Goal: Task Accomplishment & Management: Complete application form

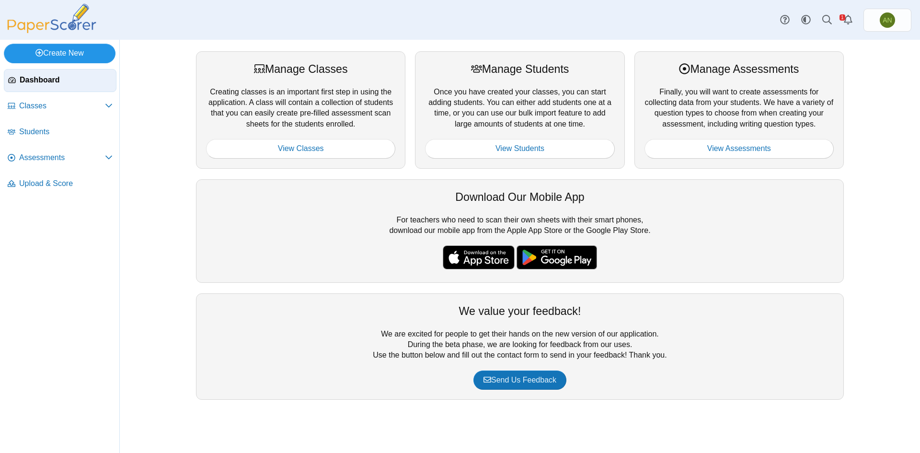
click at [54, 50] on link "Create New" at bounding box center [60, 53] width 112 height 19
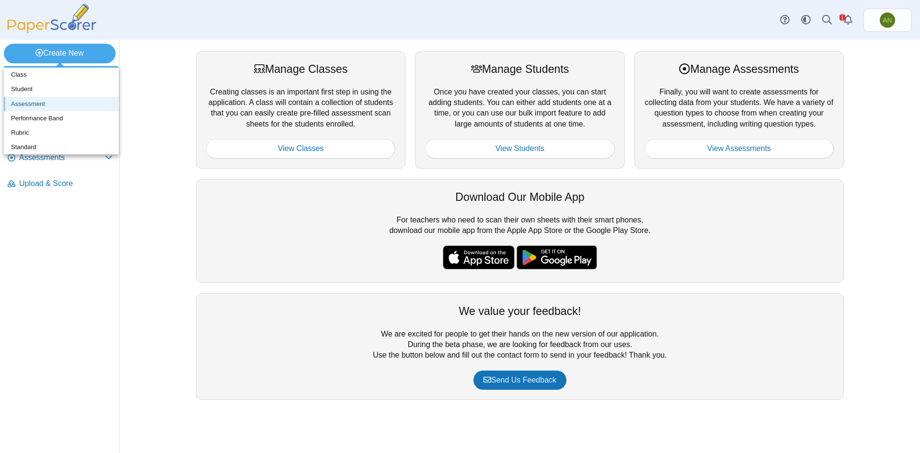
click at [57, 103] on link "Assessment" at bounding box center [61, 104] width 115 height 14
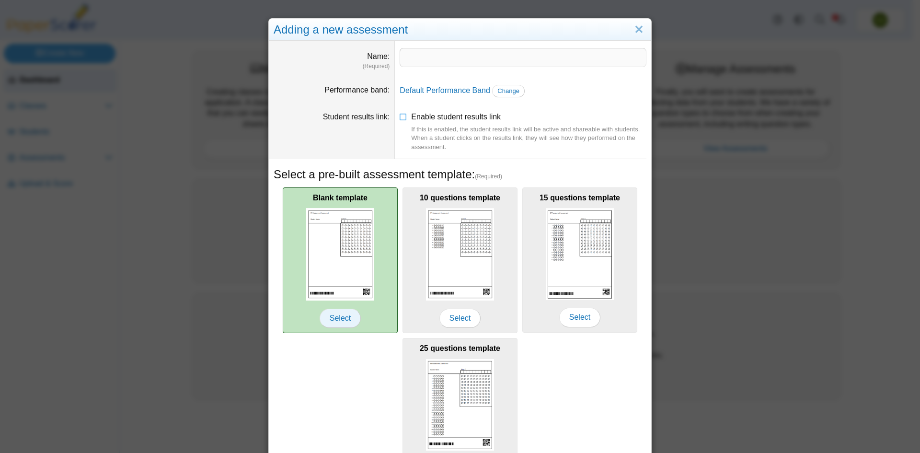
click at [342, 318] on span "Select" at bounding box center [340, 318] width 41 height 19
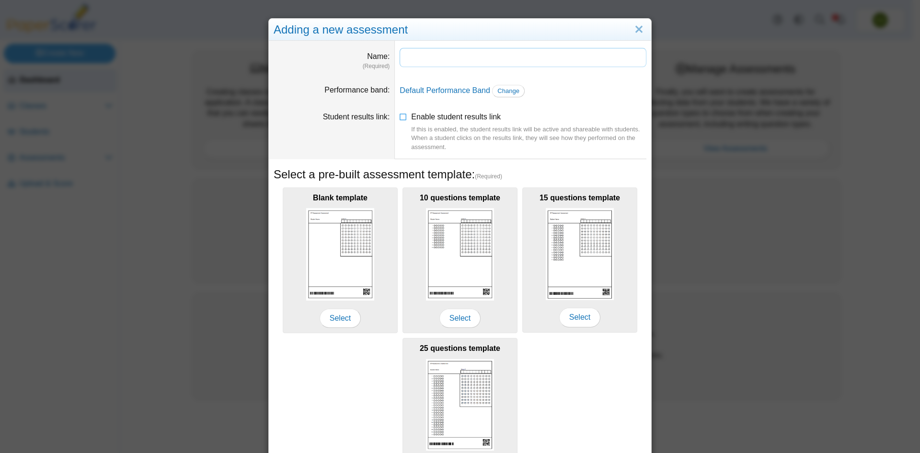
click at [411, 56] on input "Name" at bounding box center [523, 57] width 247 height 19
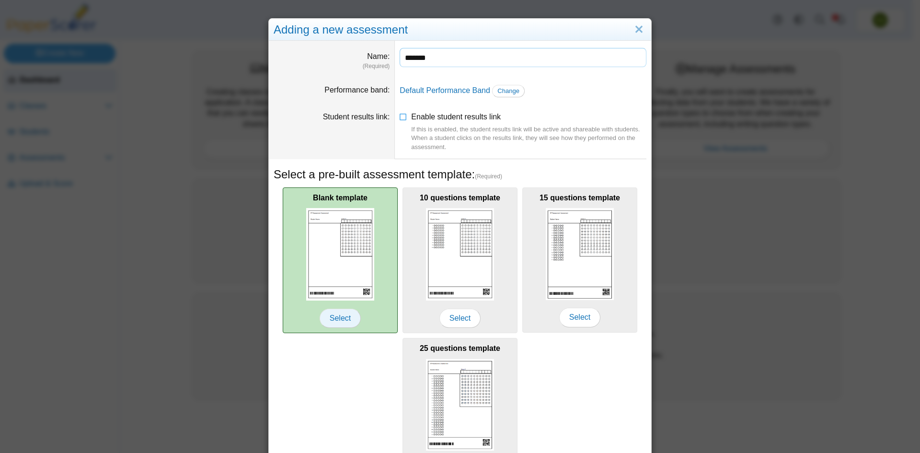
type input "*******"
click at [336, 314] on span "Select" at bounding box center [340, 318] width 41 height 19
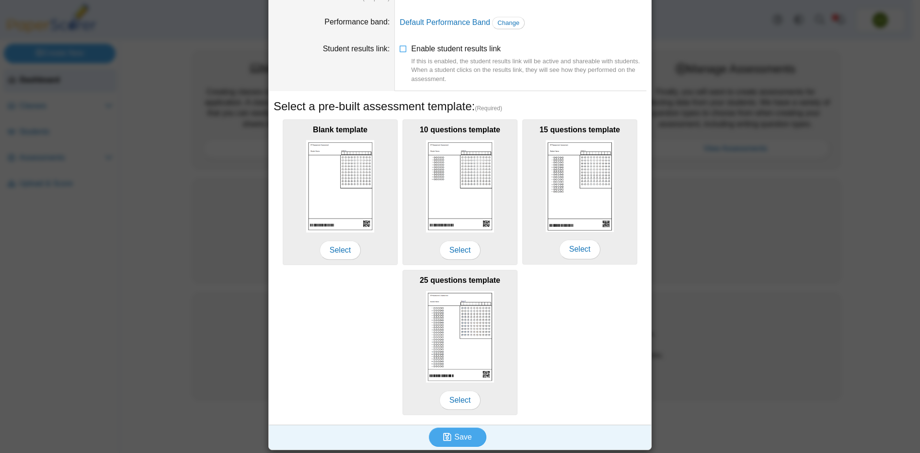
scroll to position [69, 0]
click at [462, 436] on span "Save" at bounding box center [462, 436] width 17 height 8
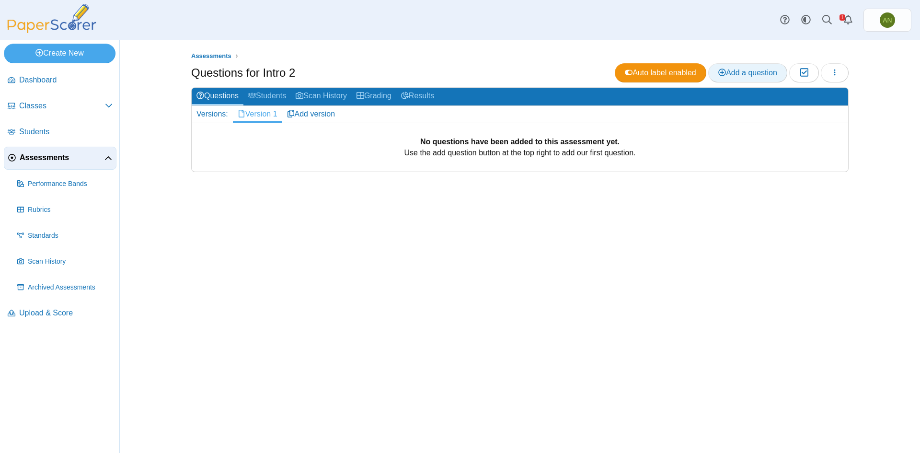
click at [750, 76] on span "Add a question" at bounding box center [748, 73] width 59 height 8
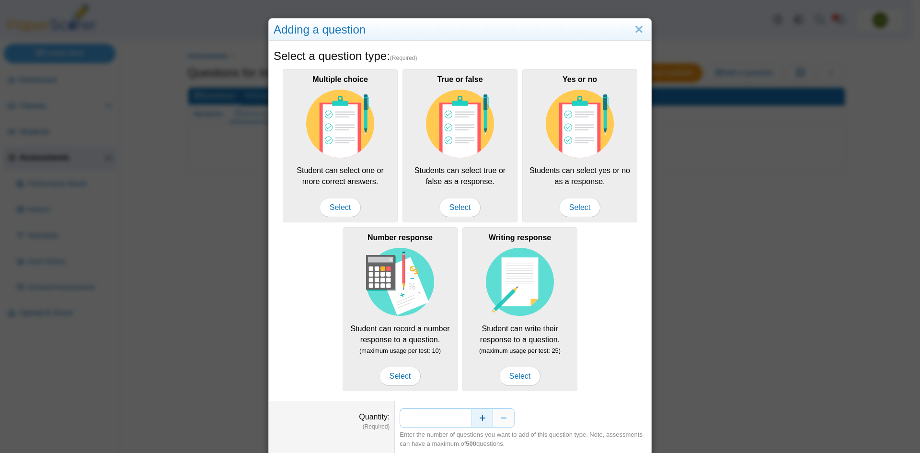
drag, startPoint x: 457, startPoint y: 419, endPoint x: 469, endPoint y: 419, distance: 12.0
click at [469, 419] on div "*" at bounding box center [523, 417] width 247 height 19
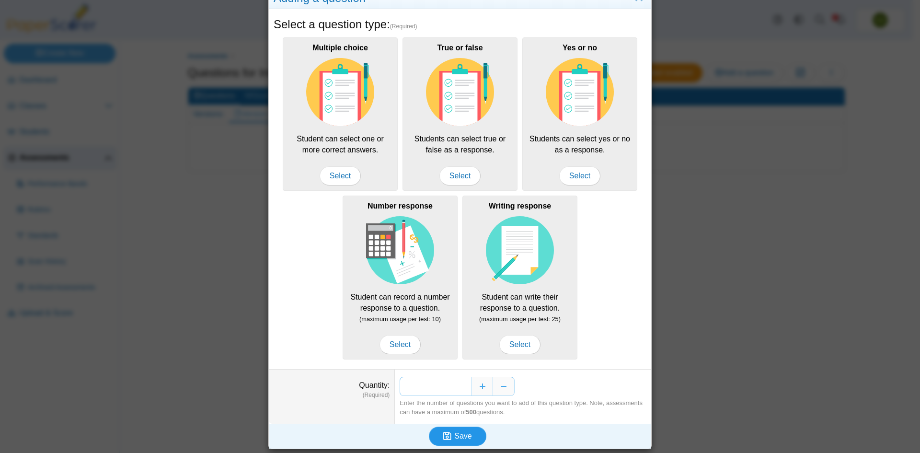
type input "**"
click at [467, 439] on span "Save" at bounding box center [462, 436] width 17 height 8
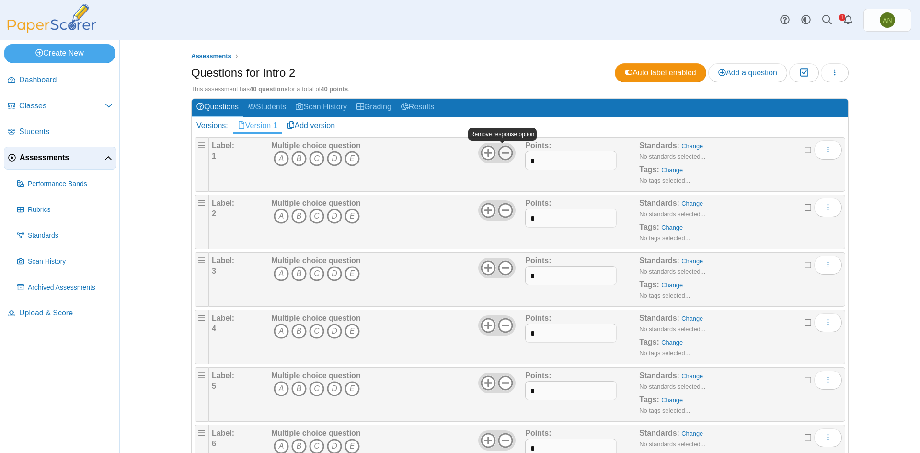
click at [505, 153] on icon at bounding box center [505, 152] width 15 height 15
click at [544, 159] on input "*" at bounding box center [570, 160] width 91 height 19
type input "*"
click at [541, 221] on input "*" at bounding box center [570, 218] width 91 height 19
type input "*"
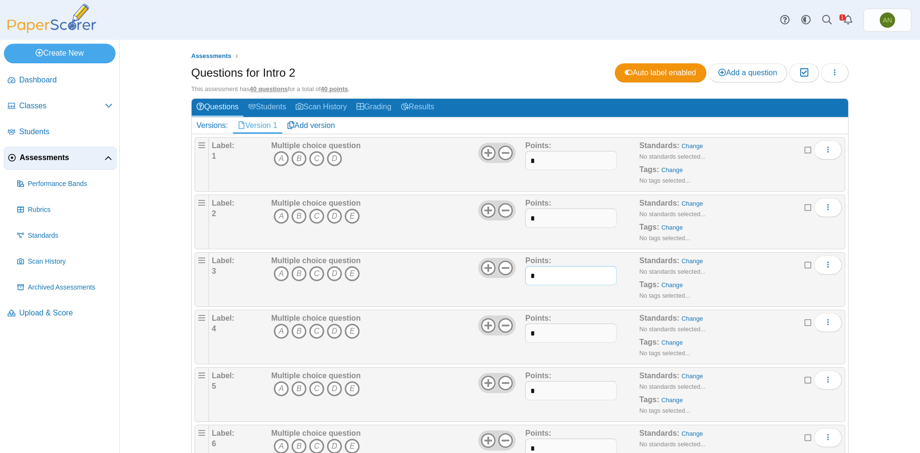
click at [539, 279] on input "*" at bounding box center [570, 275] width 91 height 19
type input "*"
click at [559, 333] on input "*" at bounding box center [570, 333] width 91 height 19
type input "*"
click at [547, 390] on input "*" at bounding box center [570, 390] width 91 height 19
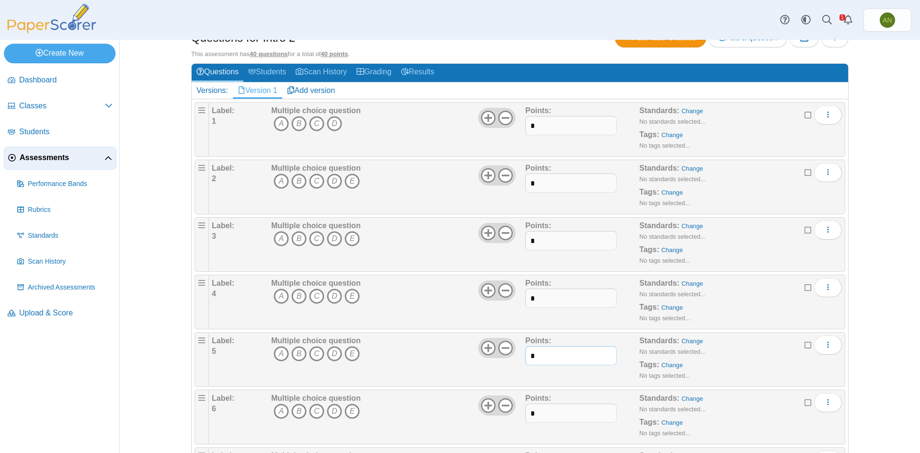
scroll to position [144, 0]
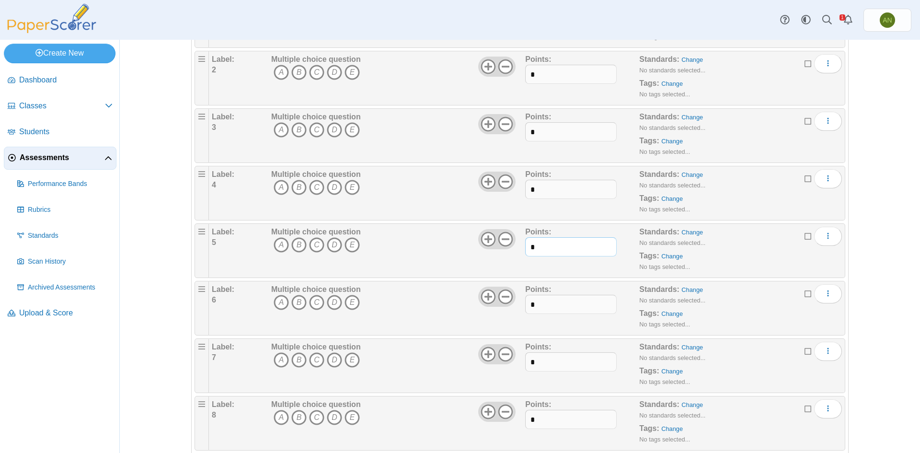
type input "*"
click at [551, 308] on input "*" at bounding box center [570, 304] width 91 height 19
type input "*"
click at [557, 370] on input "*" at bounding box center [570, 361] width 91 height 19
type input "*"
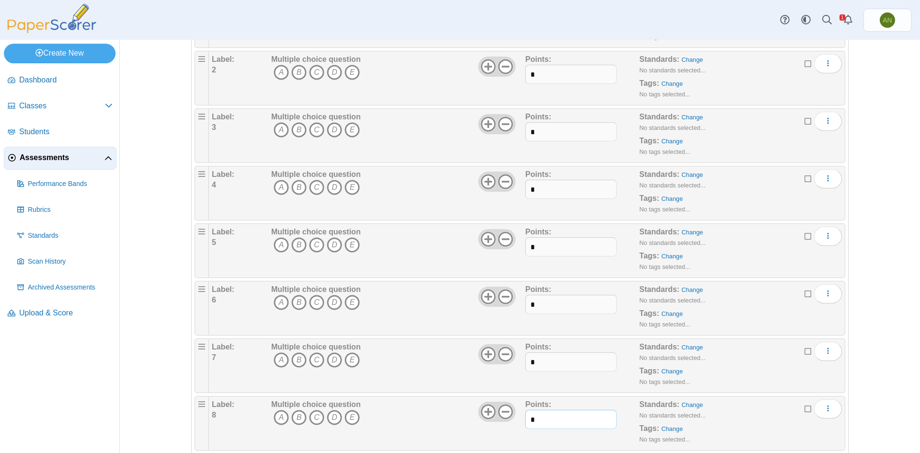
click at [559, 420] on input "*" at bounding box center [570, 419] width 91 height 19
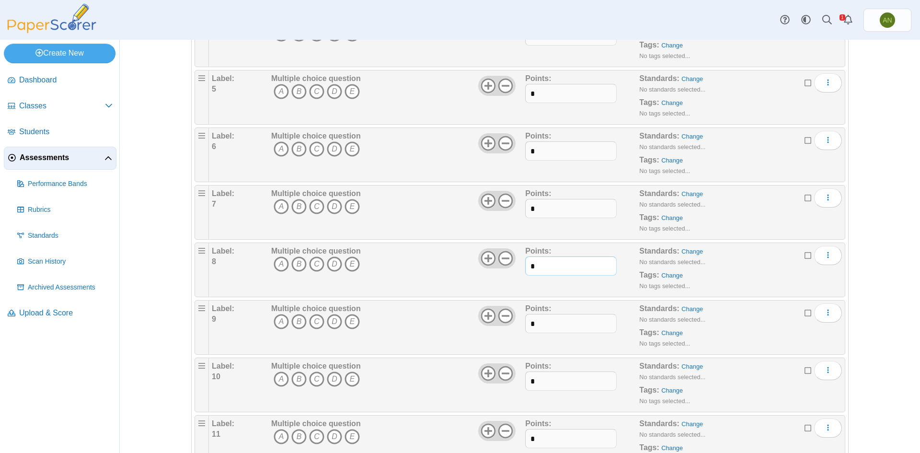
scroll to position [336, 0]
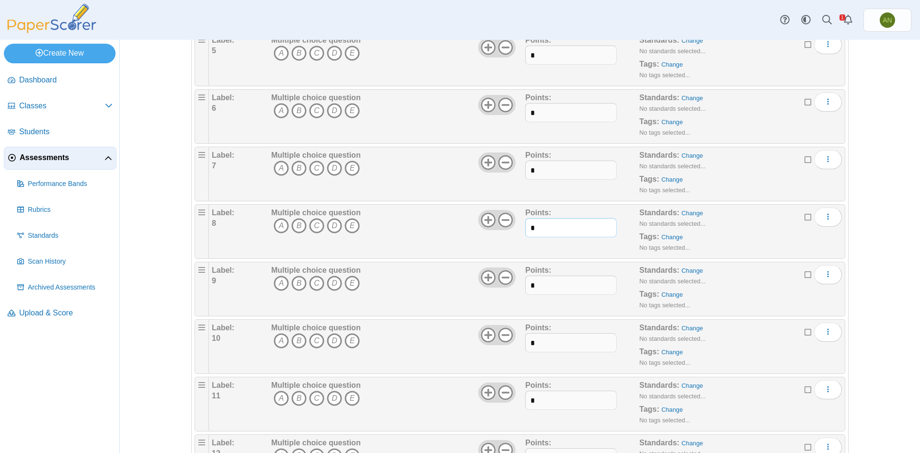
type input "*"
click at [553, 281] on input "*" at bounding box center [570, 285] width 91 height 19
type input "*"
click at [559, 343] on input "*" at bounding box center [570, 342] width 91 height 19
type input "*"
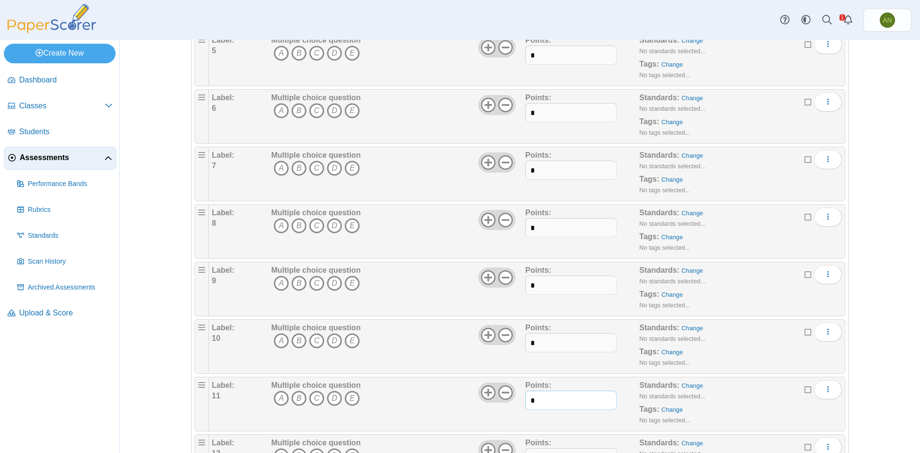
click at [555, 395] on input "*" at bounding box center [570, 400] width 91 height 19
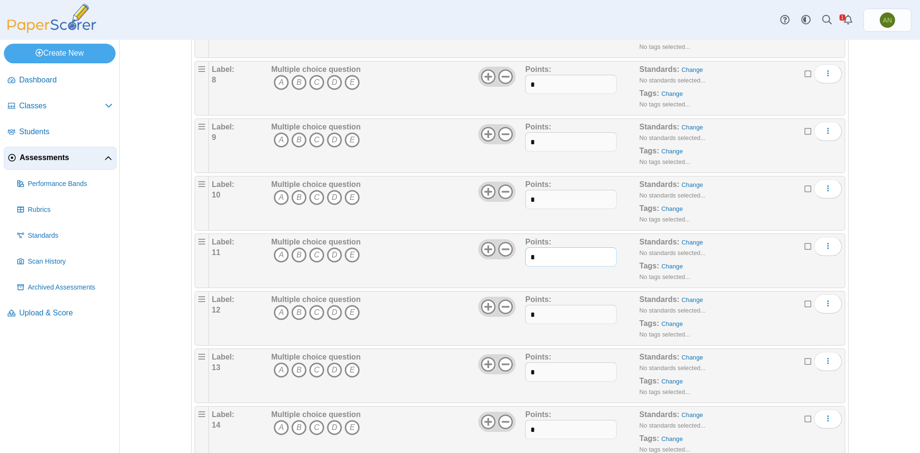
scroll to position [479, 0]
type input "*"
click at [551, 314] on input "*" at bounding box center [570, 313] width 91 height 19
type input "*"
click at [551, 372] on input "*" at bounding box center [570, 371] width 91 height 19
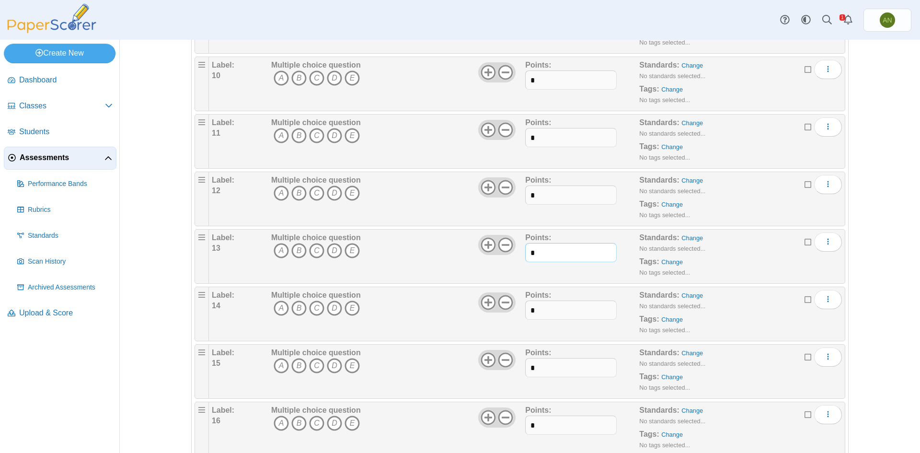
scroll to position [623, 0]
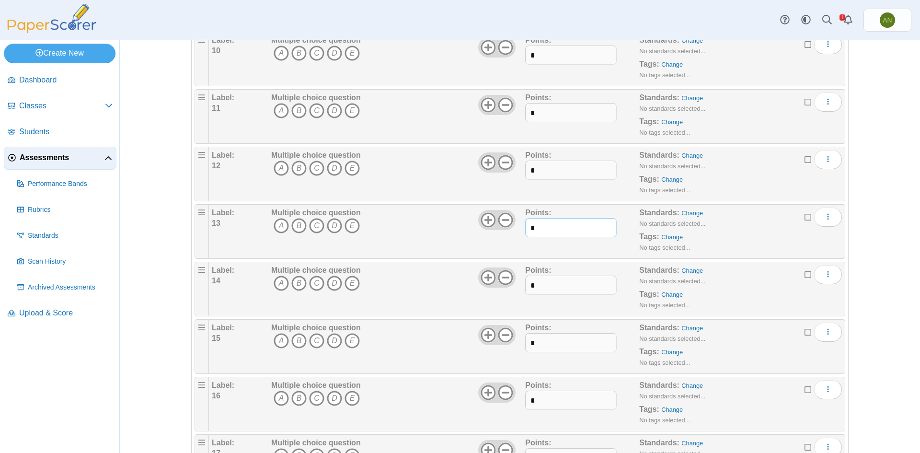
type input "*"
drag, startPoint x: 554, startPoint y: 284, endPoint x: 556, endPoint y: 279, distance: 6.1
click at [555, 285] on input "*" at bounding box center [570, 285] width 91 height 19
type input "*"
click at [554, 340] on input "*" at bounding box center [570, 342] width 91 height 19
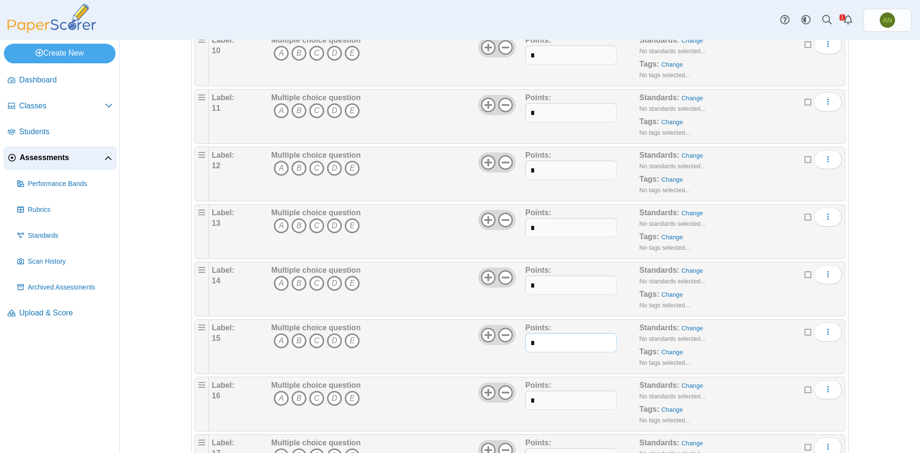
type input "*"
click at [551, 401] on input "*" at bounding box center [570, 400] width 91 height 19
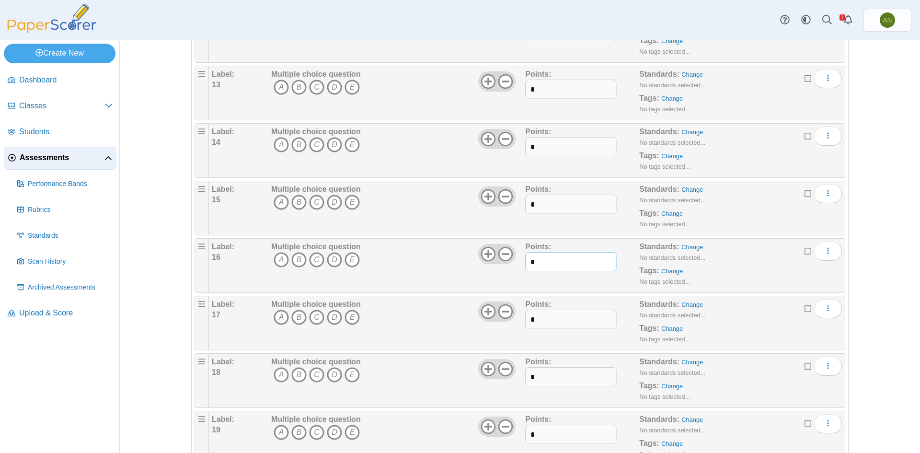
scroll to position [767, 0]
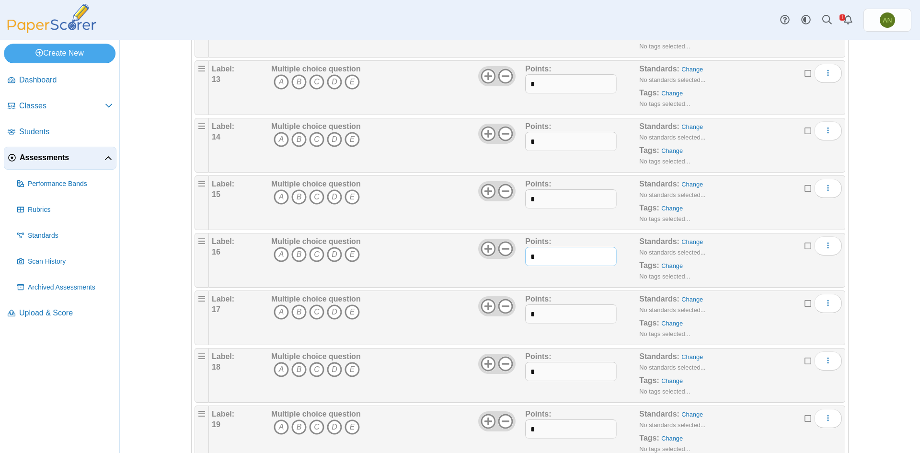
type input "*"
click at [553, 314] on input "*" at bounding box center [570, 313] width 91 height 19
type input "*"
click at [555, 369] on input "*" at bounding box center [570, 371] width 91 height 19
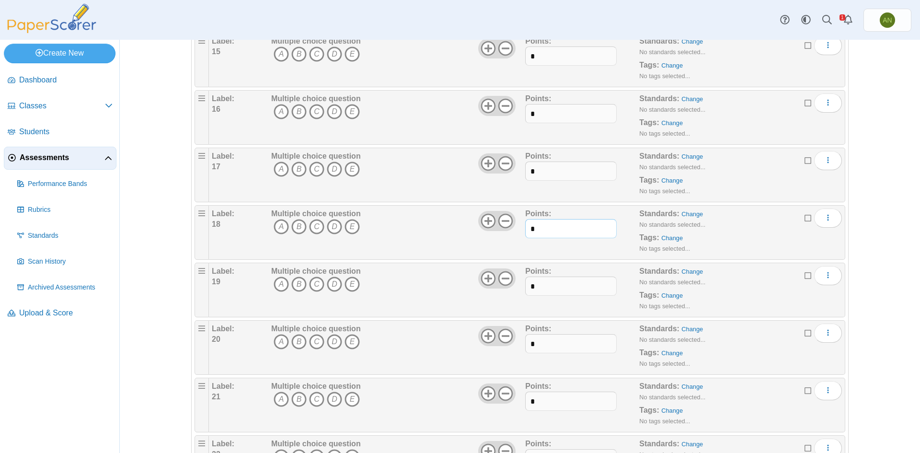
scroll to position [911, 0]
type input "*"
click at [547, 291] on input "*" at bounding box center [570, 285] width 91 height 19
type input "*"
click at [550, 344] on input "*" at bounding box center [570, 342] width 91 height 19
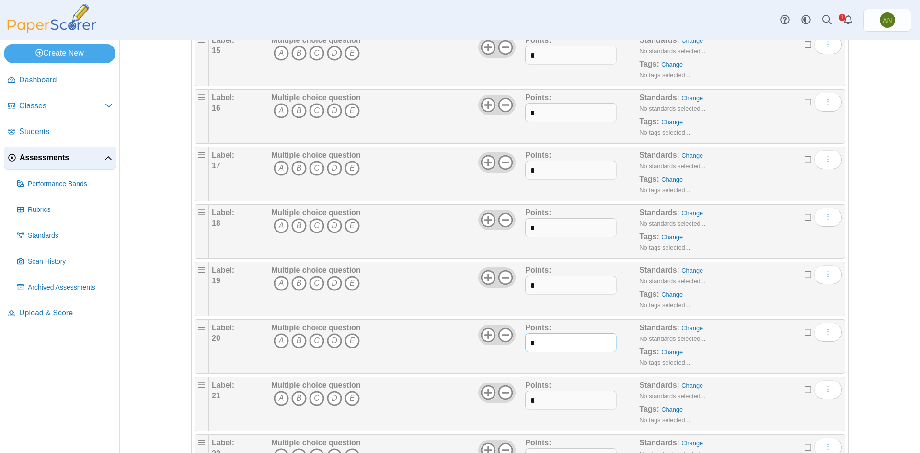
type input "*"
click at [563, 400] on input "*" at bounding box center [570, 400] width 91 height 19
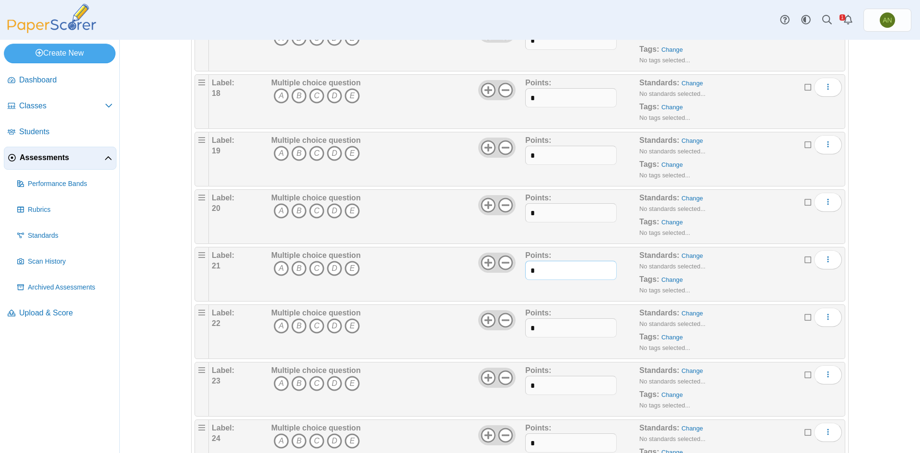
scroll to position [1055, 0]
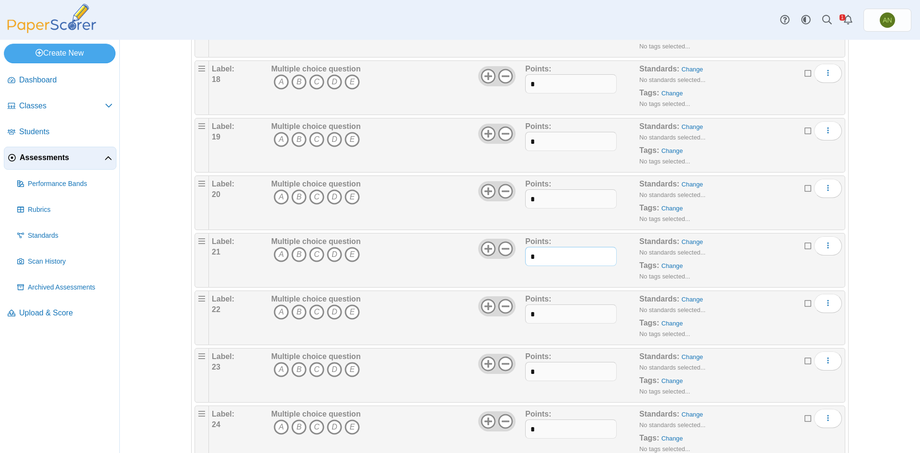
type input "*"
click at [555, 316] on input "*" at bounding box center [570, 313] width 91 height 19
type input "*"
click at [552, 372] on input "*" at bounding box center [570, 371] width 91 height 19
type input "*"
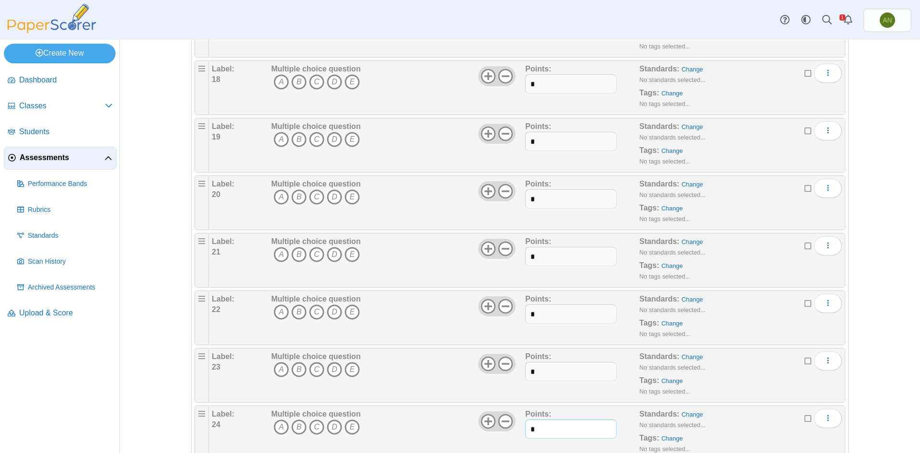
click at [561, 429] on input "*" at bounding box center [570, 428] width 91 height 19
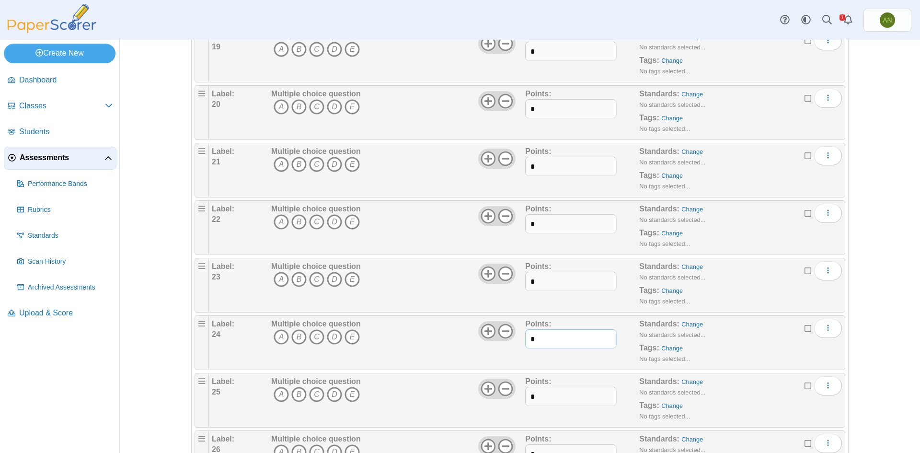
scroll to position [1151, 0]
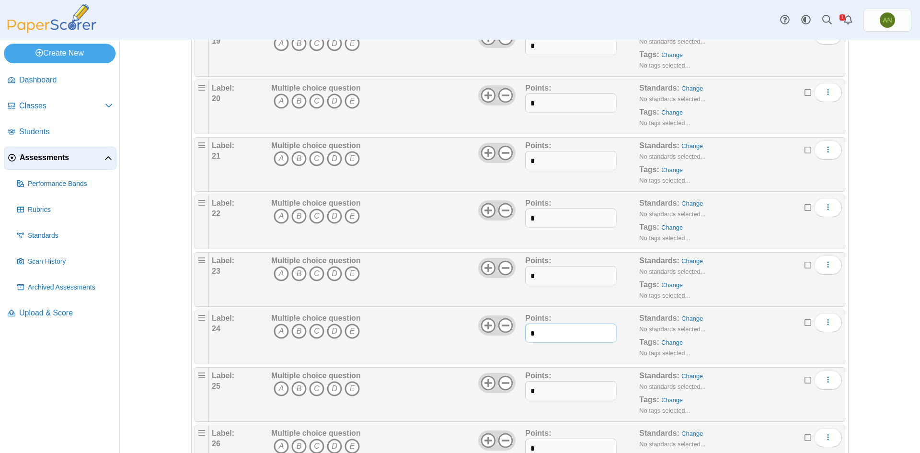
type input "*"
click at [558, 384] on input "*" at bounding box center [570, 390] width 91 height 19
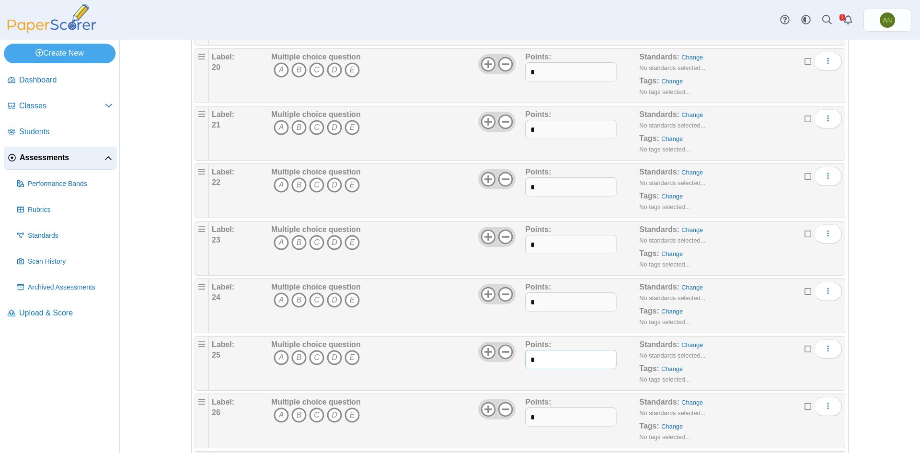
scroll to position [1294, 0]
type input "*"
click at [557, 307] on input "*" at bounding box center [570, 304] width 91 height 19
type input "*"
click at [555, 375] on div "Points: *" at bounding box center [582, 366] width 114 height 48
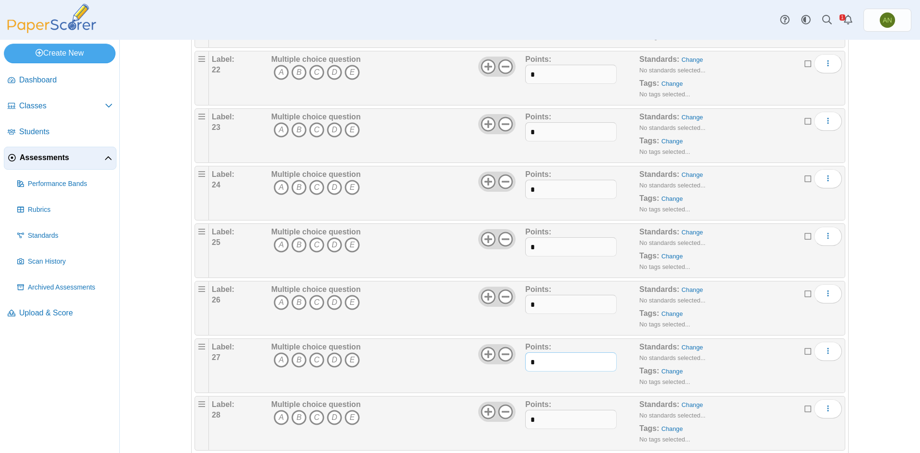
click at [555, 366] on input "*" at bounding box center [570, 361] width 91 height 19
type input "*"
click at [583, 424] on input "*" at bounding box center [570, 419] width 91 height 19
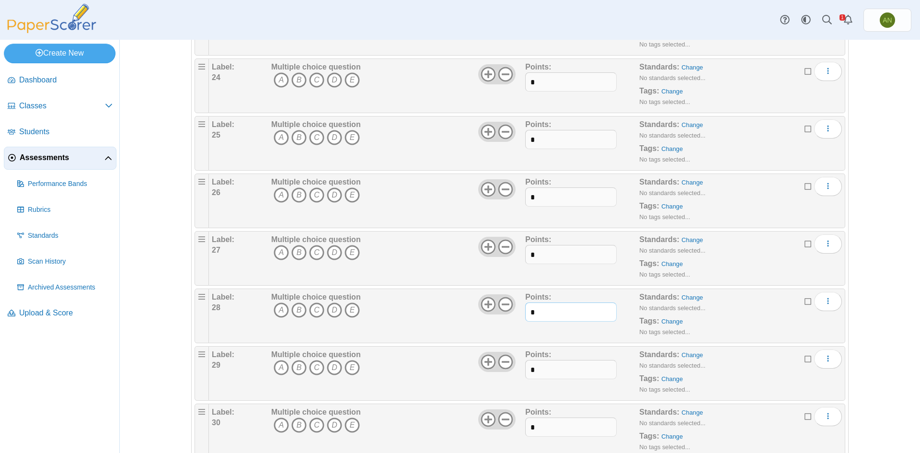
scroll to position [1438, 0]
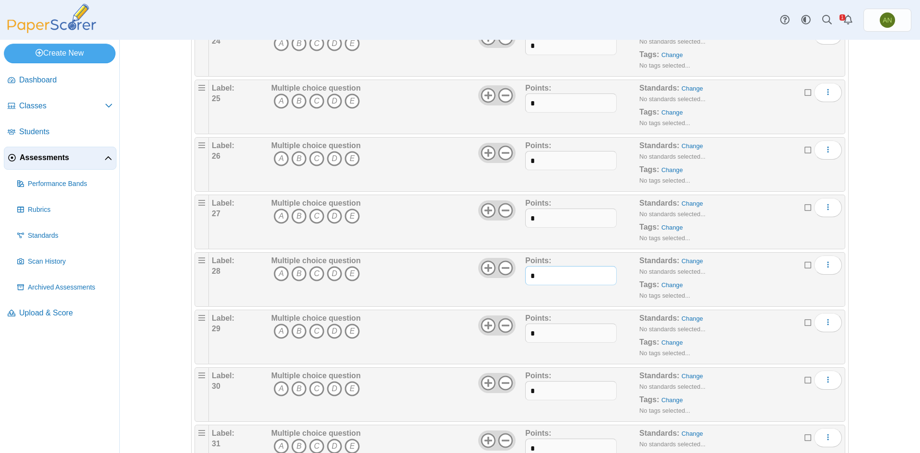
type input "*"
click at [545, 326] on input "*" at bounding box center [570, 333] width 91 height 19
type input "*"
click at [551, 389] on input "*" at bounding box center [570, 390] width 91 height 19
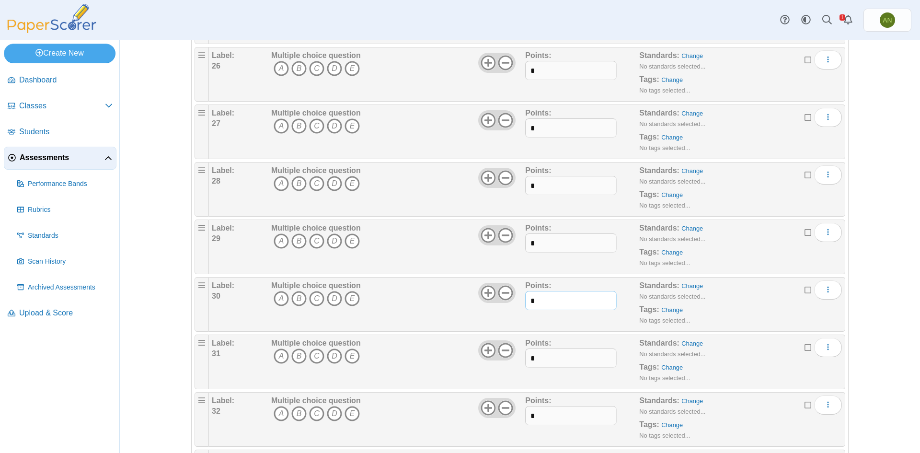
scroll to position [1534, 0]
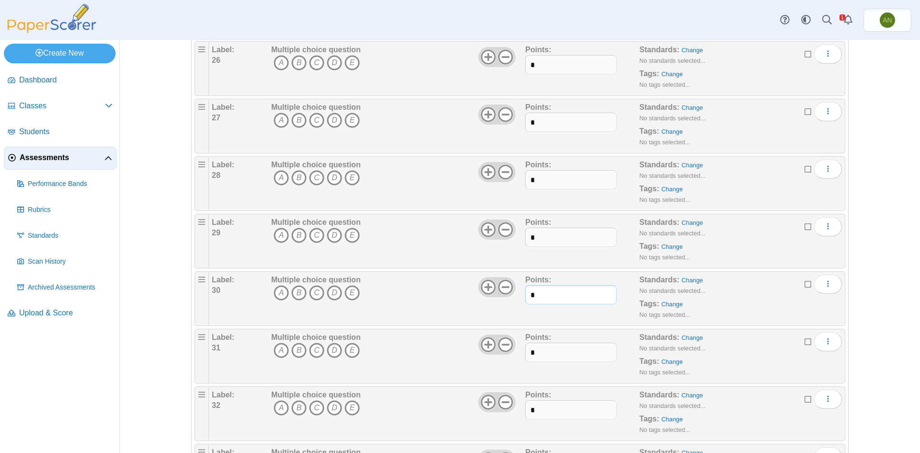
type input "*"
click at [550, 354] on input "*" at bounding box center [570, 352] width 91 height 19
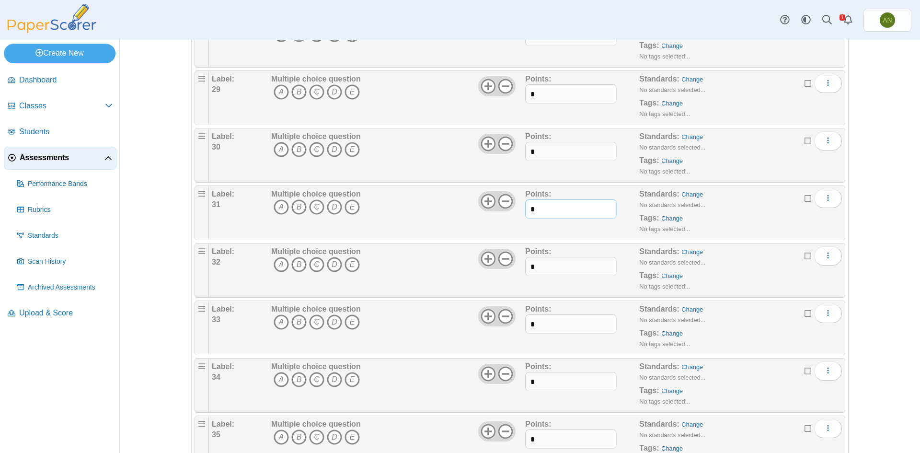
scroll to position [1678, 0]
type input "*"
click at [551, 257] on input "*" at bounding box center [570, 265] width 91 height 19
type input "*"
click at [557, 322] on input "*" at bounding box center [570, 323] width 91 height 19
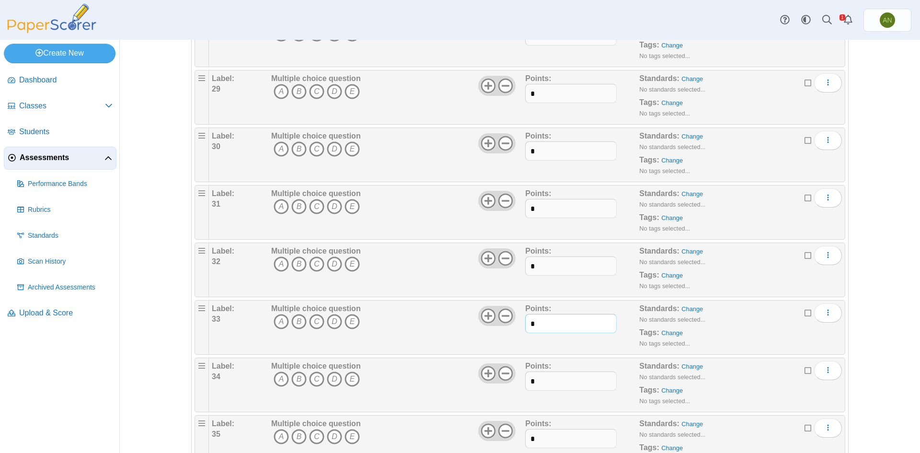
type input "*"
click at [552, 386] on input "*" at bounding box center [570, 381] width 91 height 19
type input "*"
click at [552, 440] on input "*" at bounding box center [570, 438] width 91 height 19
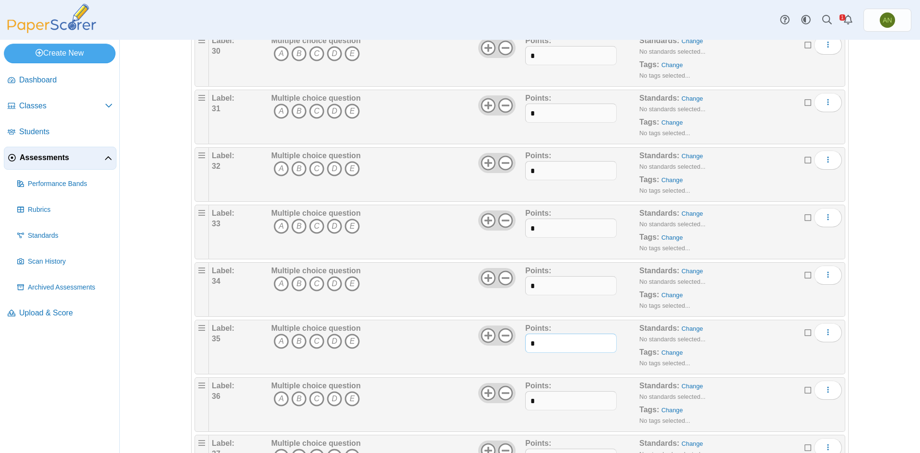
scroll to position [1774, 0]
type input "*"
click at [543, 404] on input "*" at bounding box center [570, 400] width 91 height 19
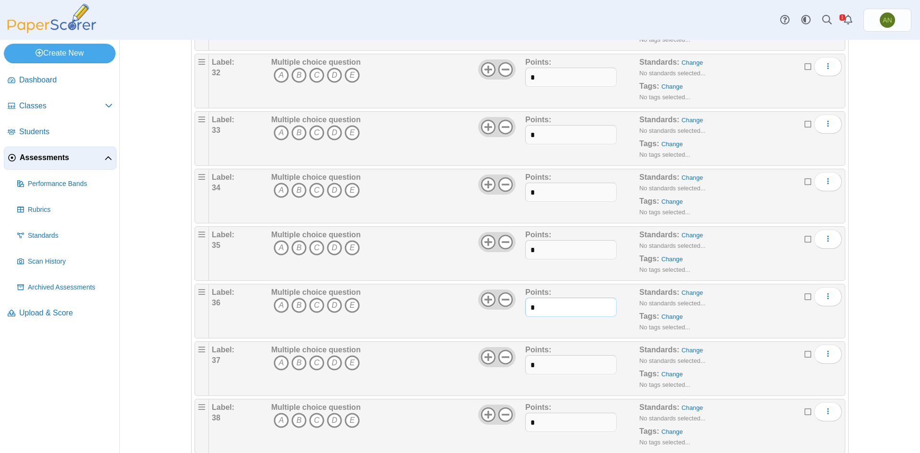
scroll to position [1870, 0]
type input "*"
click at [552, 362] on input "*" at bounding box center [570, 361] width 91 height 19
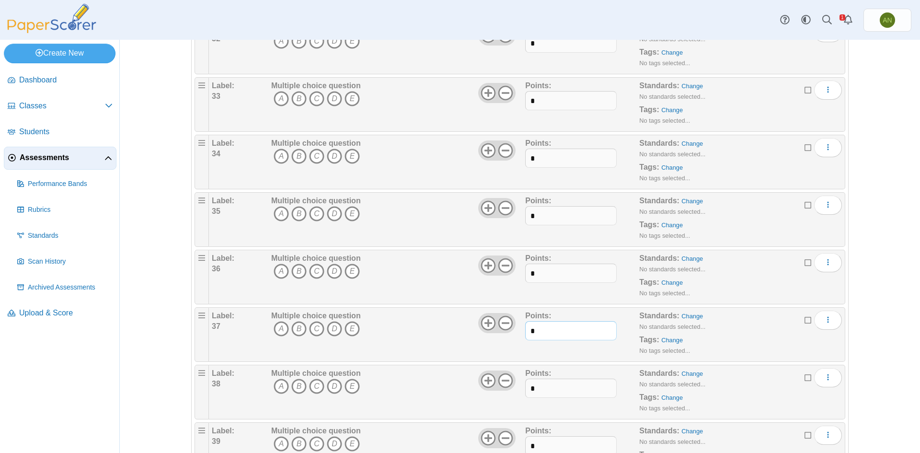
scroll to position [1966, 0]
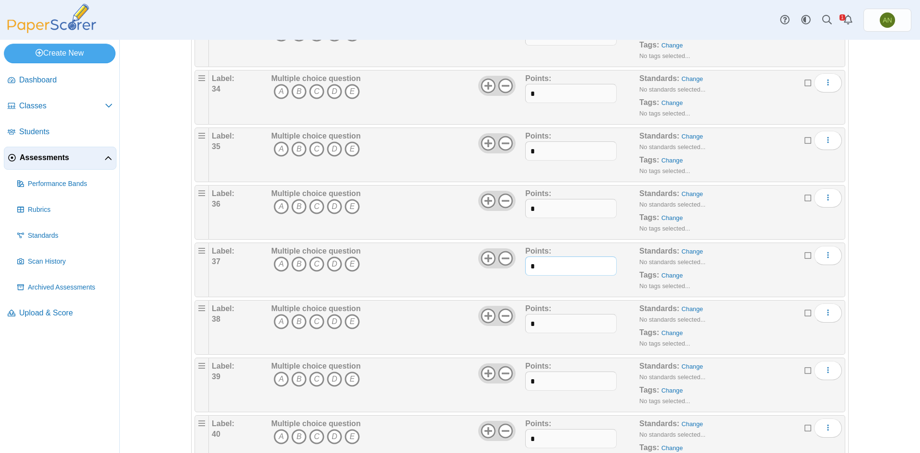
type input "*"
click at [554, 323] on input "*" at bounding box center [570, 323] width 91 height 19
type input "*"
click at [568, 370] on div "Points: *" at bounding box center [582, 385] width 114 height 48
click at [570, 374] on input "*" at bounding box center [570, 381] width 91 height 19
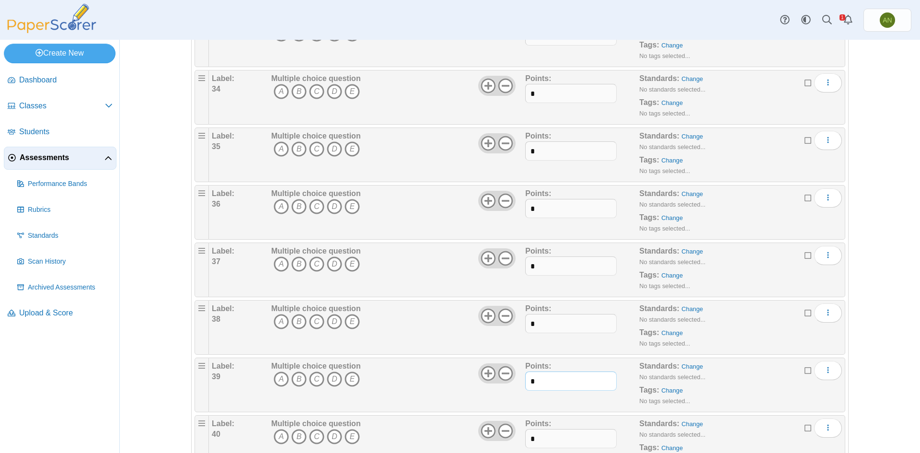
type input "*"
click at [547, 435] on input "*" at bounding box center [570, 438] width 91 height 19
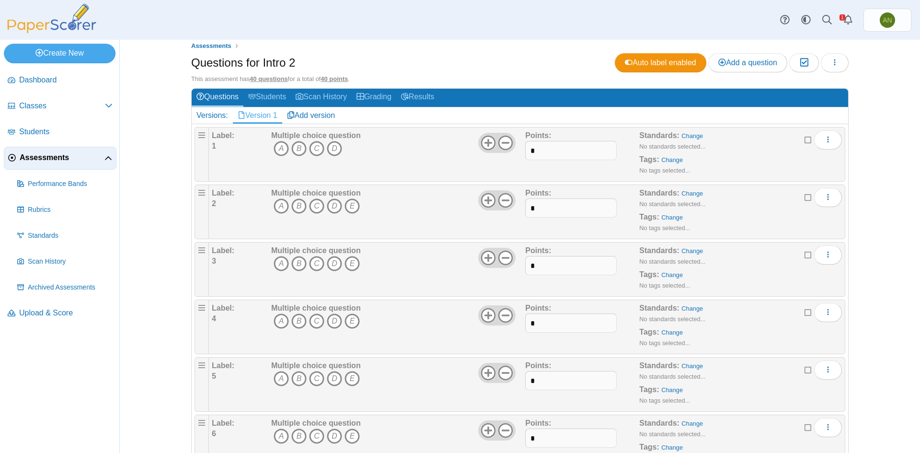
scroll to position [0, 0]
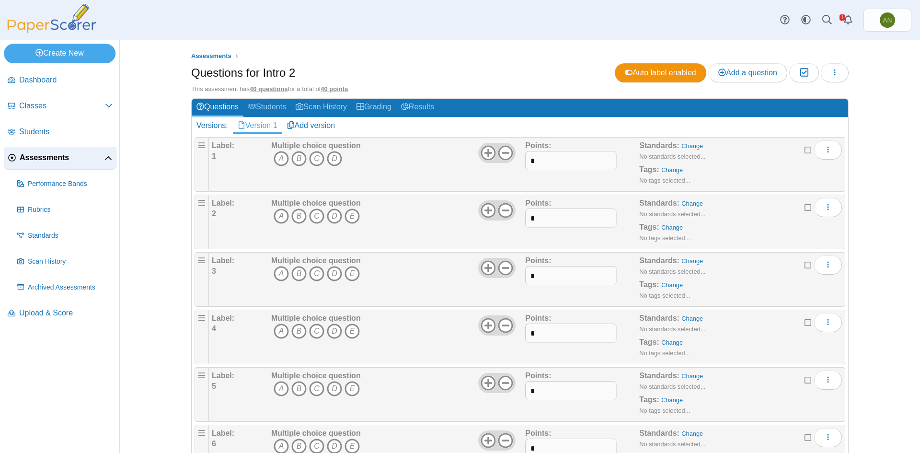
type input "*"
click at [495, 75] on div "Questions for Intro 2 Auto label enabled Add a question Moderation 0 Loading…" at bounding box center [520, 74] width 658 height 22
click at [448, 71] on div "Questions for Intro 2 Auto label enabled Add a question Moderation 0 Loading…" at bounding box center [520, 74] width 658 height 22
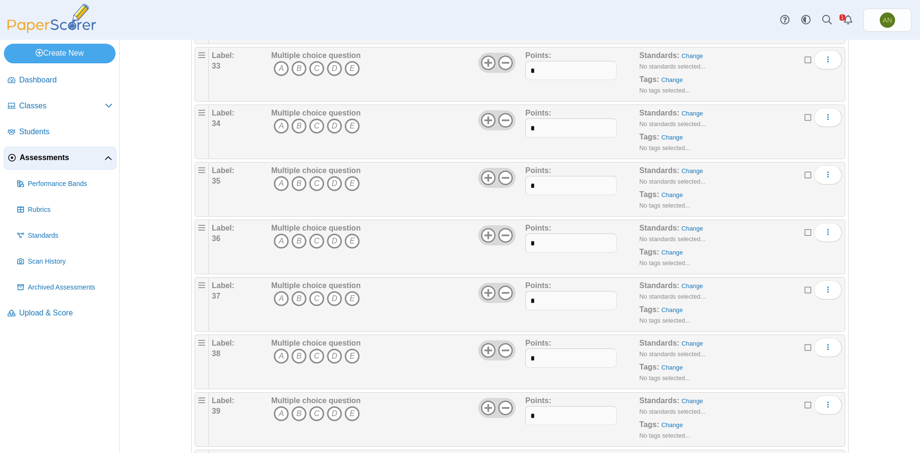
scroll to position [2004, 0]
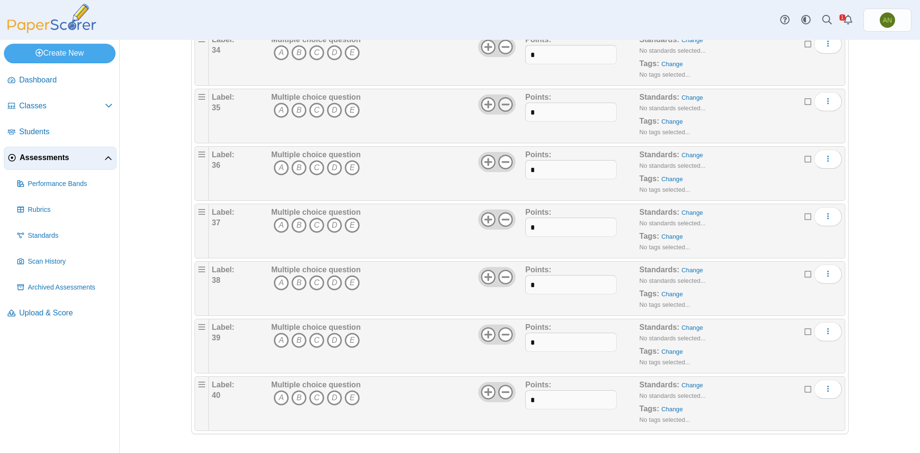
click at [503, 106] on icon at bounding box center [505, 104] width 15 height 15
click at [549, 116] on input "*" at bounding box center [570, 112] width 91 height 19
type input "*"
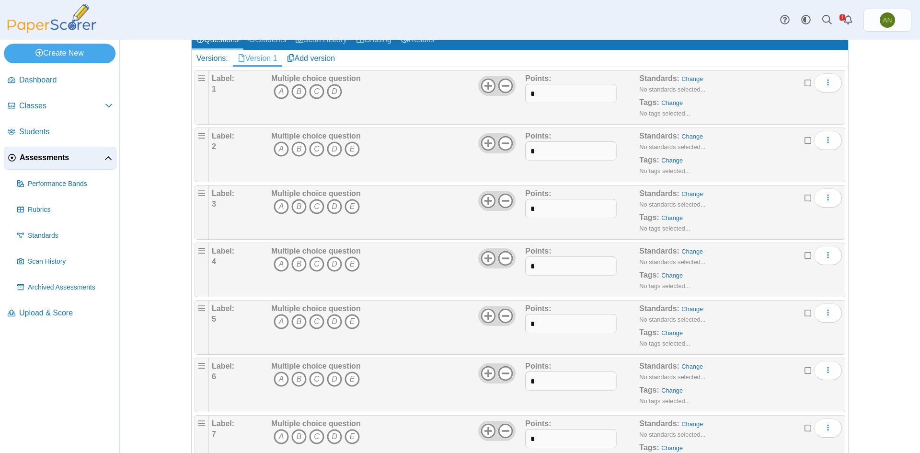
scroll to position [0, 0]
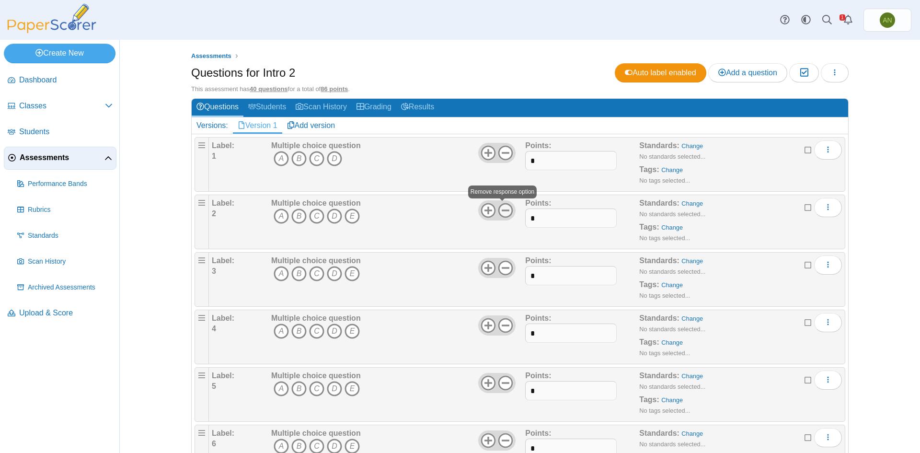
click at [504, 213] on icon at bounding box center [505, 210] width 15 height 15
click at [501, 269] on icon at bounding box center [505, 267] width 15 height 15
click at [502, 329] on icon at bounding box center [505, 325] width 15 height 15
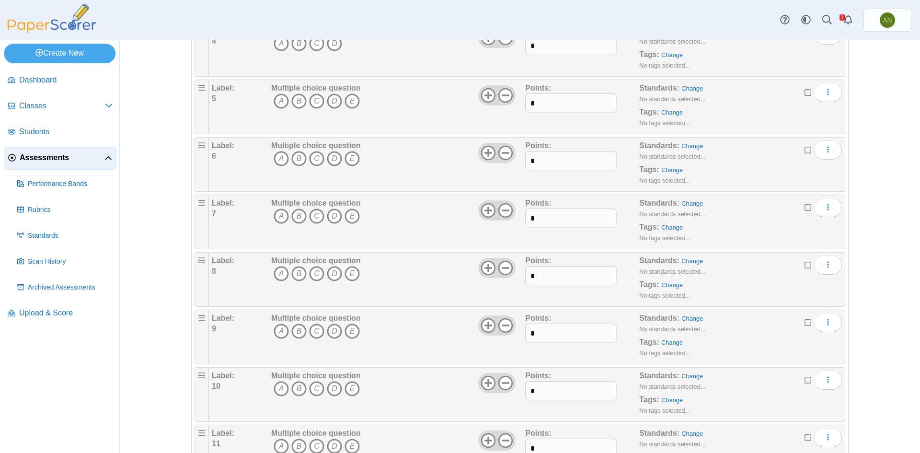
scroll to position [144, 0]
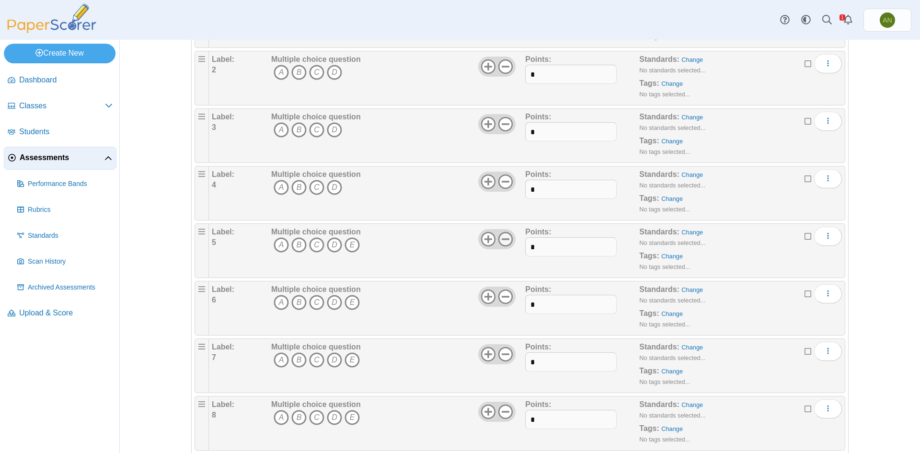
click at [504, 241] on icon at bounding box center [505, 239] width 15 height 15
click at [504, 296] on use at bounding box center [506, 297] width 15 height 15
click at [504, 355] on icon at bounding box center [505, 354] width 15 height 15
click at [501, 414] on icon at bounding box center [505, 411] width 15 height 15
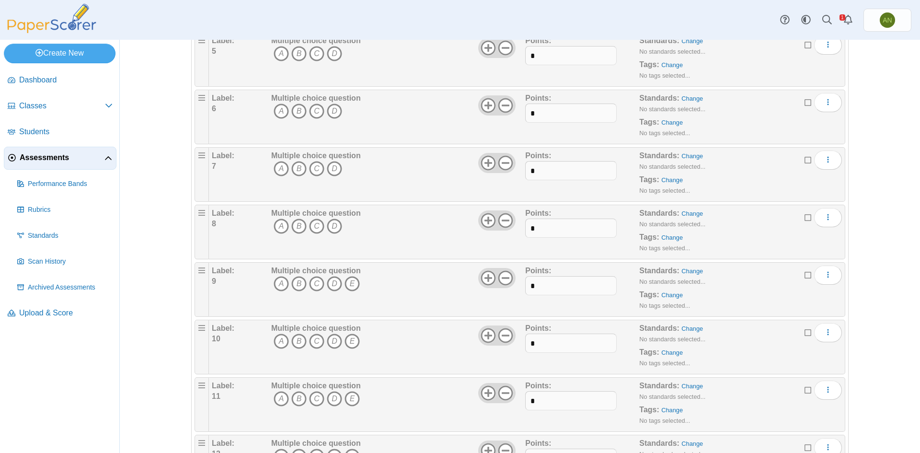
scroll to position [336, 0]
click at [504, 276] on icon at bounding box center [505, 277] width 15 height 15
drag, startPoint x: 503, startPoint y: 337, endPoint x: 503, endPoint y: 343, distance: 6.2
click at [503, 336] on icon at bounding box center [505, 334] width 15 height 15
click at [504, 397] on icon at bounding box center [505, 392] width 15 height 15
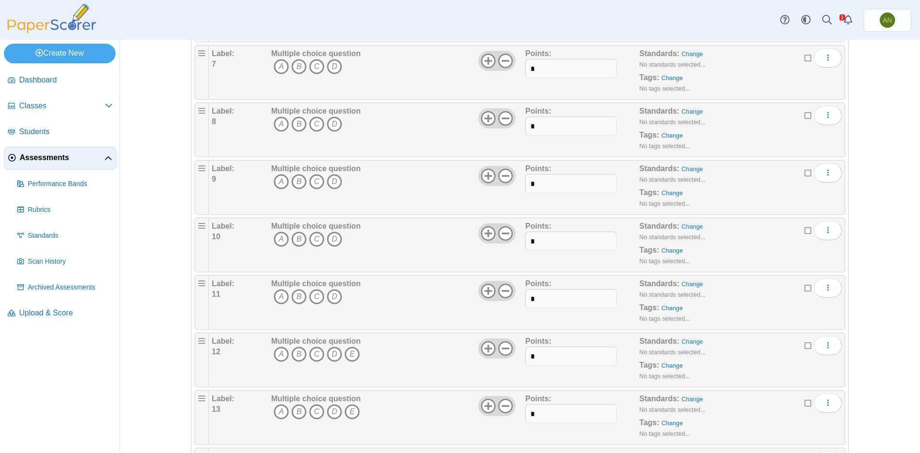
scroll to position [479, 0]
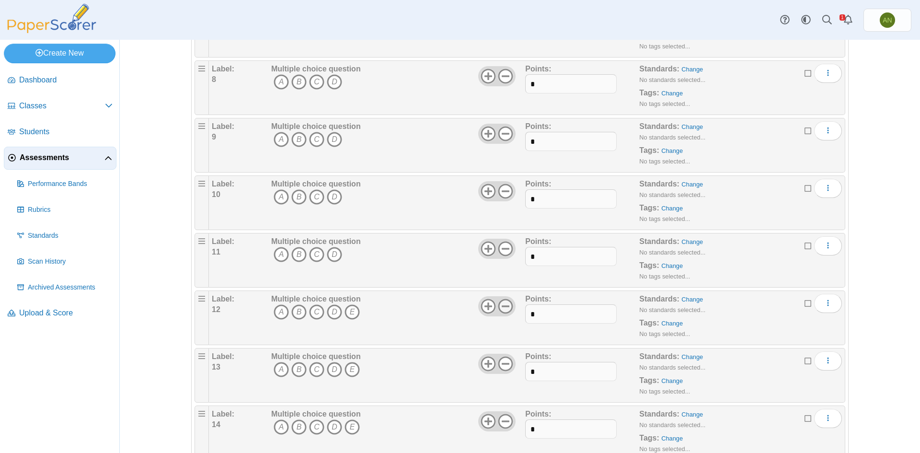
click at [504, 307] on icon at bounding box center [505, 306] width 15 height 15
click at [507, 373] on div "Multiple choice question A B C D E" at bounding box center [397, 375] width 256 height 48
click at [501, 364] on use at bounding box center [506, 364] width 15 height 15
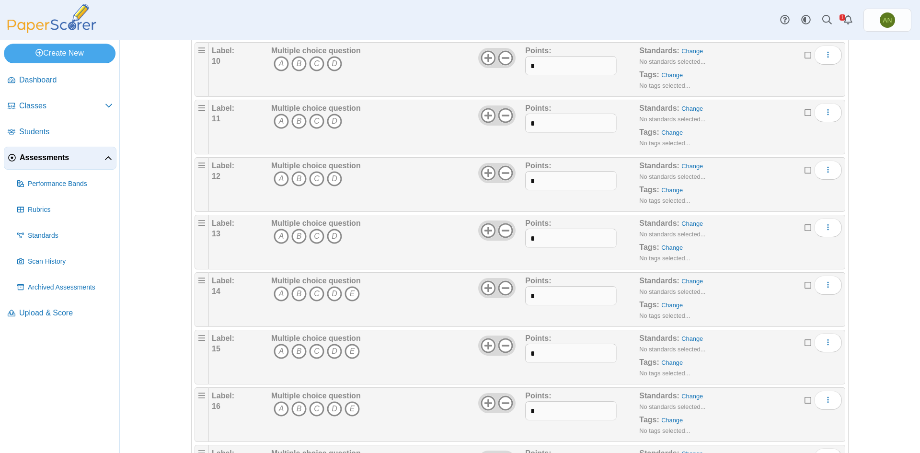
scroll to position [623, 0]
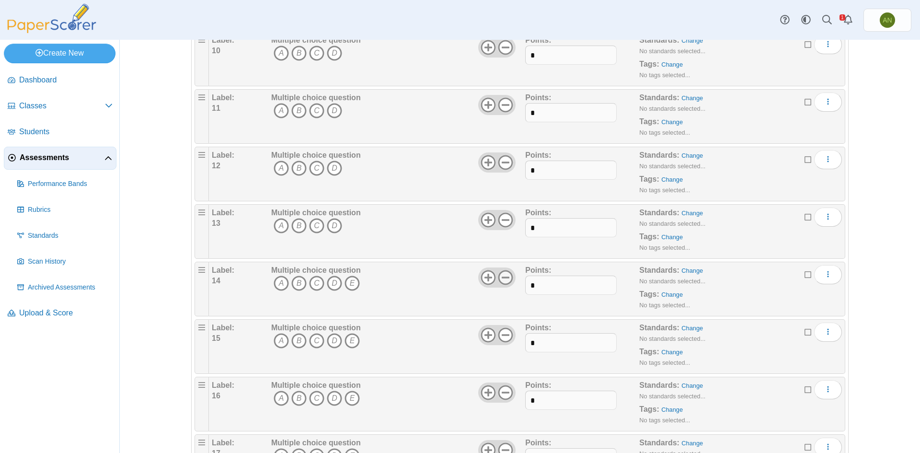
click at [503, 276] on icon at bounding box center [505, 277] width 15 height 15
click at [504, 336] on icon at bounding box center [505, 334] width 15 height 15
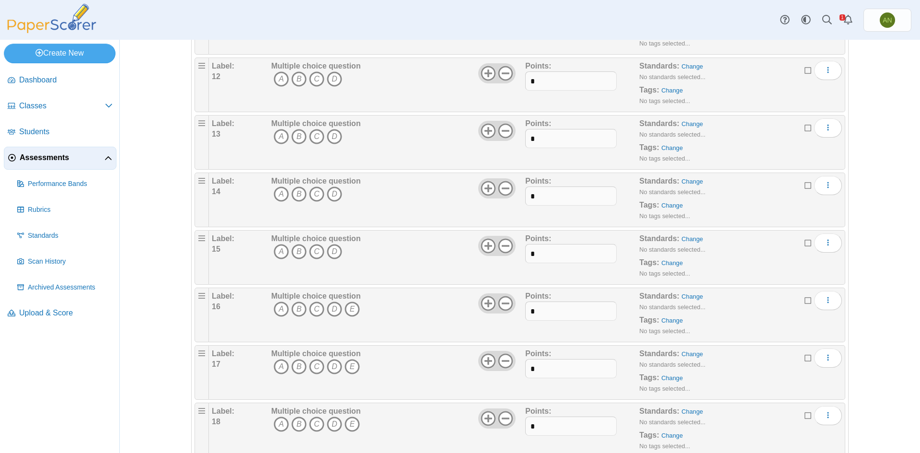
scroll to position [719, 0]
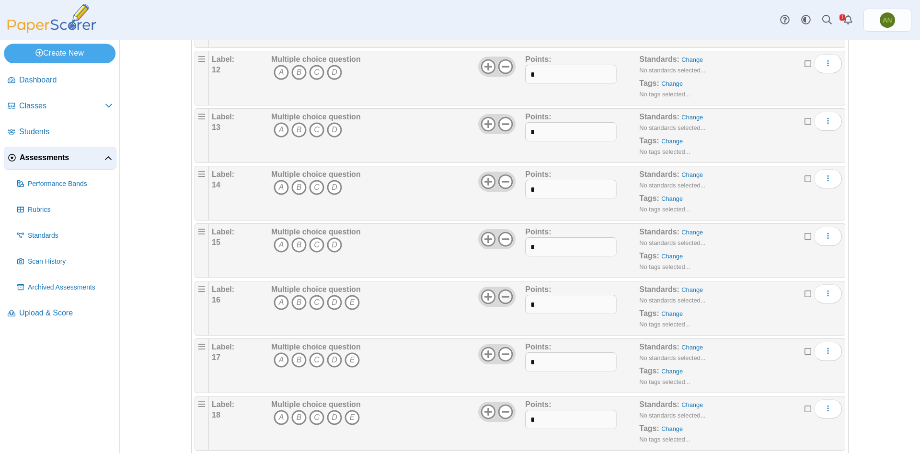
click at [502, 298] on icon at bounding box center [505, 296] width 15 height 15
click at [500, 355] on icon at bounding box center [505, 354] width 15 height 15
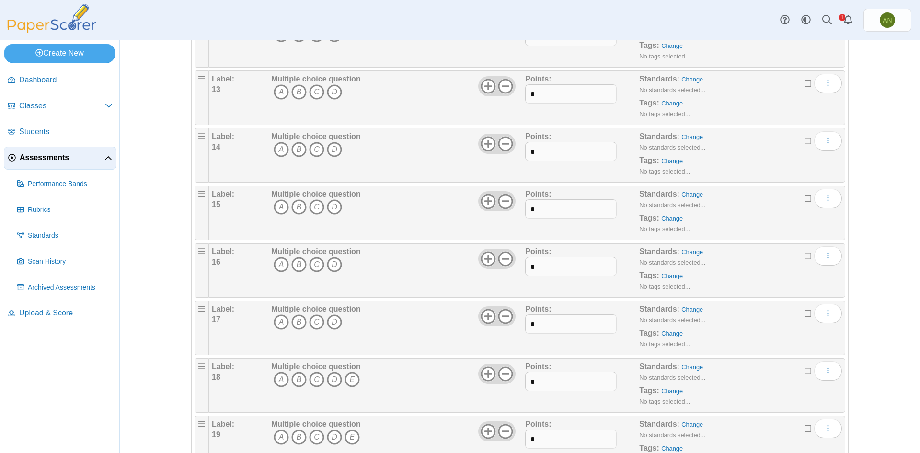
scroll to position [815, 0]
click at [504, 317] on icon at bounding box center [505, 315] width 15 height 15
click at [506, 372] on icon at bounding box center [505, 373] width 15 height 15
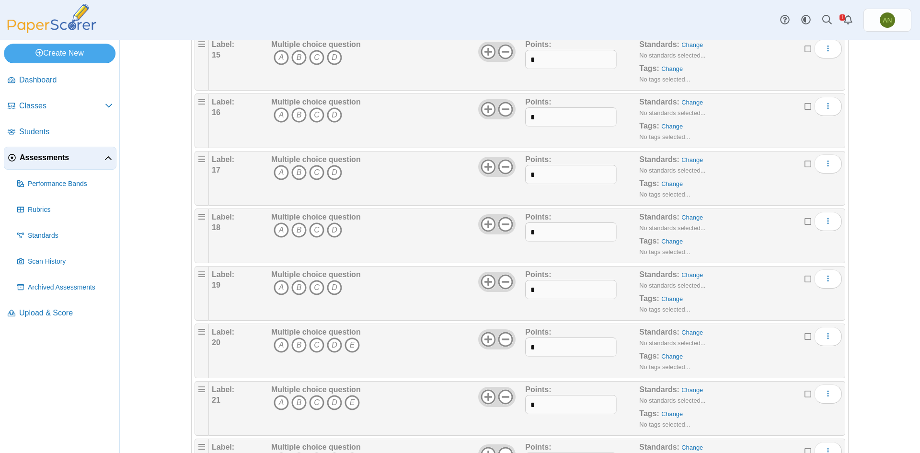
scroll to position [911, 0]
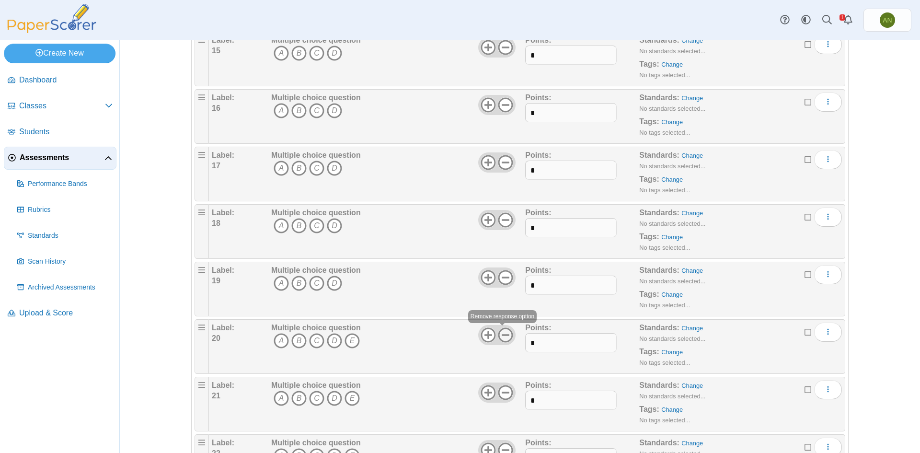
click at [506, 338] on icon at bounding box center [505, 334] width 15 height 15
click at [508, 393] on icon at bounding box center [505, 392] width 15 height 15
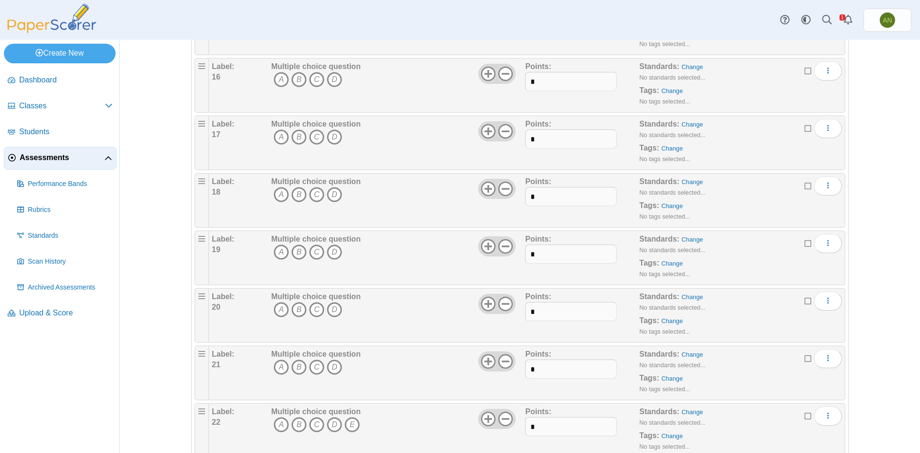
scroll to position [959, 0]
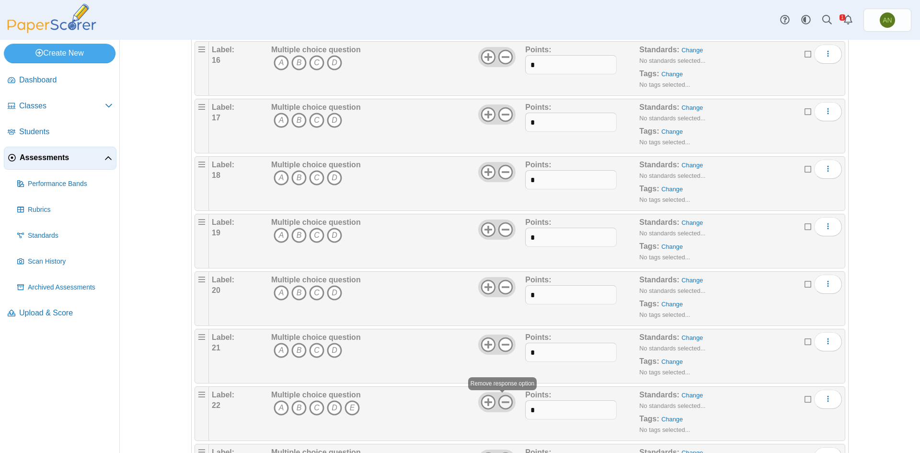
click at [505, 405] on icon at bounding box center [505, 402] width 15 height 15
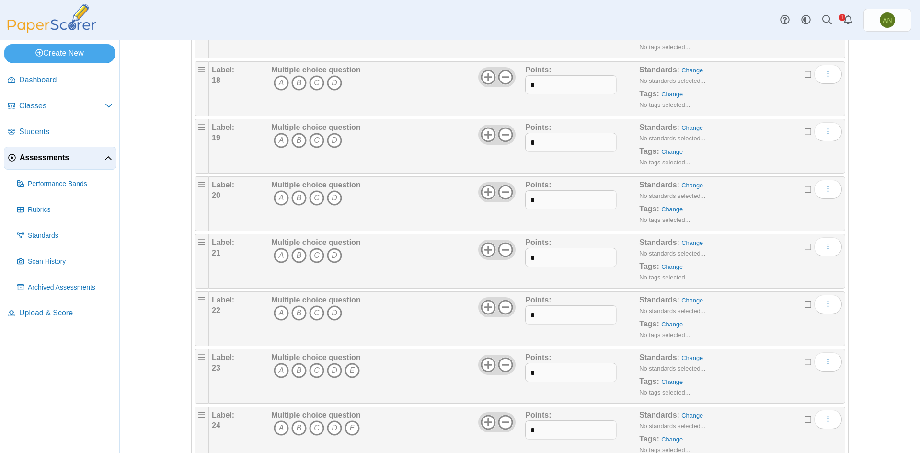
scroll to position [1055, 0]
click at [503, 367] on icon at bounding box center [505, 363] width 15 height 15
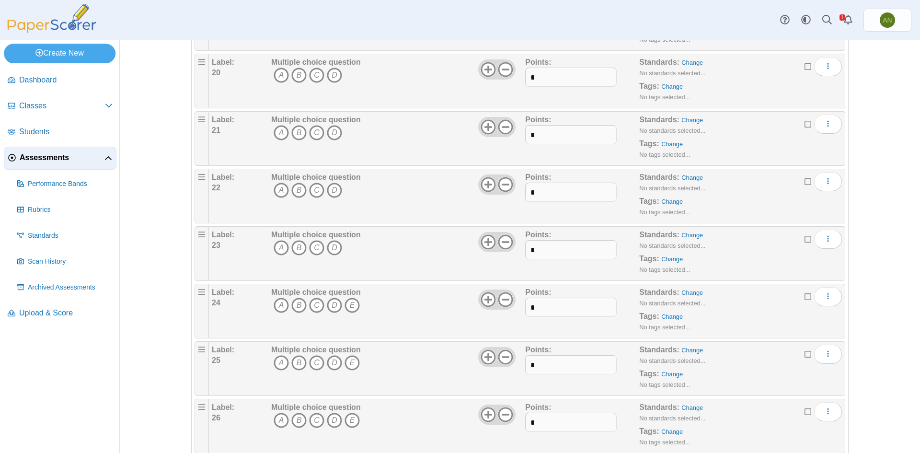
scroll to position [1199, 0]
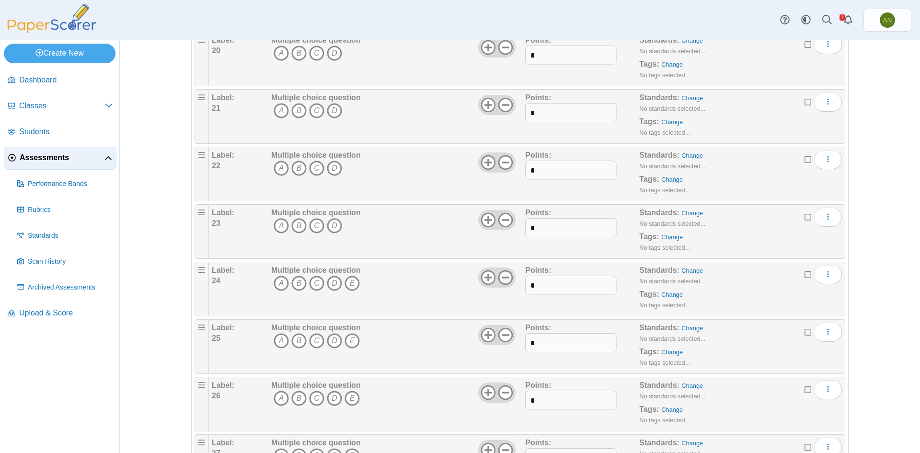
click at [502, 280] on icon at bounding box center [505, 277] width 15 height 15
click at [503, 340] on icon at bounding box center [505, 334] width 15 height 15
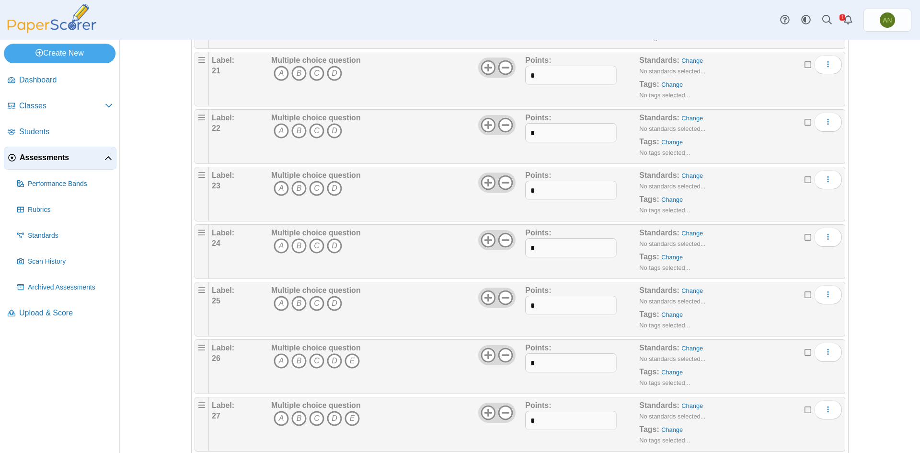
scroll to position [1294, 0]
click at [503, 300] on icon at bounding box center [505, 296] width 15 height 15
click at [503, 352] on icon at bounding box center [505, 354] width 15 height 15
click at [506, 414] on icon at bounding box center [505, 411] width 15 height 15
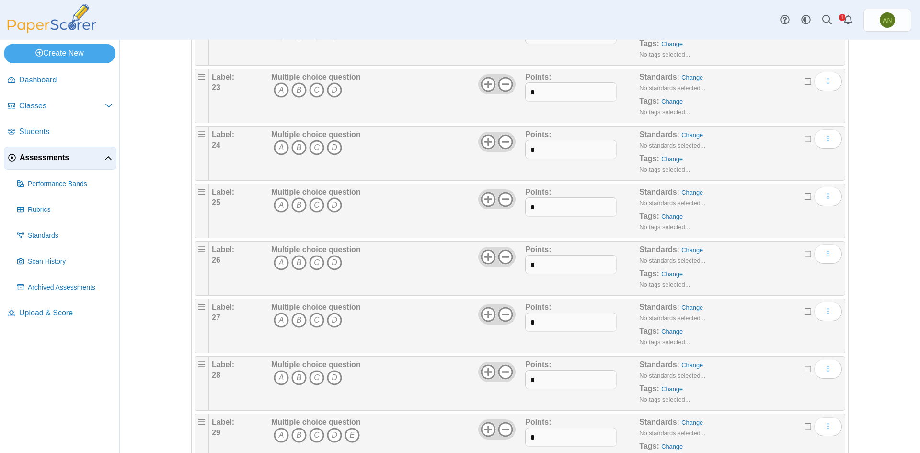
scroll to position [1438, 0]
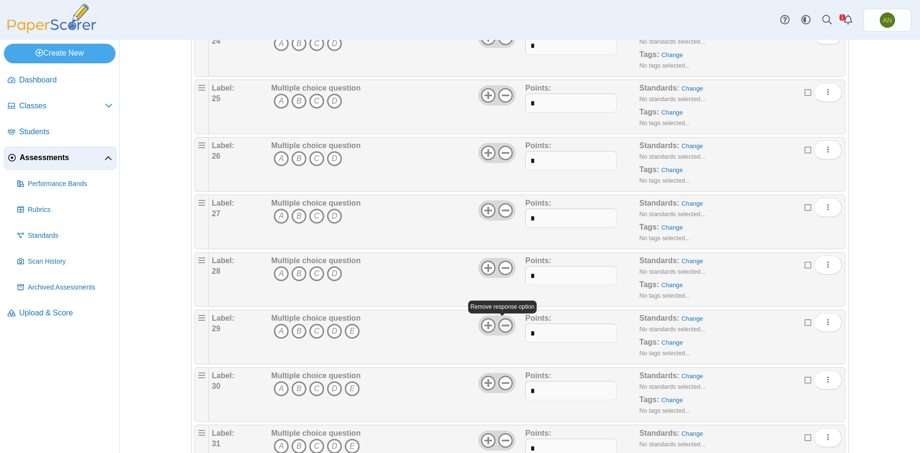
click at [499, 327] on icon at bounding box center [505, 325] width 15 height 15
click at [499, 382] on use at bounding box center [506, 383] width 15 height 15
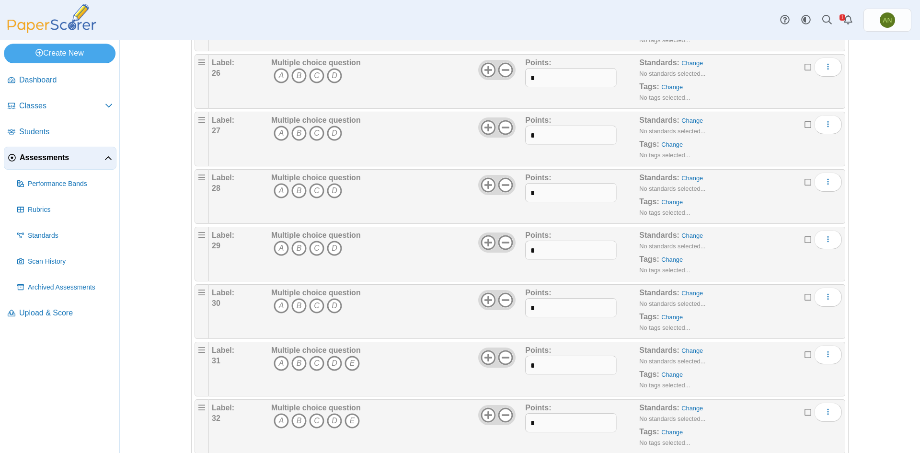
scroll to position [1534, 0]
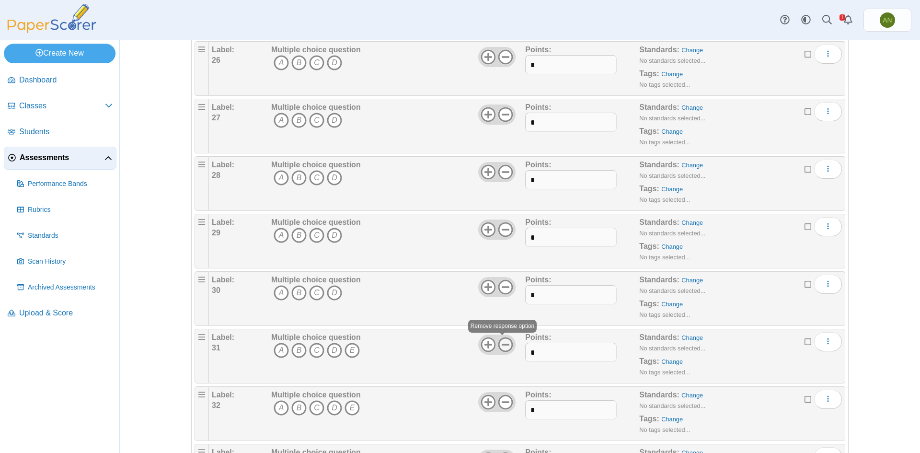
click at [503, 348] on icon at bounding box center [505, 344] width 15 height 15
click at [502, 404] on icon at bounding box center [505, 402] width 15 height 15
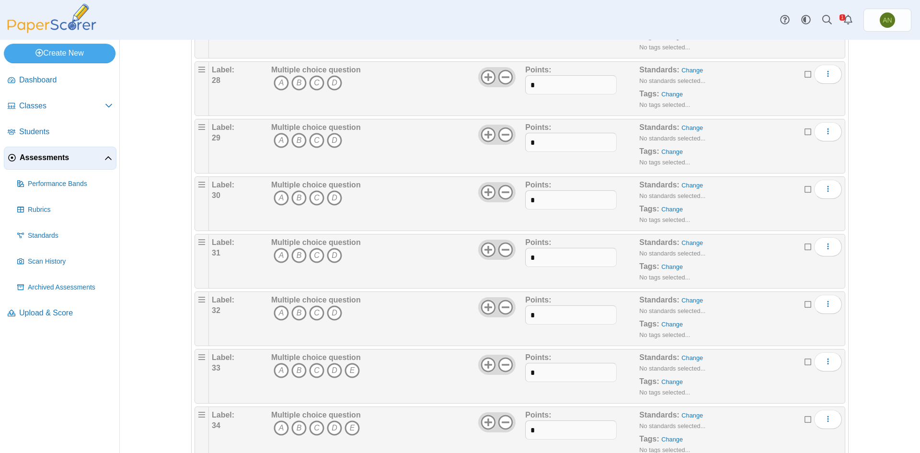
scroll to position [1630, 0]
click at [501, 360] on icon at bounding box center [505, 363] width 15 height 15
click at [499, 425] on icon at bounding box center [505, 421] width 15 height 15
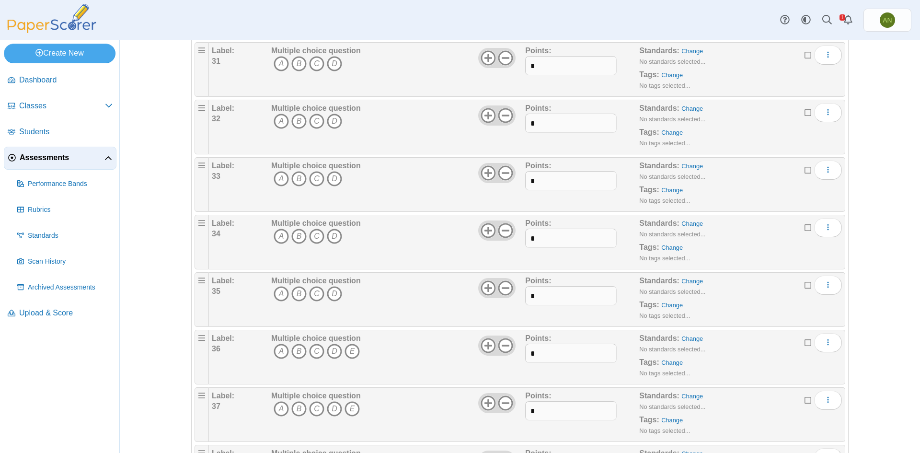
scroll to position [1822, 0]
click at [505, 348] on icon at bounding box center [505, 344] width 15 height 15
click at [501, 405] on icon at bounding box center [505, 402] width 15 height 15
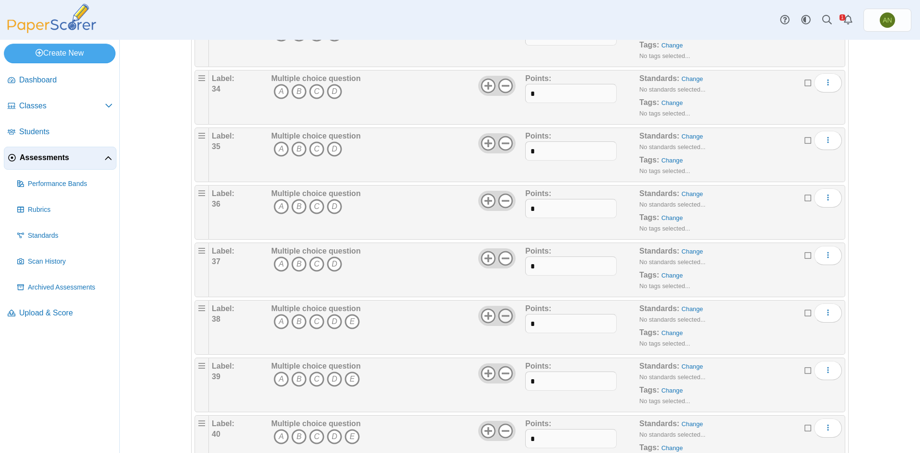
click at [506, 318] on icon at bounding box center [505, 315] width 15 height 15
click at [503, 377] on icon at bounding box center [505, 373] width 15 height 15
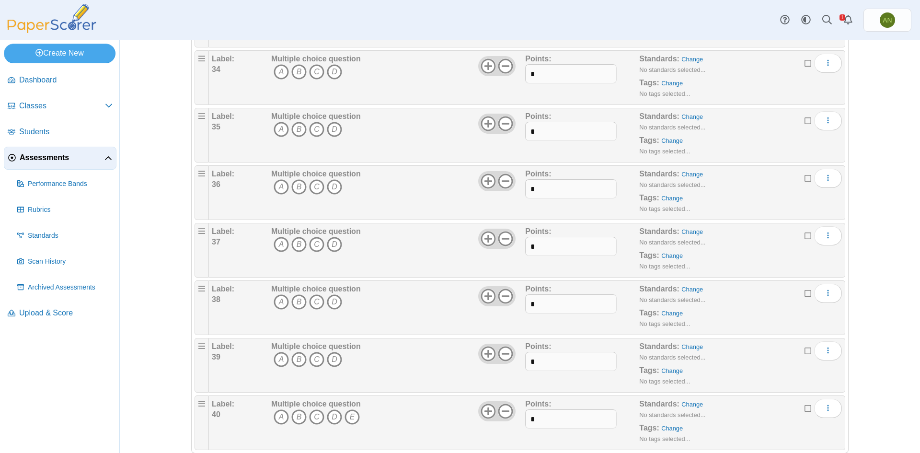
scroll to position [2004, 0]
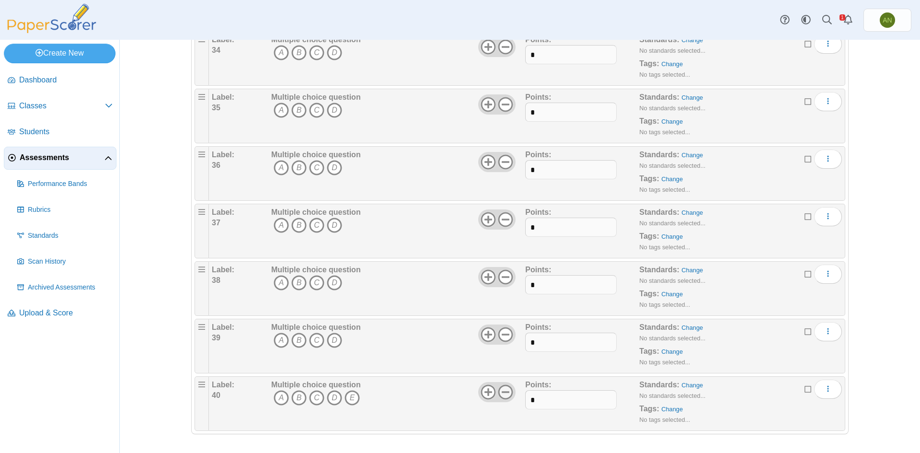
click at [504, 393] on icon at bounding box center [505, 391] width 15 height 15
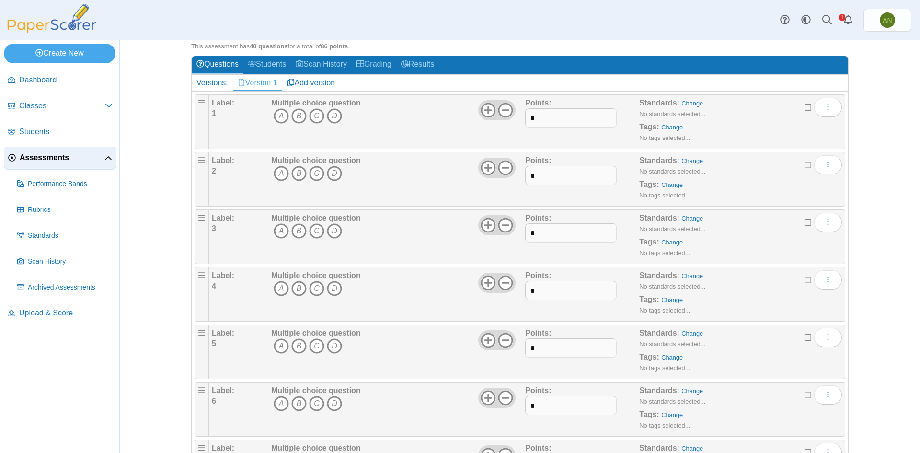
scroll to position [0, 0]
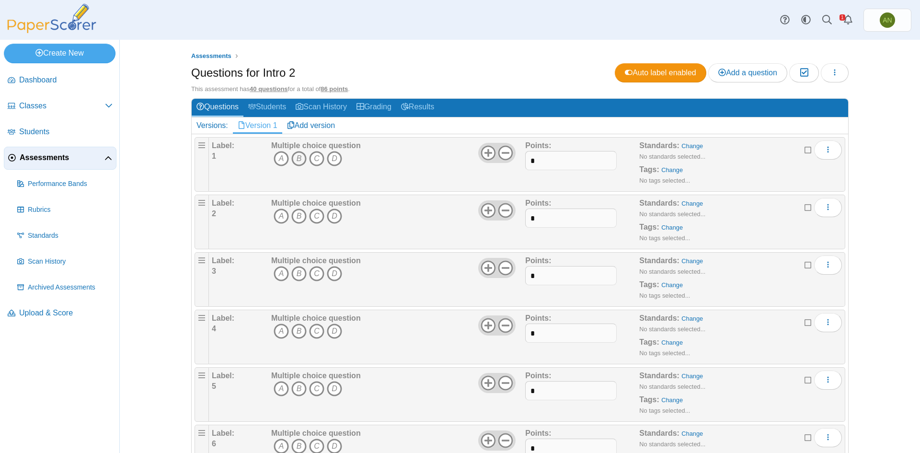
click at [293, 158] on icon "B" at bounding box center [298, 158] width 15 height 15
click at [279, 216] on icon "A" at bounding box center [281, 216] width 15 height 15
click at [295, 276] on icon "B" at bounding box center [298, 273] width 15 height 15
click at [327, 331] on icon "D" at bounding box center [334, 331] width 15 height 15
click at [296, 387] on icon "B" at bounding box center [298, 388] width 15 height 15
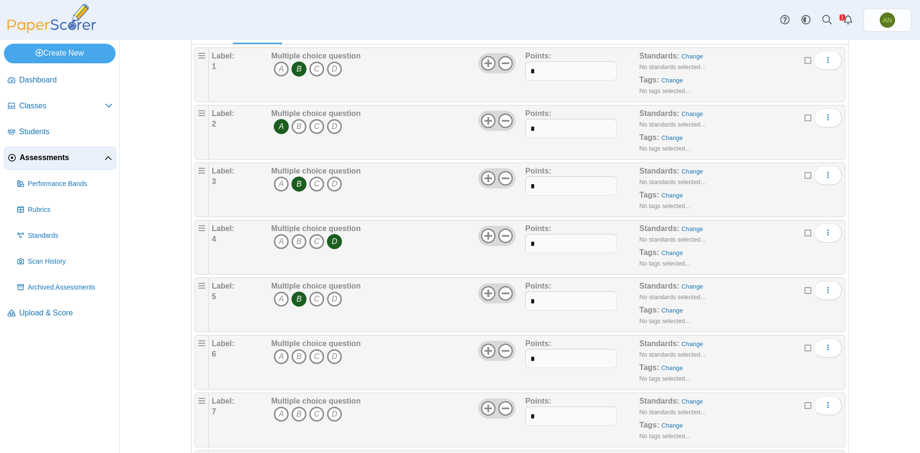
scroll to position [96, 0]
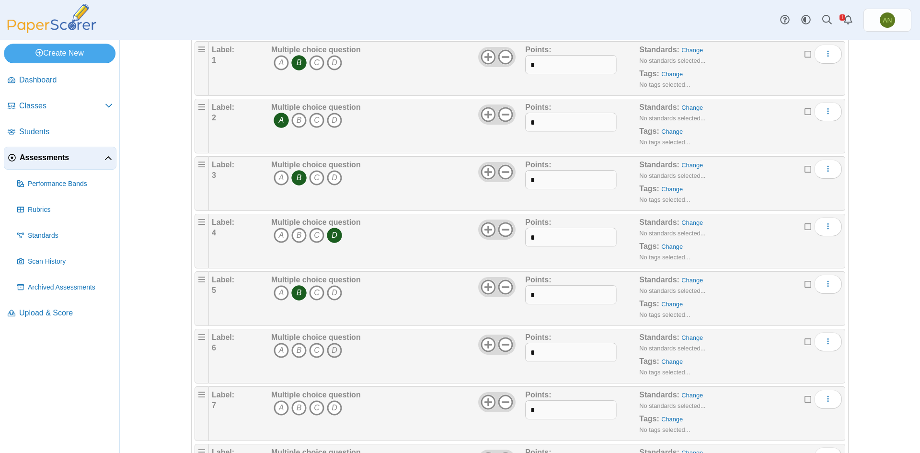
click at [330, 351] on icon "D" at bounding box center [334, 350] width 15 height 15
click at [274, 407] on icon "A" at bounding box center [281, 407] width 15 height 15
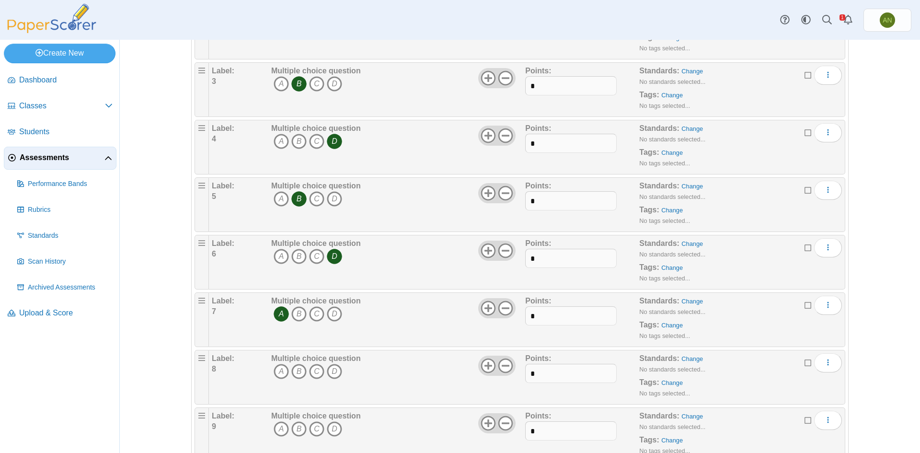
scroll to position [192, 0]
click at [297, 369] on icon "B" at bounding box center [298, 369] width 15 height 15
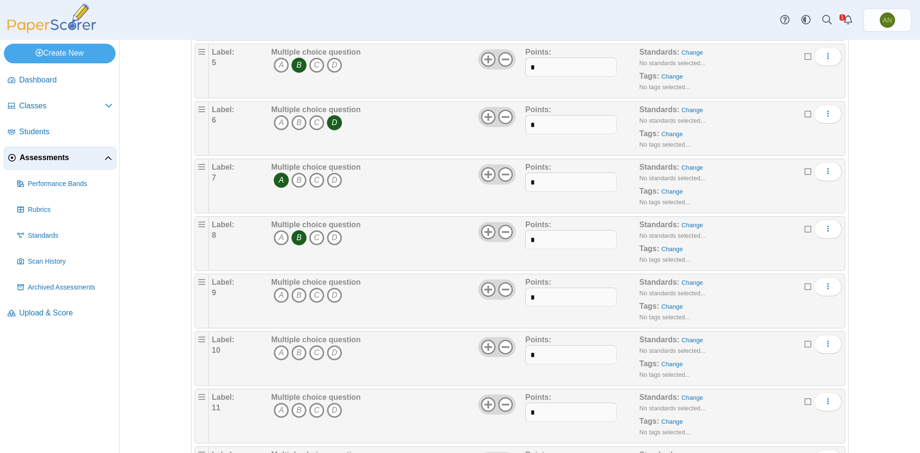
scroll to position [336, 0]
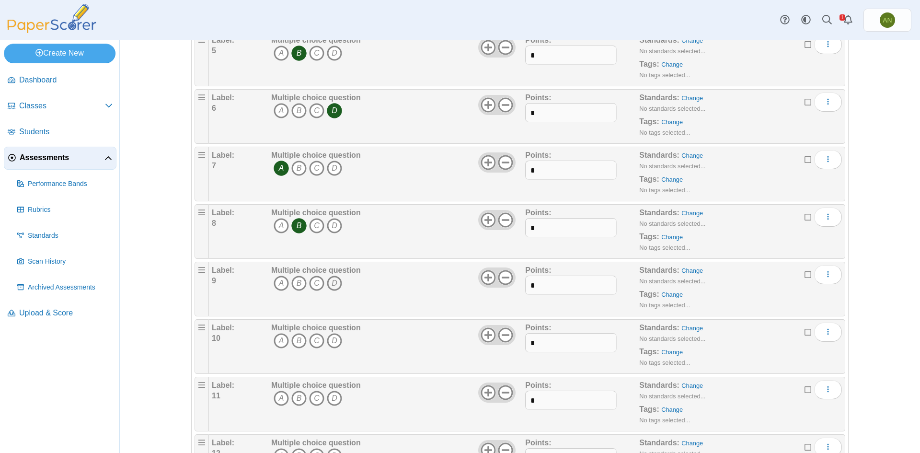
click at [329, 282] on icon "D" at bounding box center [334, 283] width 15 height 15
click at [330, 341] on icon "D" at bounding box center [334, 340] width 15 height 15
click at [331, 396] on icon "D" at bounding box center [334, 398] width 15 height 15
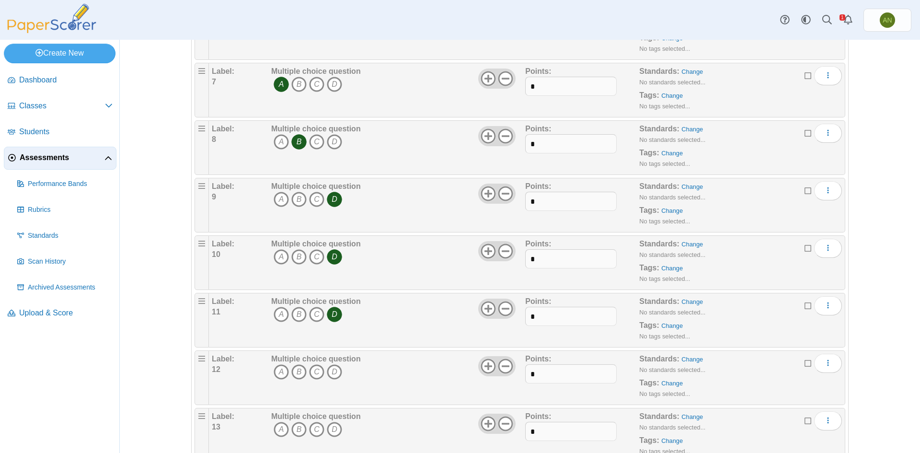
scroll to position [479, 0]
click at [311, 308] on icon "C" at bounding box center [316, 311] width 15 height 15
click at [274, 372] on icon "A" at bounding box center [281, 369] width 15 height 15
click at [314, 426] on icon "C" at bounding box center [316, 426] width 15 height 15
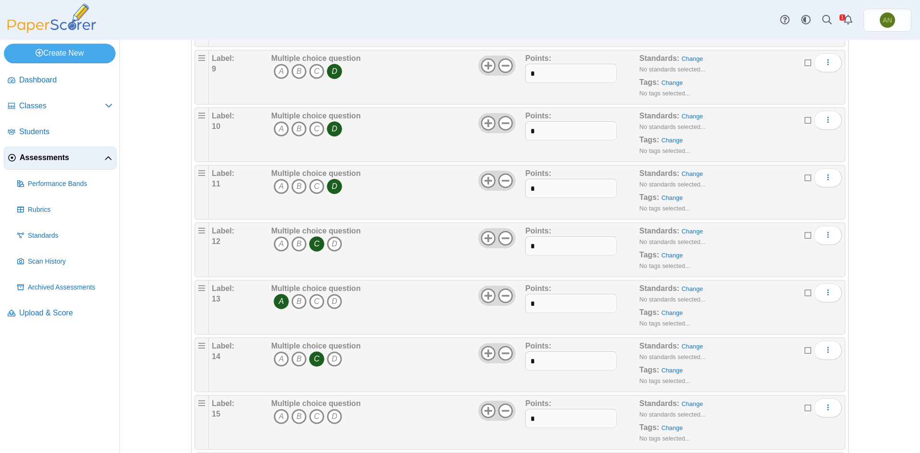
scroll to position [575, 0]
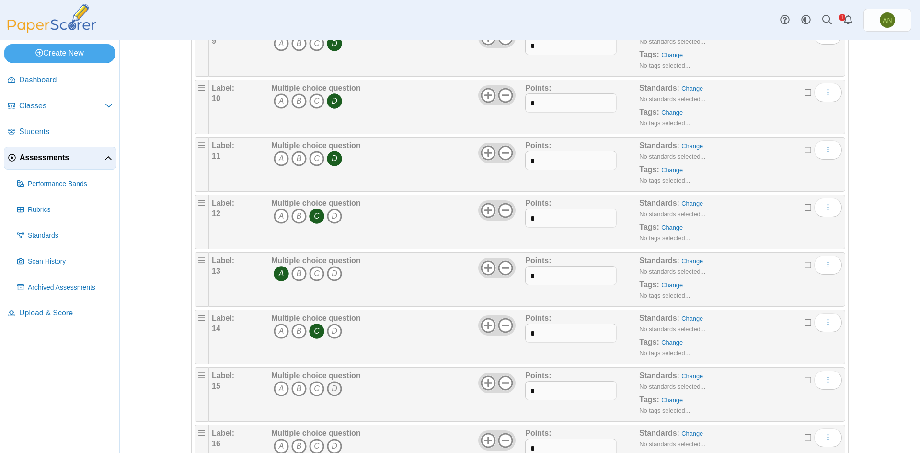
click at [333, 390] on icon "D" at bounding box center [334, 388] width 15 height 15
drag, startPoint x: 279, startPoint y: 448, endPoint x: 304, endPoint y: 431, distance: 29.4
click at [279, 447] on icon "A" at bounding box center [281, 446] width 15 height 15
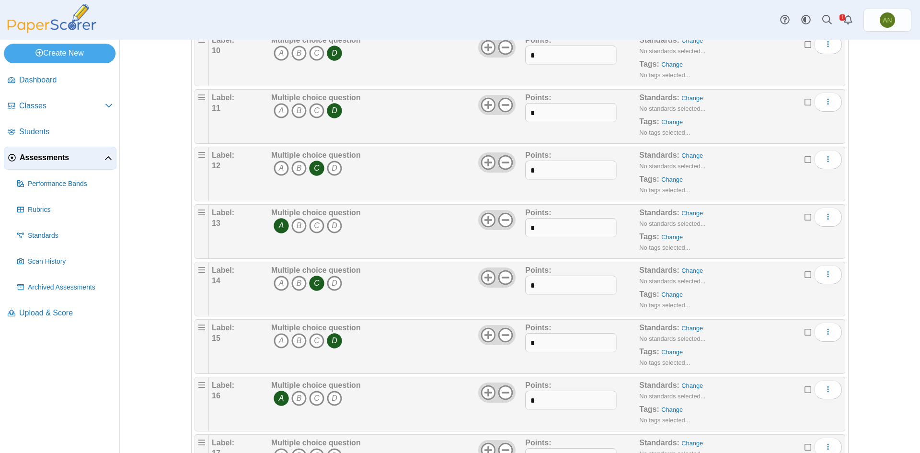
scroll to position [671, 0]
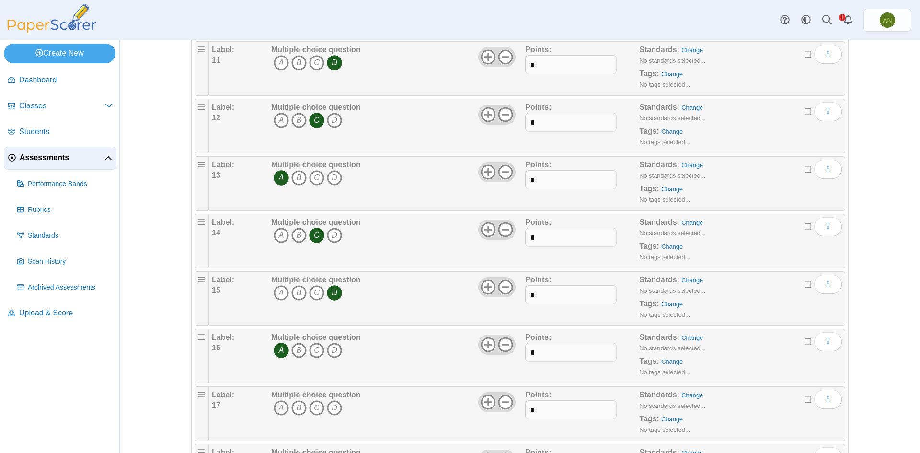
click at [280, 405] on icon "A" at bounding box center [281, 407] width 15 height 15
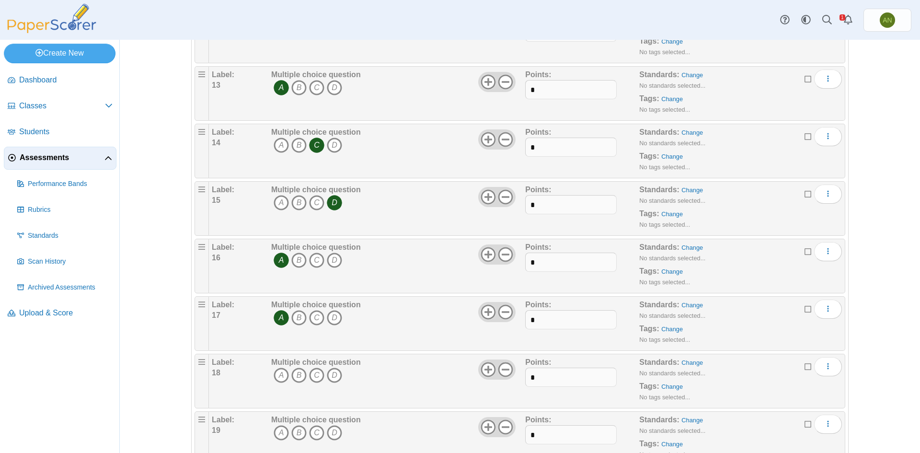
scroll to position [767, 0]
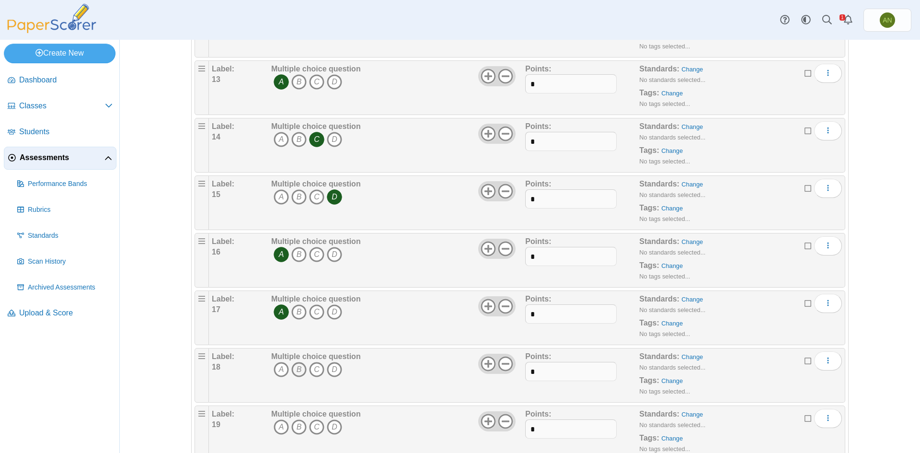
click at [298, 366] on icon "B" at bounding box center [298, 369] width 15 height 15
click at [334, 431] on icon "D" at bounding box center [334, 426] width 15 height 15
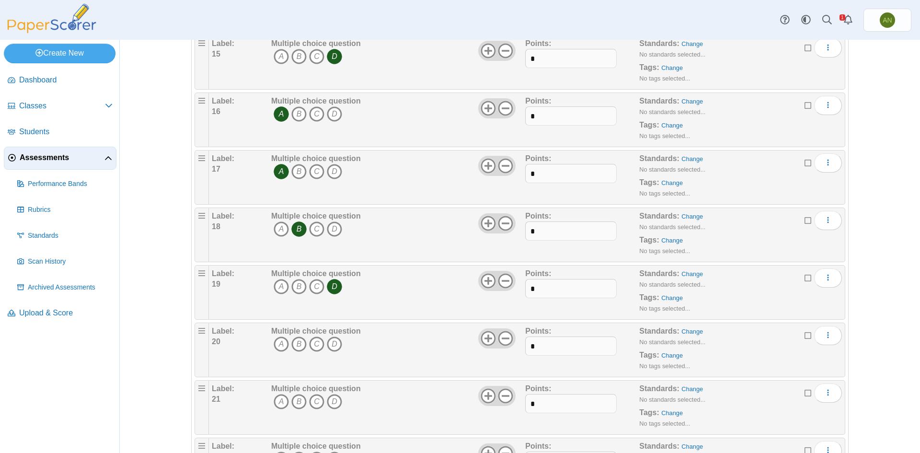
scroll to position [911, 0]
click at [295, 342] on icon "B" at bounding box center [298, 340] width 15 height 15
click at [275, 400] on icon "A" at bounding box center [281, 398] width 15 height 15
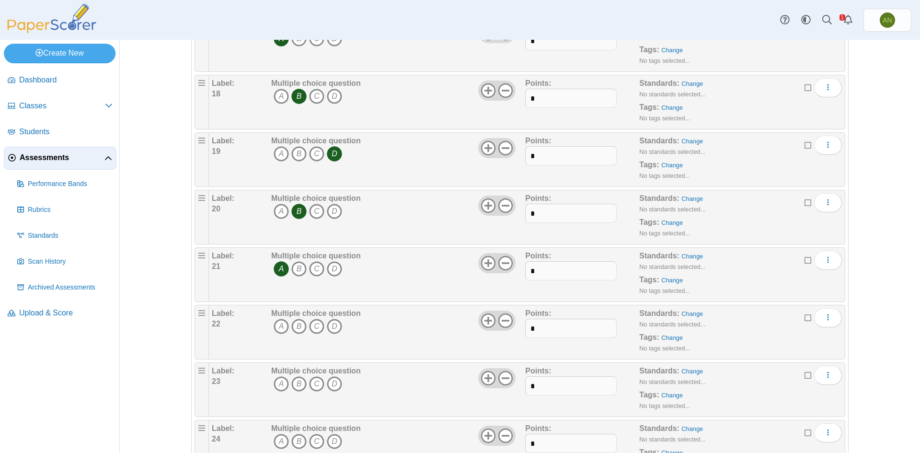
scroll to position [1055, 0]
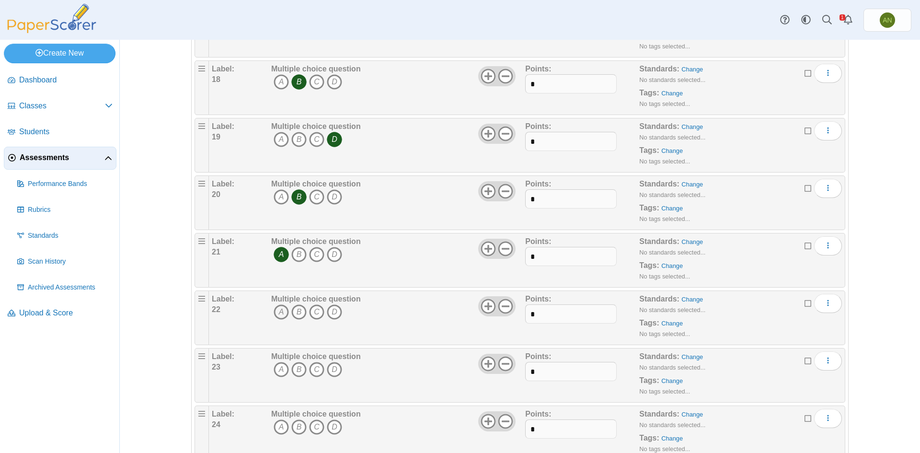
click at [278, 312] on icon "A" at bounding box center [281, 311] width 15 height 15
click at [293, 372] on icon "B" at bounding box center [298, 369] width 15 height 15
click at [332, 425] on icon "D" at bounding box center [334, 426] width 15 height 15
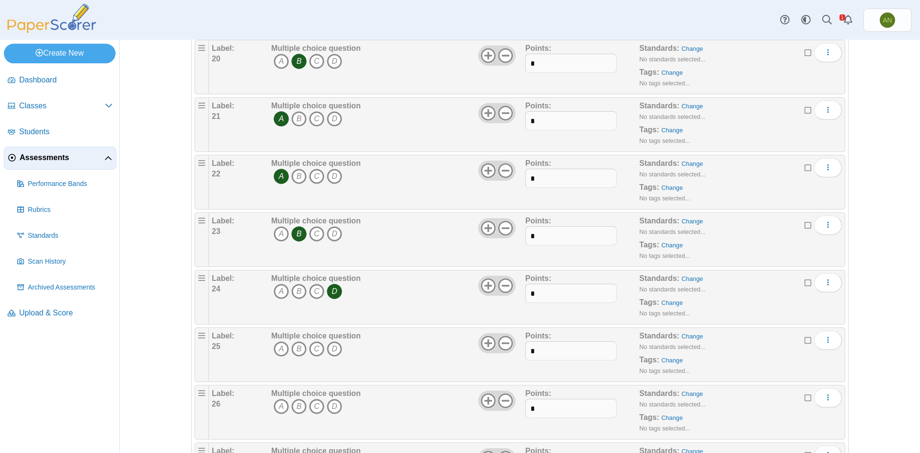
scroll to position [1199, 0]
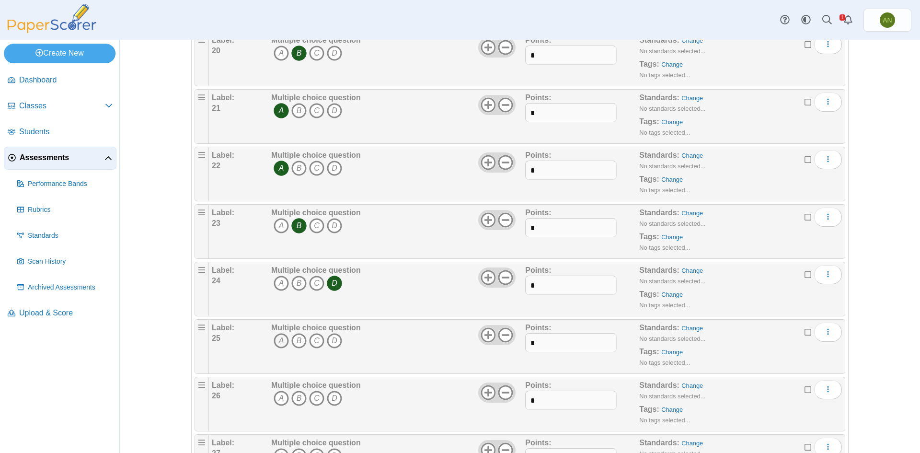
click at [275, 337] on icon "A" at bounding box center [281, 340] width 15 height 15
click at [315, 396] on icon "C" at bounding box center [316, 398] width 15 height 15
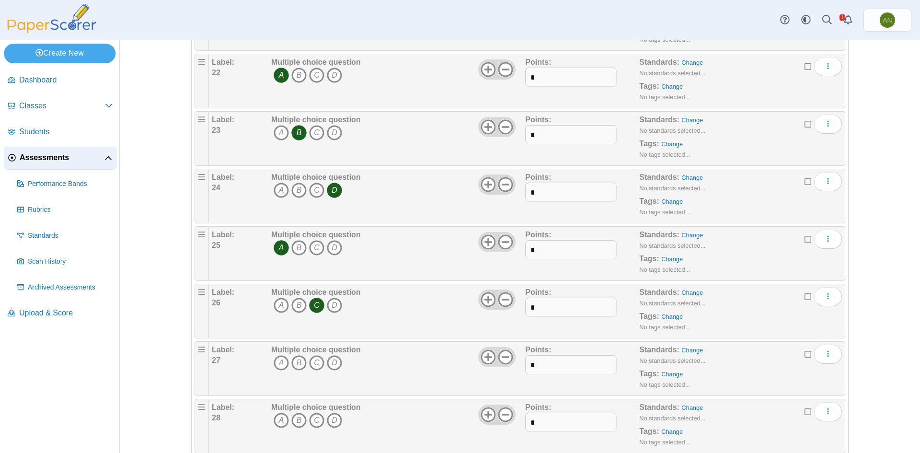
scroll to position [1294, 0]
click at [333, 361] on icon "D" at bounding box center [334, 359] width 15 height 15
click at [319, 419] on icon "C" at bounding box center [316, 417] width 15 height 15
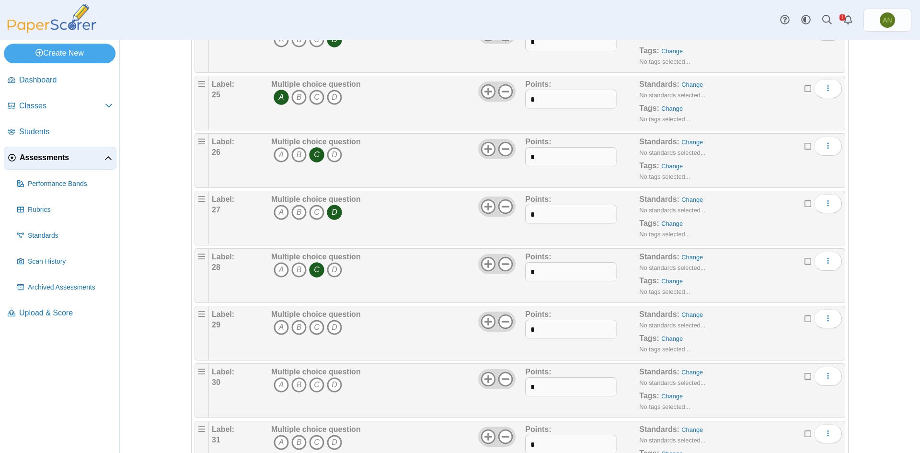
scroll to position [1486, 0]
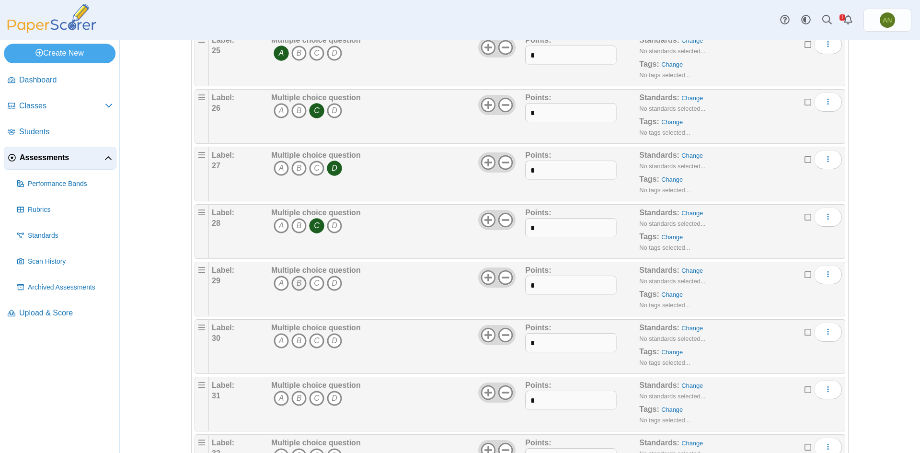
click at [299, 287] on icon "B" at bounding box center [298, 283] width 15 height 15
click at [310, 343] on icon "C" at bounding box center [316, 340] width 15 height 15
click at [297, 399] on icon "B" at bounding box center [298, 398] width 15 height 15
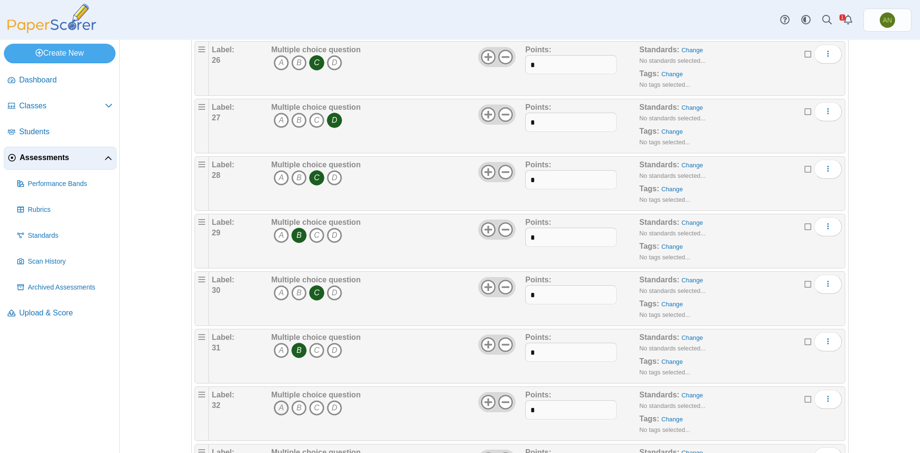
click at [282, 406] on icon "A" at bounding box center [281, 407] width 15 height 15
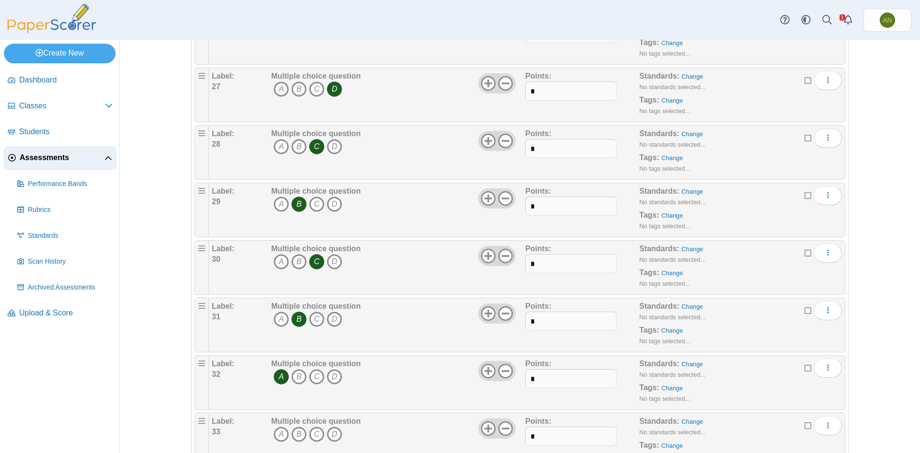
scroll to position [1582, 0]
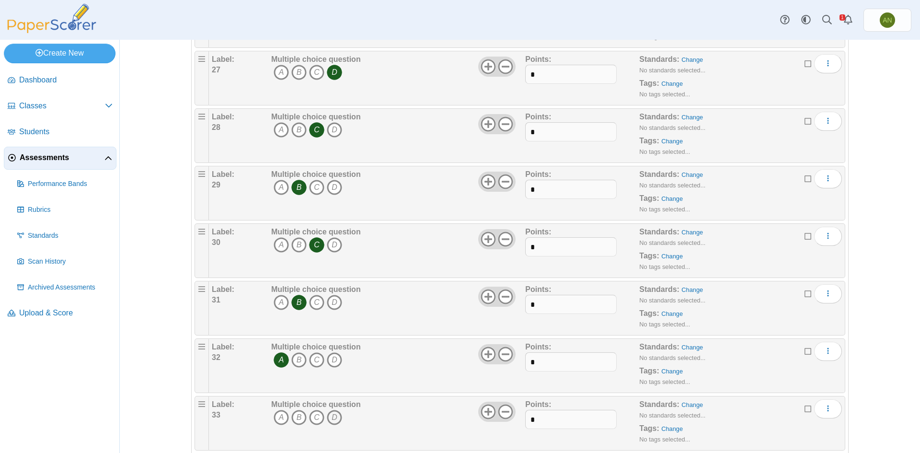
click at [331, 417] on icon "D" at bounding box center [334, 417] width 15 height 15
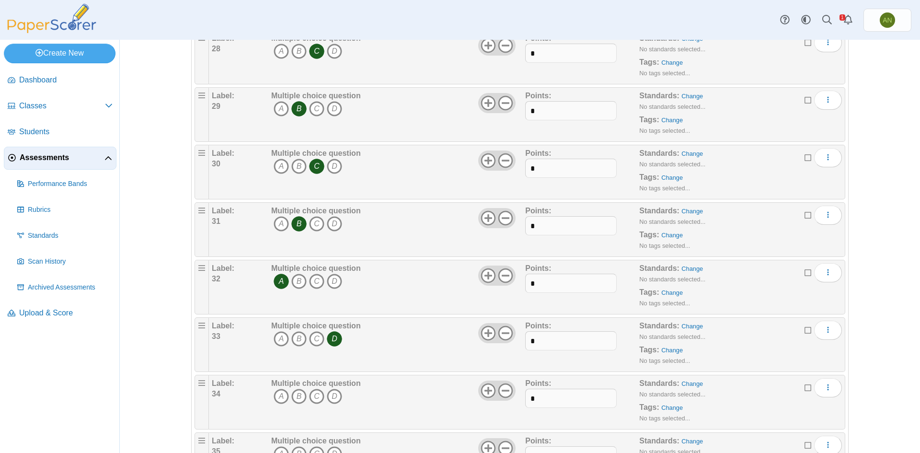
scroll to position [1678, 0]
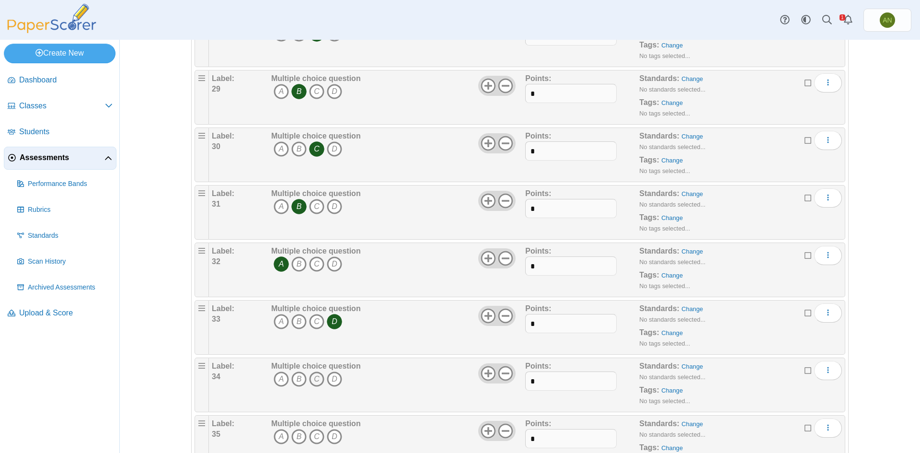
click at [314, 382] on icon "C" at bounding box center [316, 379] width 15 height 15
click at [276, 438] on icon "A" at bounding box center [281, 436] width 15 height 15
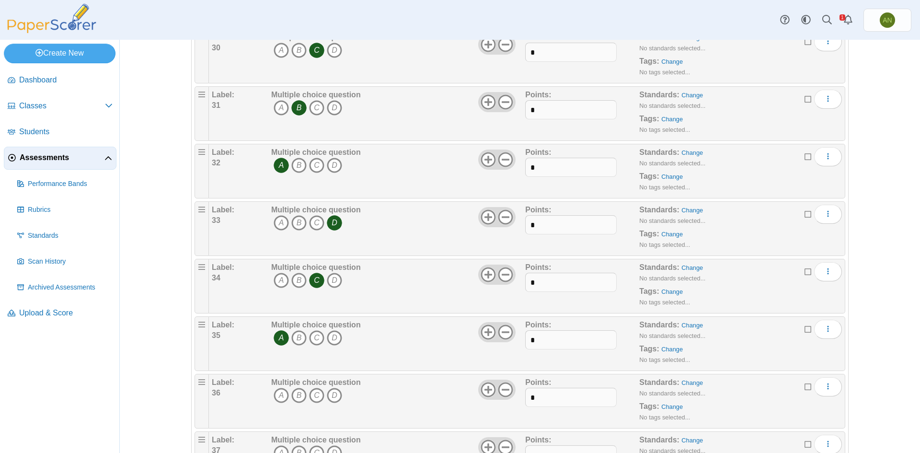
scroll to position [1822, 0]
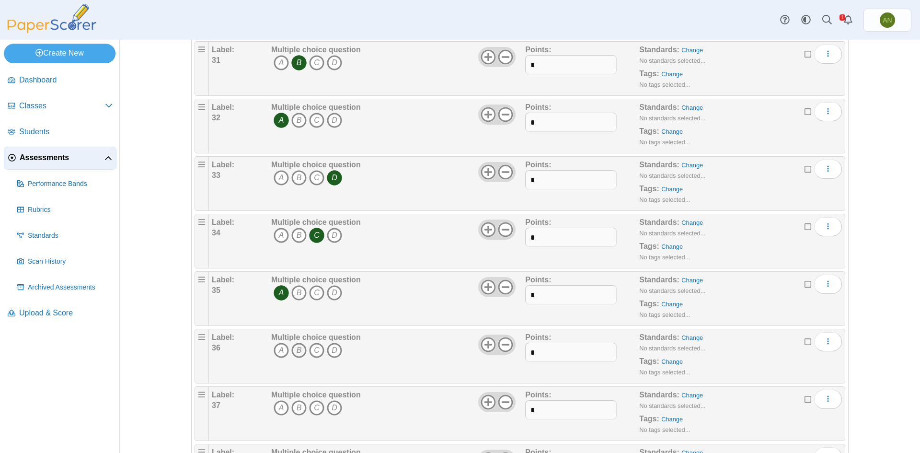
click at [294, 350] on icon "B" at bounding box center [298, 350] width 15 height 15
click at [296, 409] on icon "B" at bounding box center [298, 407] width 15 height 15
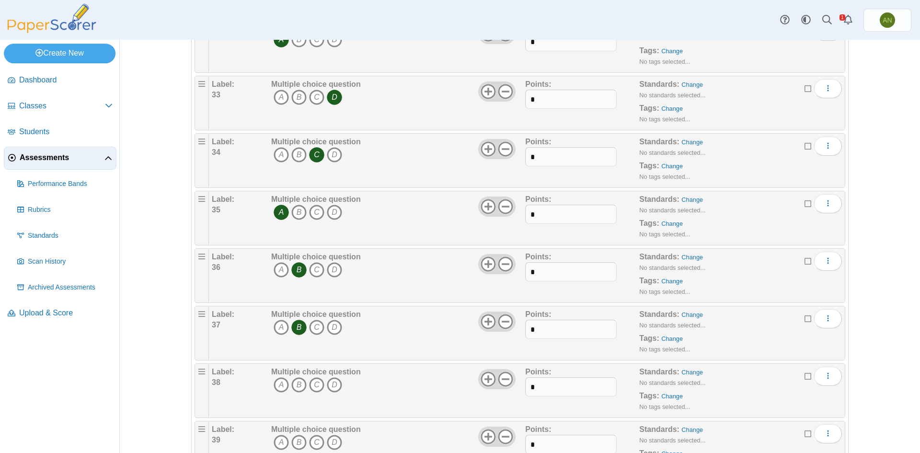
scroll to position [1918, 0]
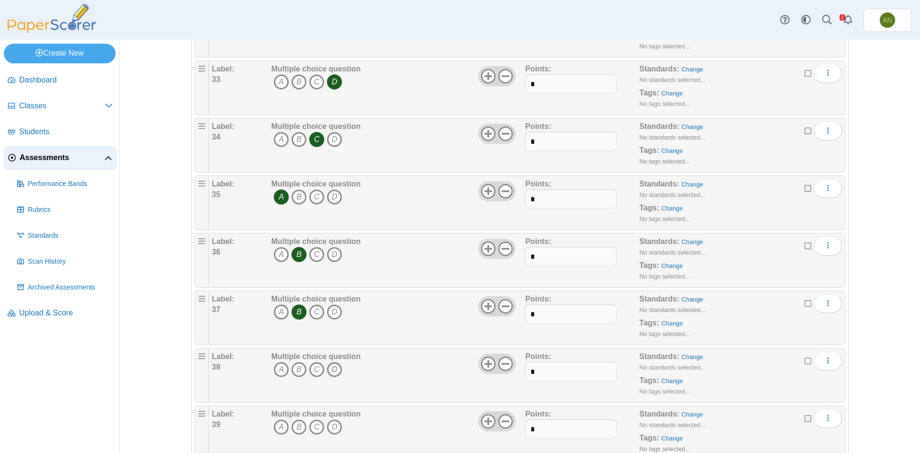
click at [332, 368] on icon "D" at bounding box center [334, 369] width 15 height 15
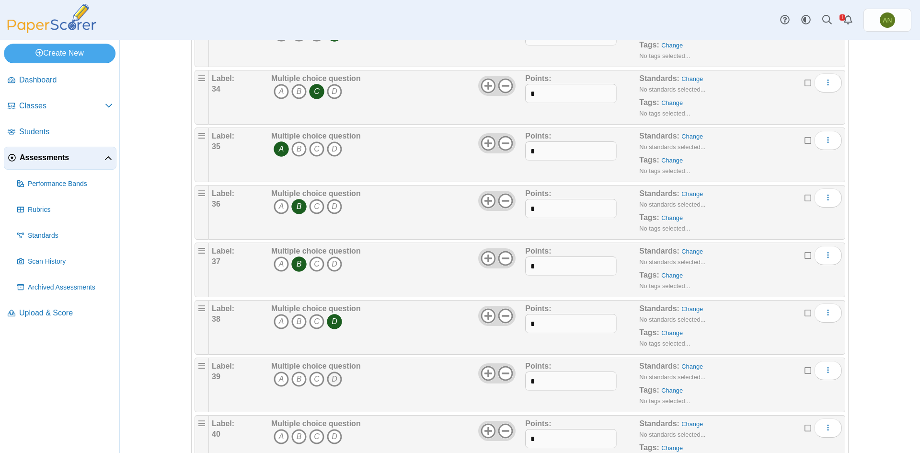
click at [335, 379] on icon "D" at bounding box center [334, 379] width 15 height 15
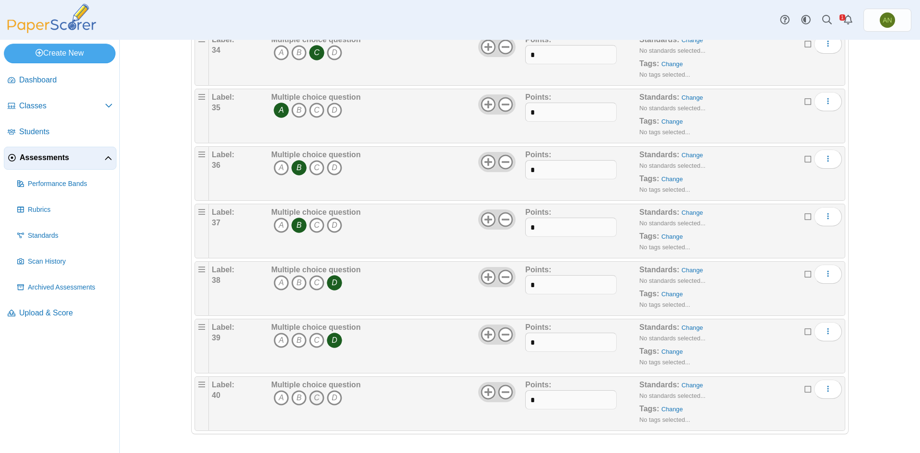
click at [311, 397] on icon "C" at bounding box center [316, 397] width 15 height 15
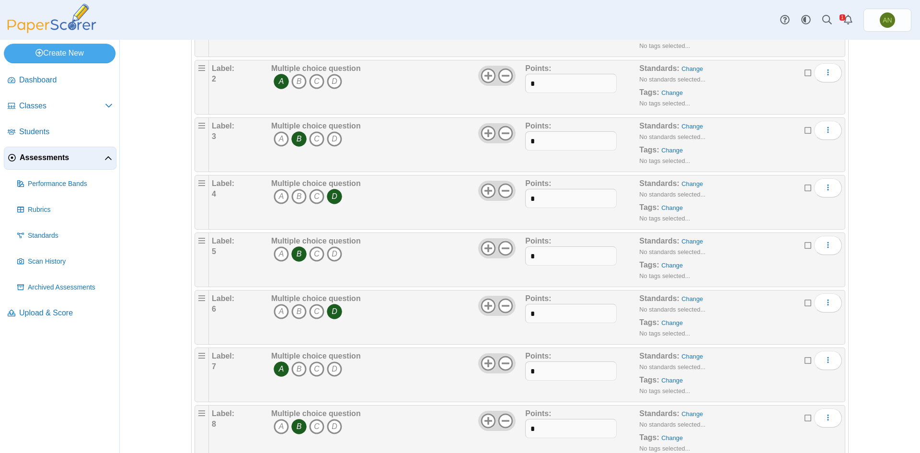
scroll to position [0, 0]
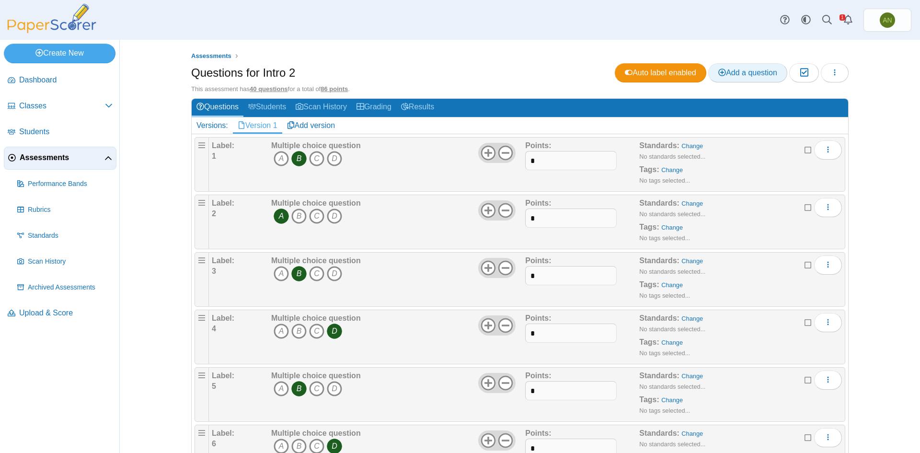
click at [745, 70] on span "Add a question" at bounding box center [748, 73] width 59 height 8
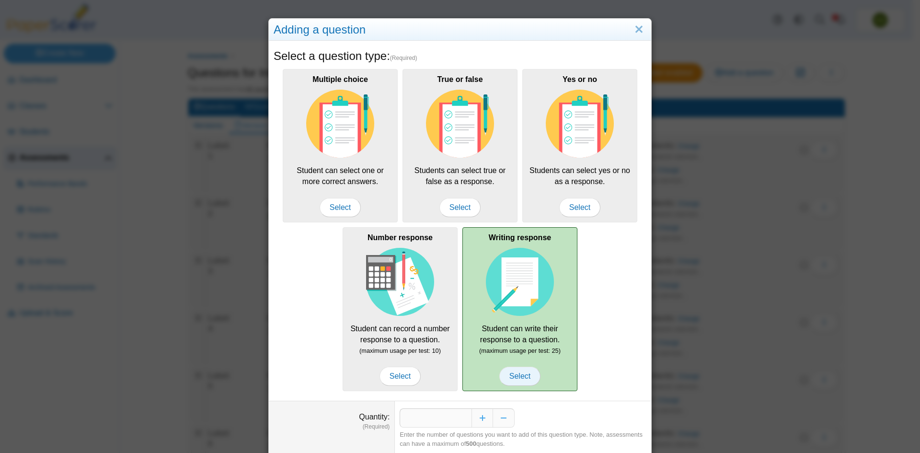
click at [519, 375] on span "Select" at bounding box center [520, 376] width 41 height 19
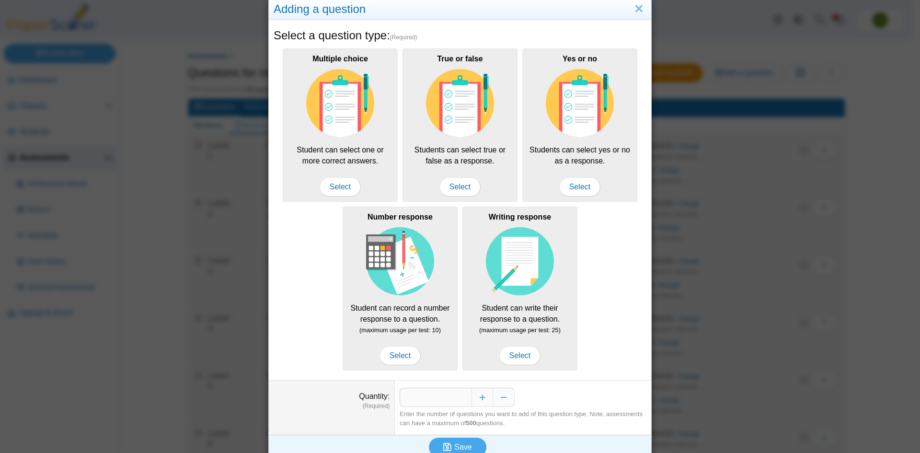
scroll to position [32, 0]
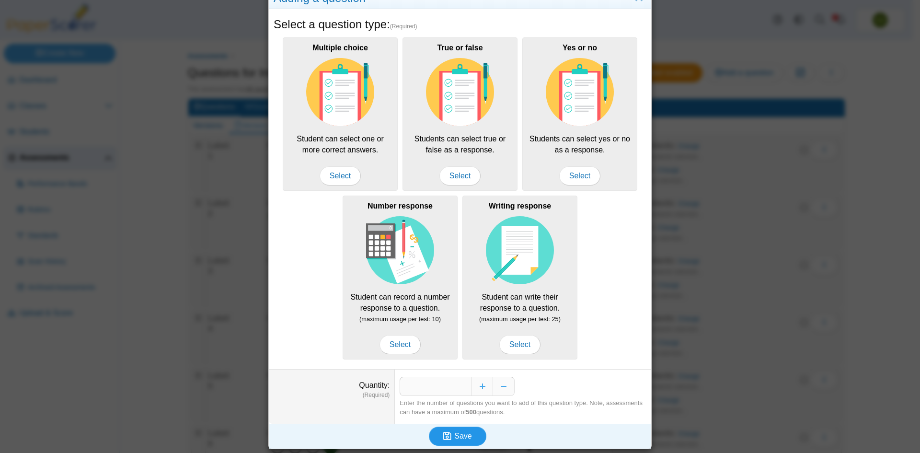
click at [457, 434] on span "Save" at bounding box center [462, 436] width 17 height 8
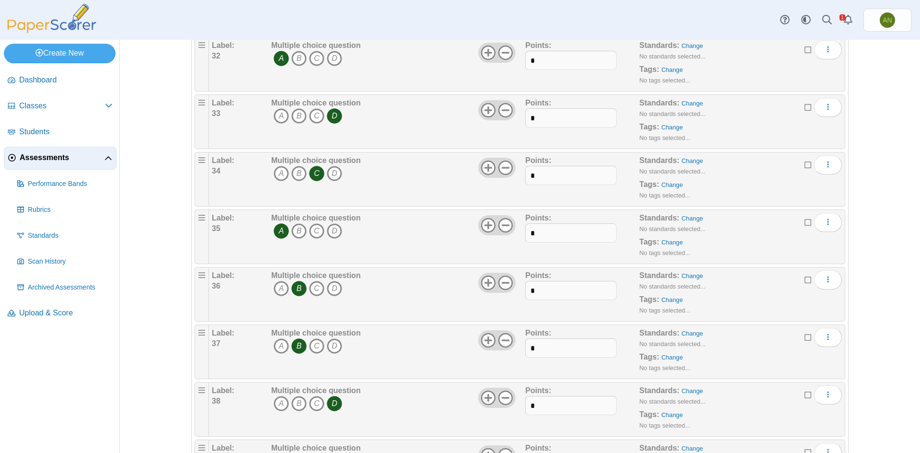
scroll to position [2062, 0]
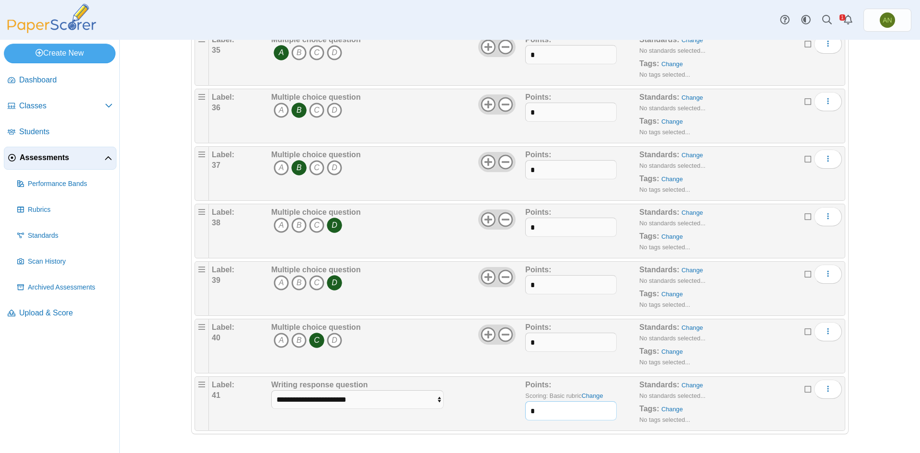
click at [535, 411] on input "*" at bounding box center [570, 410] width 91 height 19
type input "**"
click at [434, 399] on select "**********" at bounding box center [357, 399] width 173 height 18
click at [271, 390] on select "**********" at bounding box center [357, 399] width 173 height 18
click at [501, 402] on div "**********" at bounding box center [397, 404] width 256 height 48
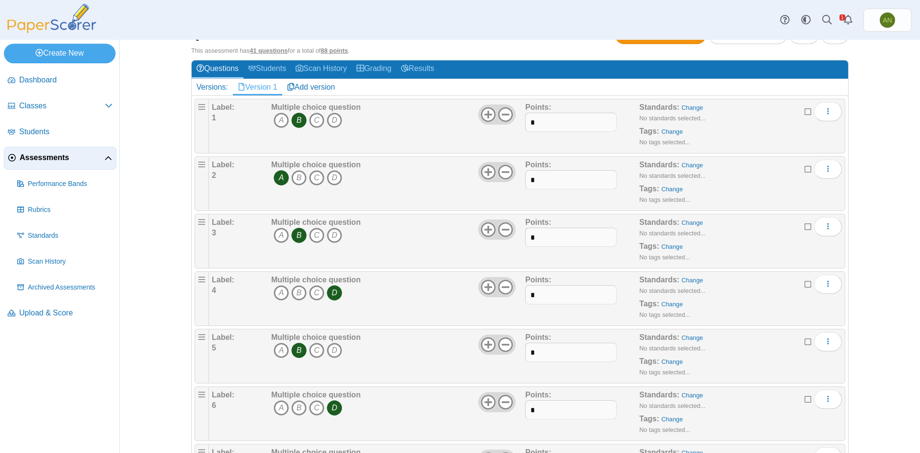
scroll to position [0, 0]
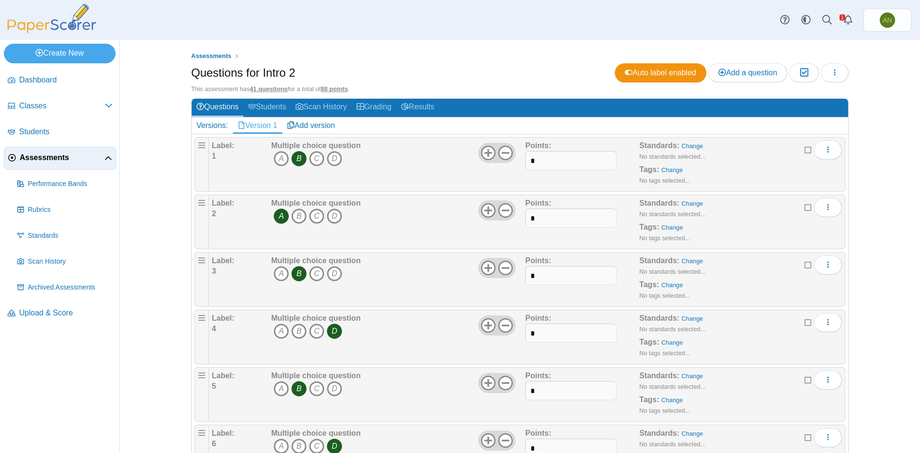
click at [451, 53] on ul "Assessments" at bounding box center [520, 56] width 658 height 10
click at [439, 57] on ul "Assessments" at bounding box center [520, 56] width 658 height 10
click at [757, 73] on span "Add a question" at bounding box center [748, 73] width 59 height 8
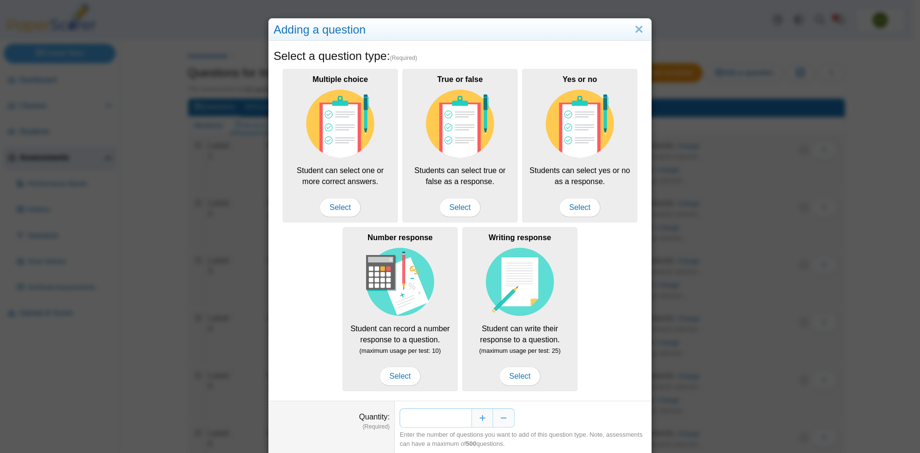
scroll to position [32, 0]
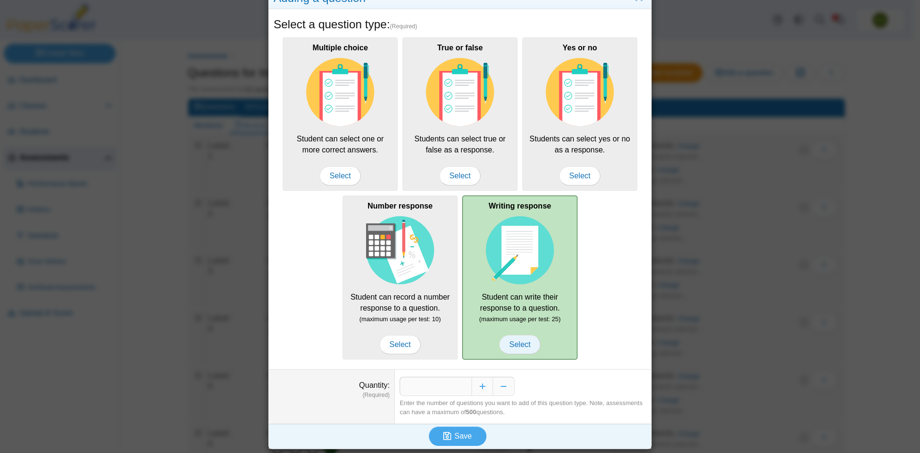
click at [513, 347] on span "Select" at bounding box center [520, 344] width 41 height 19
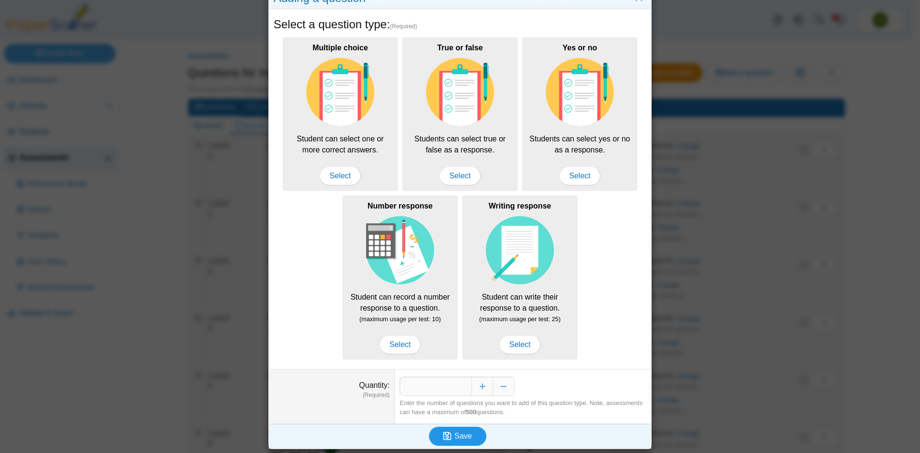
click at [454, 438] on span "Save" at bounding box center [462, 436] width 17 height 8
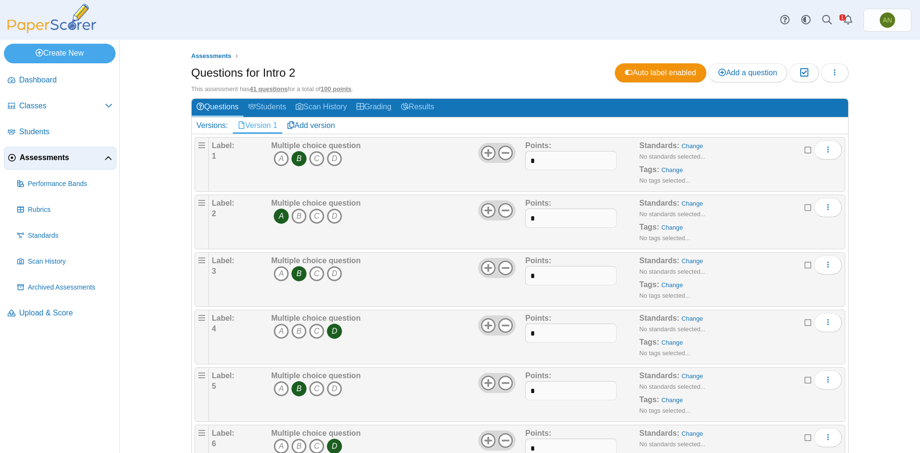
scroll to position [431, 0]
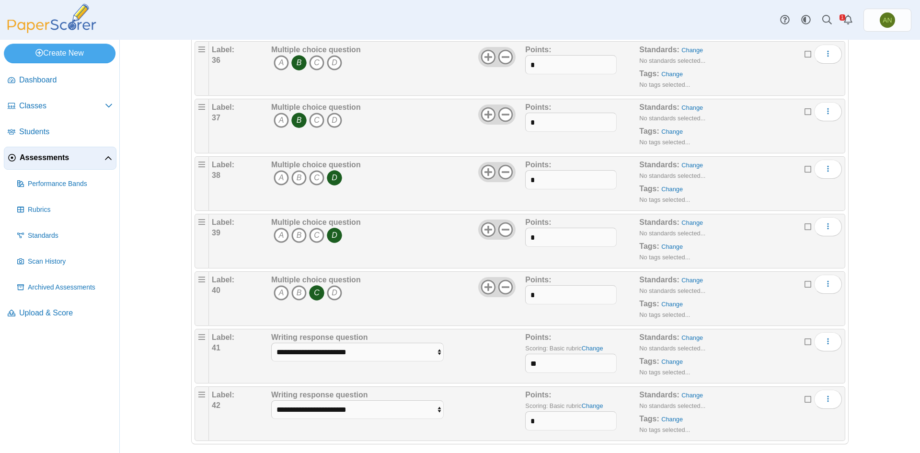
scroll to position [2119, 0]
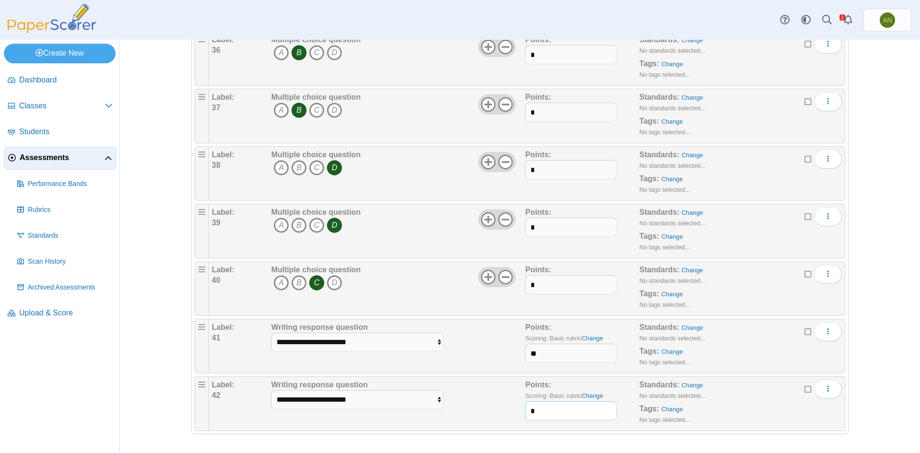
click at [567, 407] on input "*" at bounding box center [570, 410] width 91 height 19
type input "*"
click at [433, 277] on div "Multiple choice question A B C D" at bounding box center [397, 289] width 256 height 48
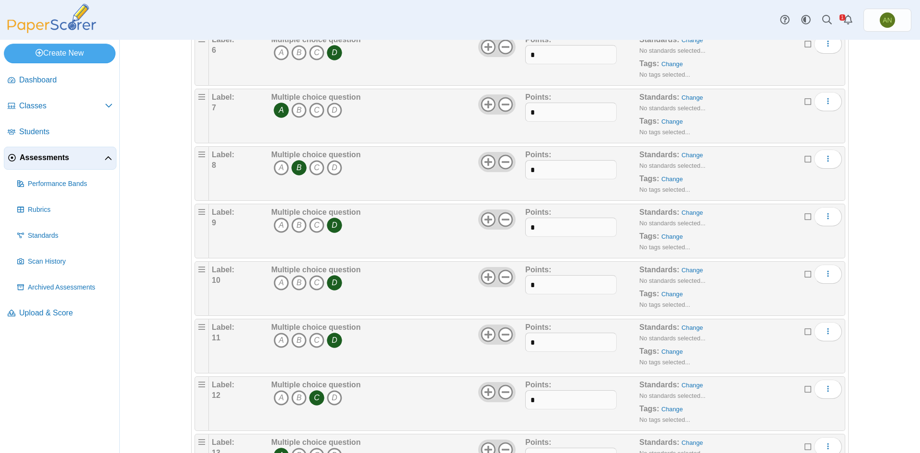
scroll to position [0, 0]
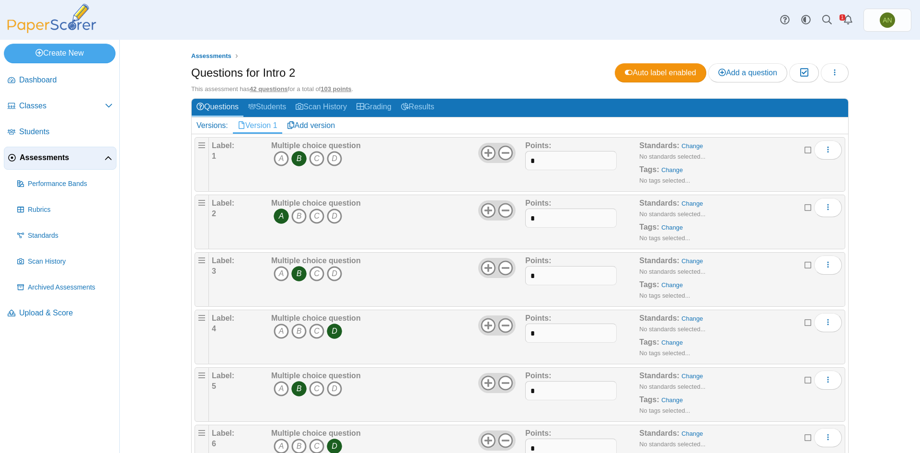
click at [449, 70] on div "Questions for Intro 2 Auto label enabled Add a question Moderation 0 Loading…" at bounding box center [520, 74] width 658 height 22
click at [831, 72] on icon "button" at bounding box center [835, 73] width 8 height 8
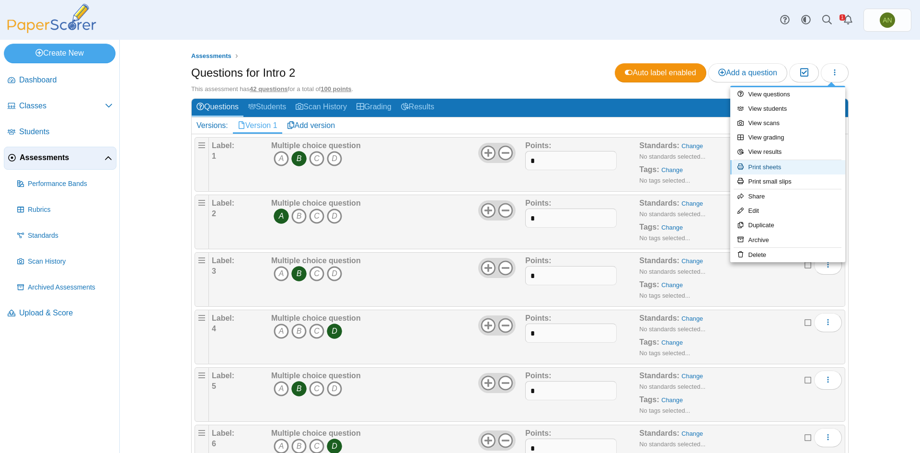
click at [802, 170] on link "Print sheets" at bounding box center [788, 167] width 115 height 14
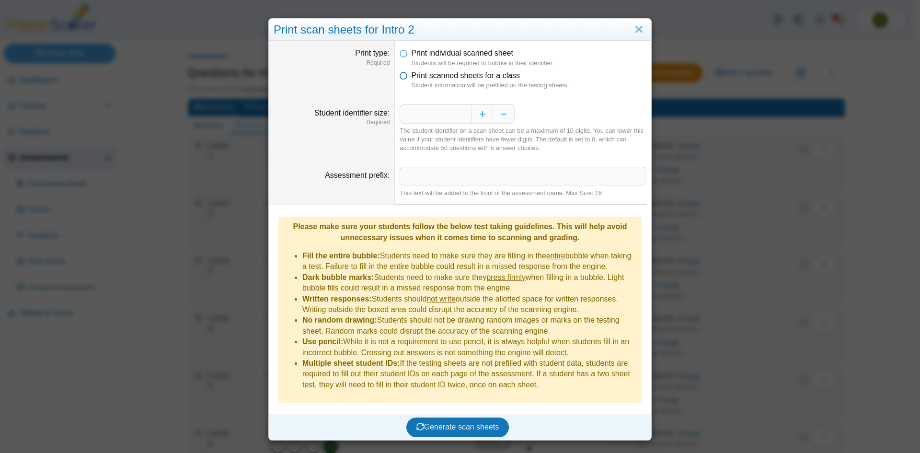
click at [400, 77] on icon at bounding box center [404, 73] width 8 height 7
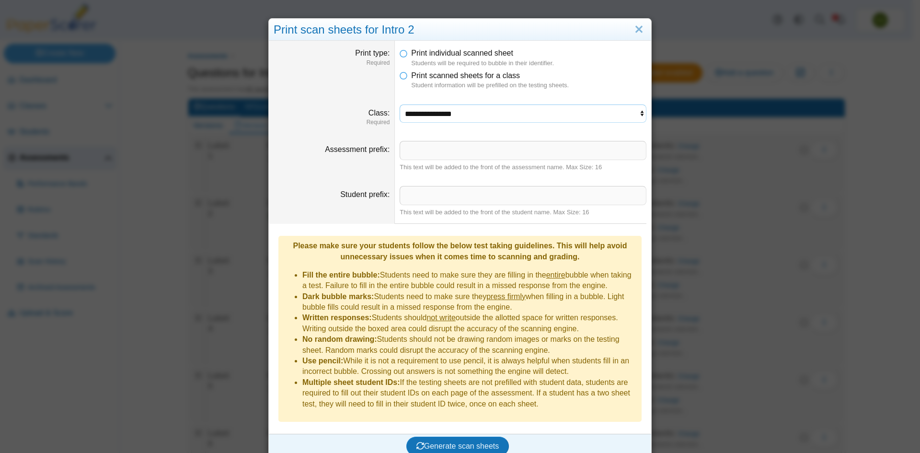
click at [452, 111] on select "**********" at bounding box center [523, 114] width 247 height 18
select select "**********"
click at [400, 105] on select "**********" at bounding box center [523, 114] width 247 height 18
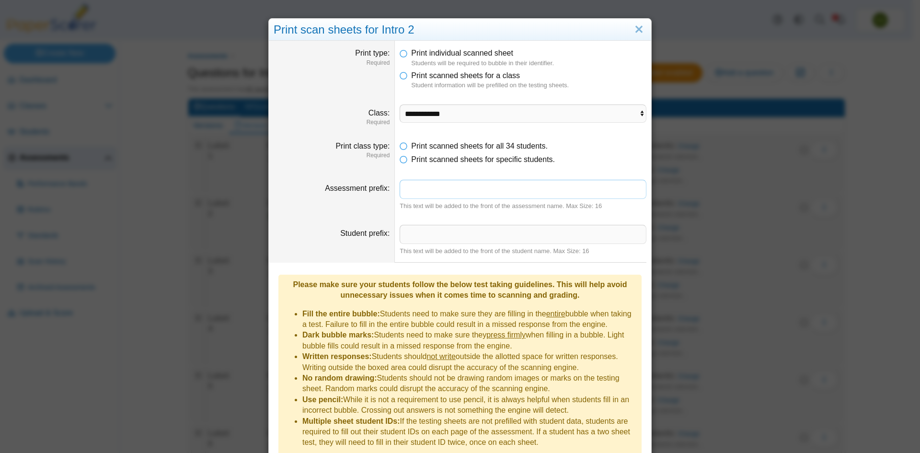
click at [419, 188] on input "Assessment prefix" at bounding box center [523, 189] width 247 height 19
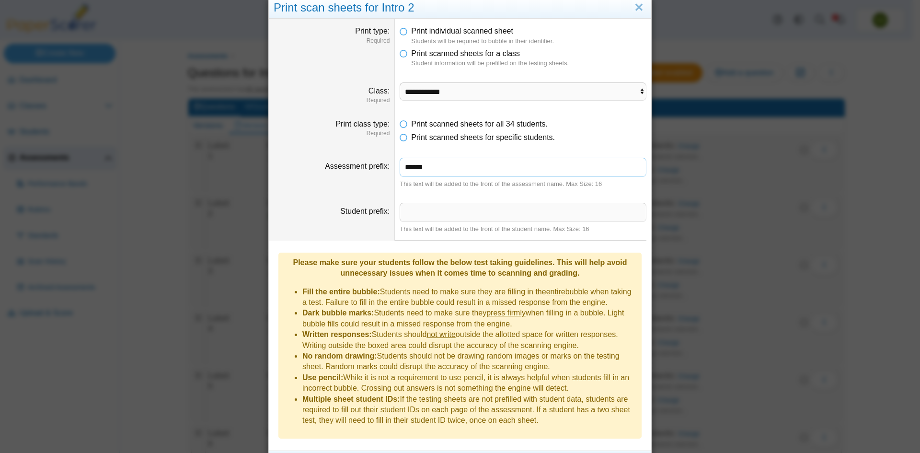
scroll to position [35, 0]
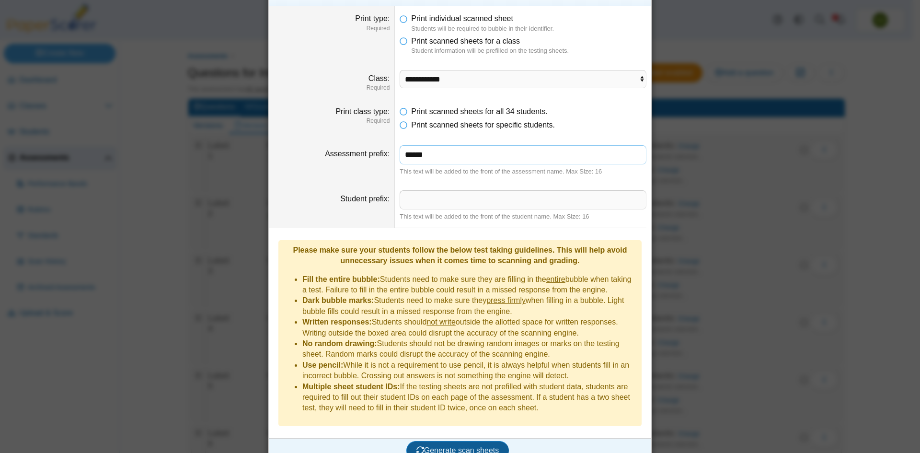
type input "******"
click at [447, 446] on span "Generate scan sheets" at bounding box center [458, 450] width 83 height 8
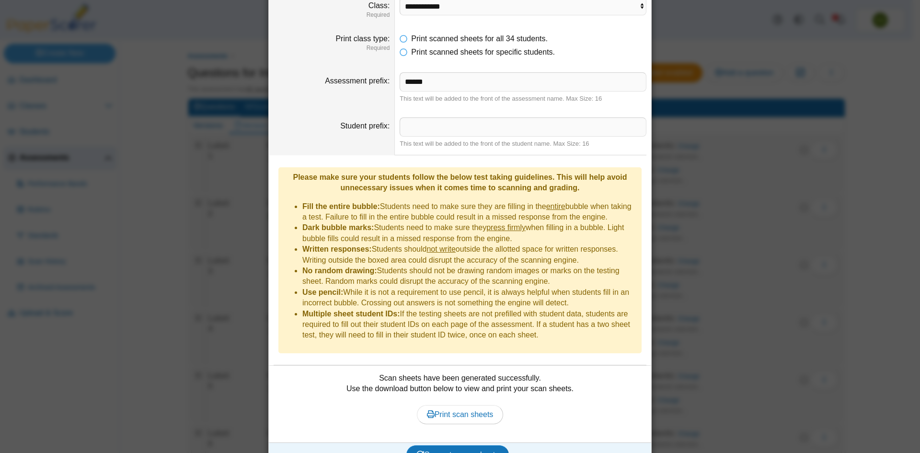
scroll to position [112, 0]
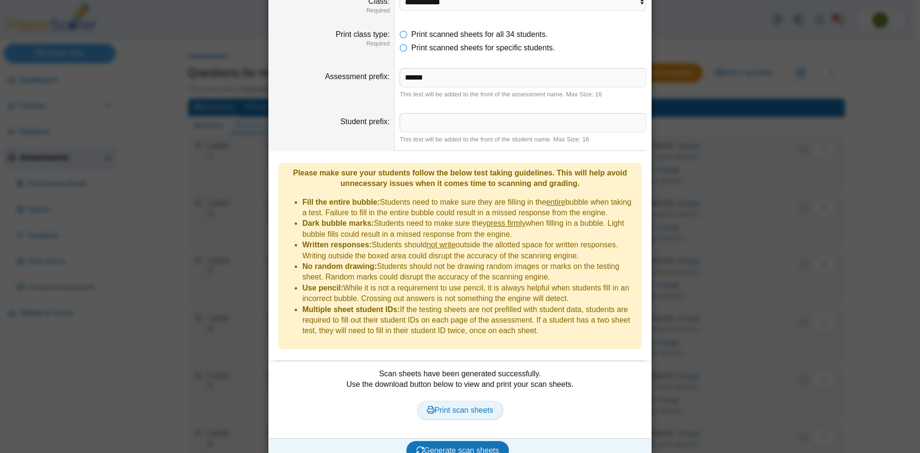
click at [474, 406] on span "Print scan sheets" at bounding box center [460, 410] width 67 height 8
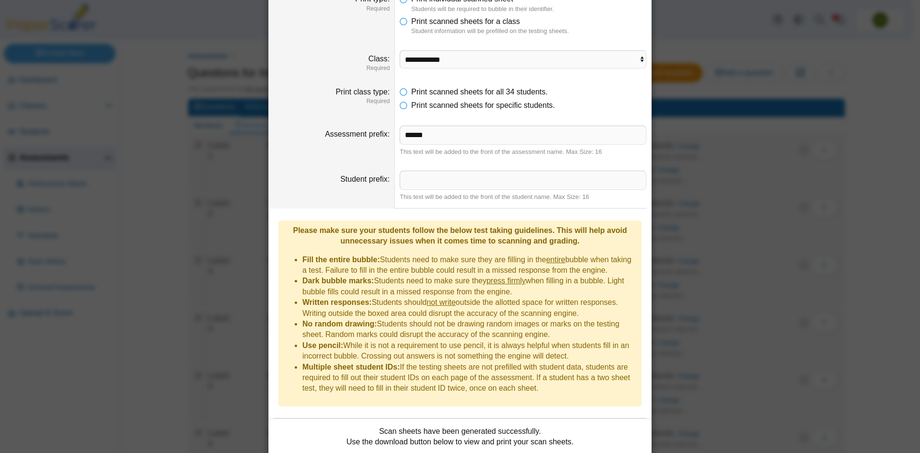
scroll to position [0, 0]
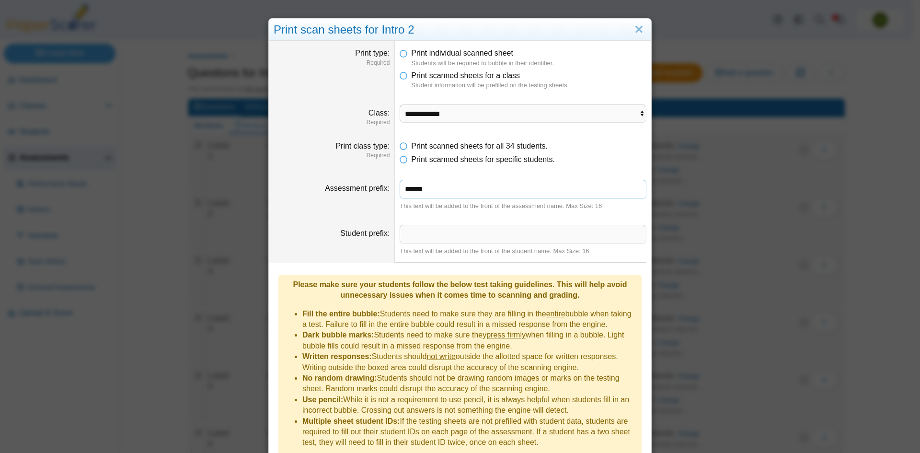
drag, startPoint x: 448, startPoint y: 192, endPoint x: 392, endPoint y: 194, distance: 56.1
click at [395, 194] on dd "****** This text will be added to the front of the assessment name. Max Size: 16" at bounding box center [523, 195] width 256 height 45
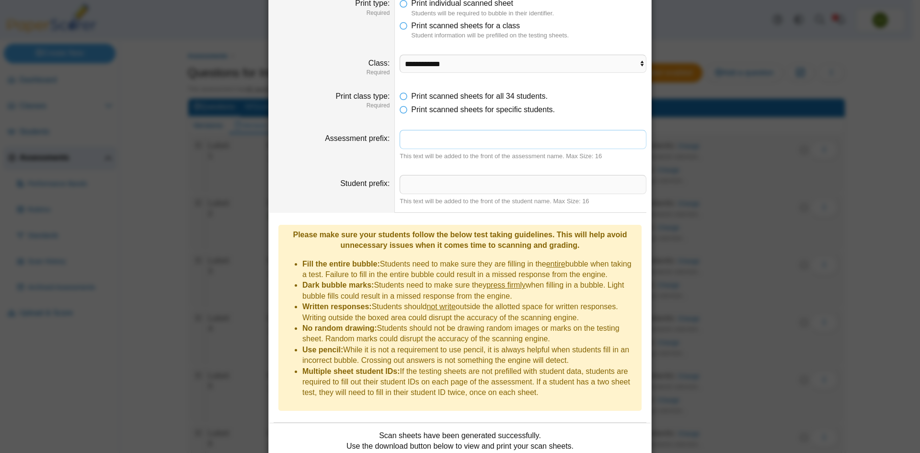
scroll to position [112, 0]
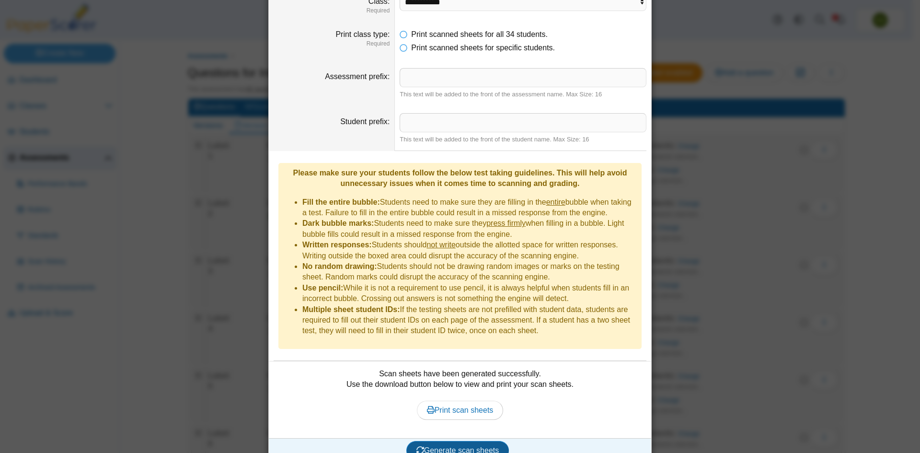
click at [465, 446] on span "Generate scan sheets" at bounding box center [458, 450] width 83 height 8
click at [467, 406] on span "Print scan sheets" at bounding box center [460, 410] width 67 height 8
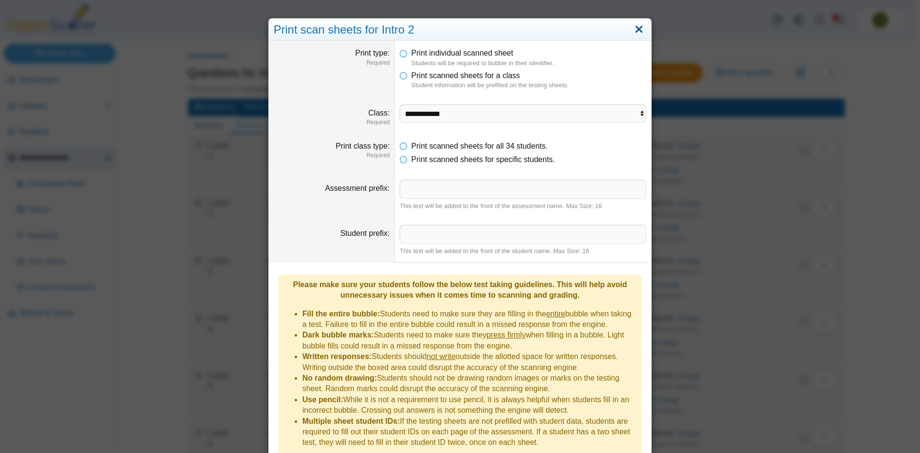
click at [636, 27] on link "Close" at bounding box center [639, 30] width 15 height 16
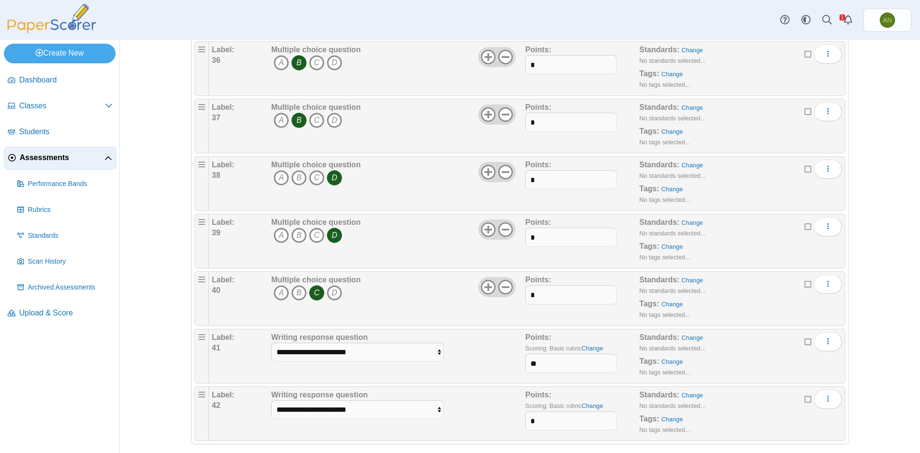
scroll to position [2119, 0]
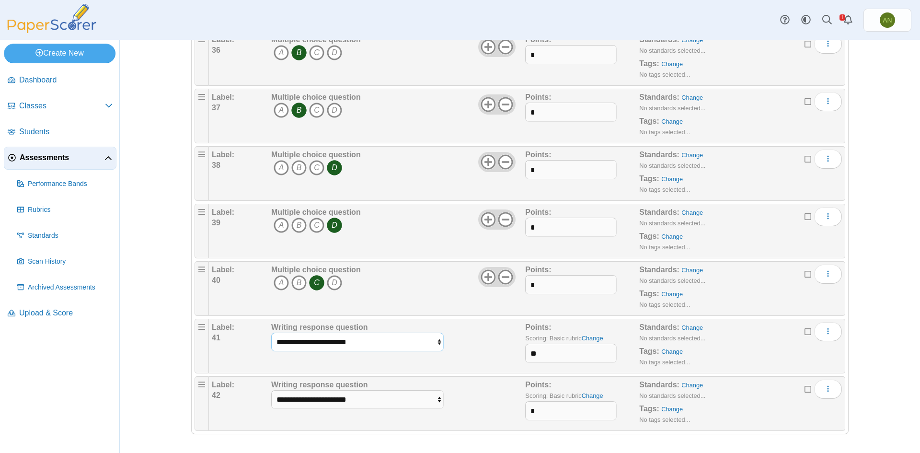
click at [434, 340] on select "**********" at bounding box center [357, 342] width 173 height 18
click at [271, 333] on select "**********" at bounding box center [357, 342] width 173 height 18
click at [435, 342] on select "**********" at bounding box center [357, 342] width 173 height 18
select select "*****"
click at [271, 333] on select "**********" at bounding box center [357, 342] width 173 height 18
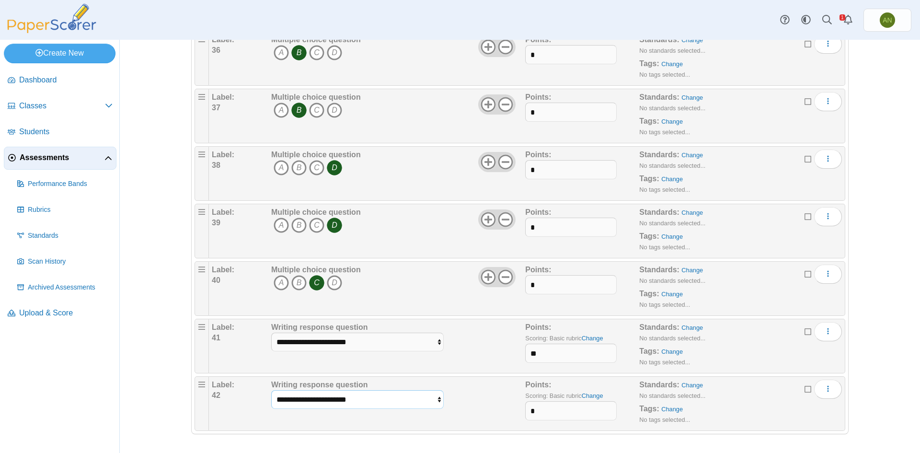
click at [435, 399] on select "**********" at bounding box center [357, 399] width 173 height 18
select select "**********"
click at [271, 390] on select "**********" at bounding box center [357, 399] width 173 height 18
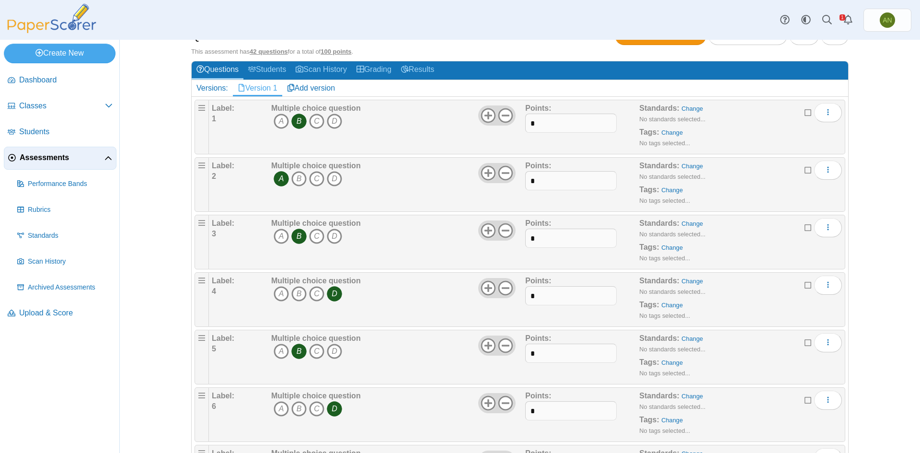
scroll to position [0, 0]
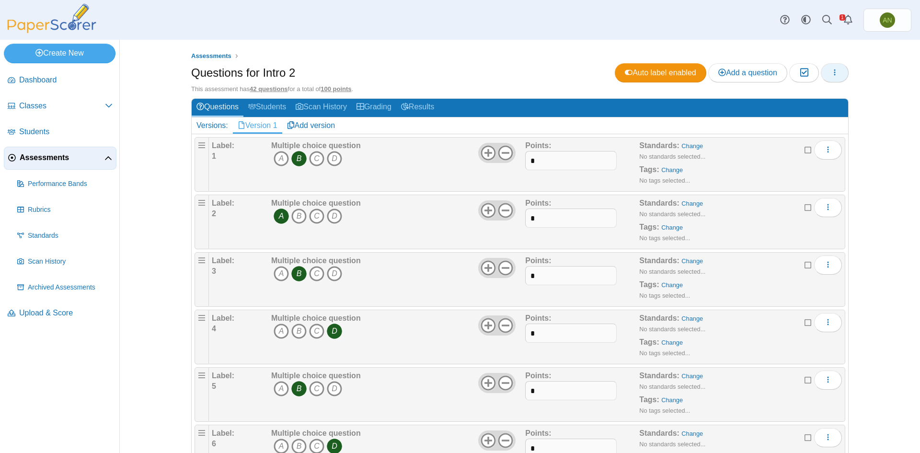
click at [831, 76] on span "button" at bounding box center [835, 73] width 8 height 8
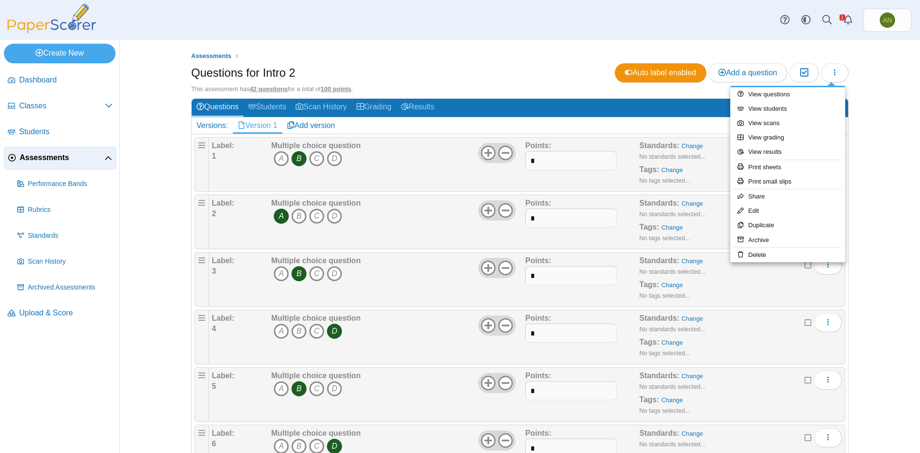
click at [793, 160] on hr at bounding box center [788, 160] width 108 height 0
click at [792, 165] on link "Print sheets" at bounding box center [788, 167] width 115 height 14
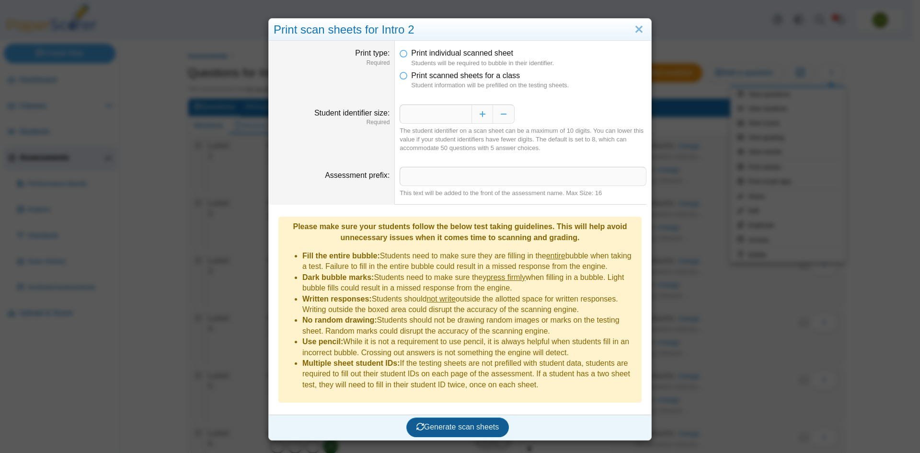
click at [444, 418] on button "Generate scan sheets" at bounding box center [458, 427] width 103 height 19
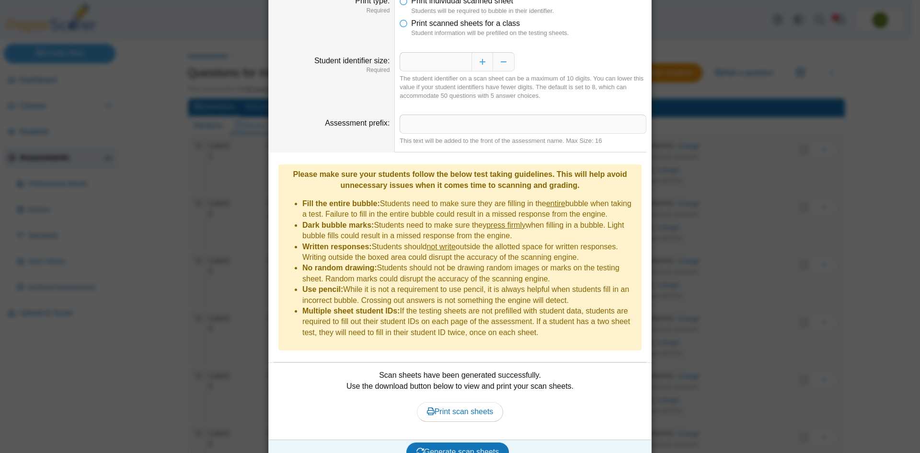
scroll to position [54, 0]
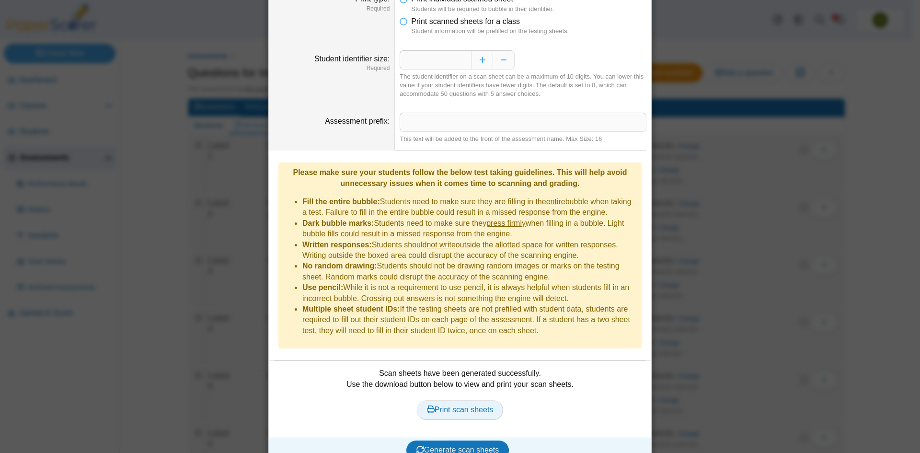
click at [464, 406] on span "Print scan sheets" at bounding box center [460, 410] width 67 height 8
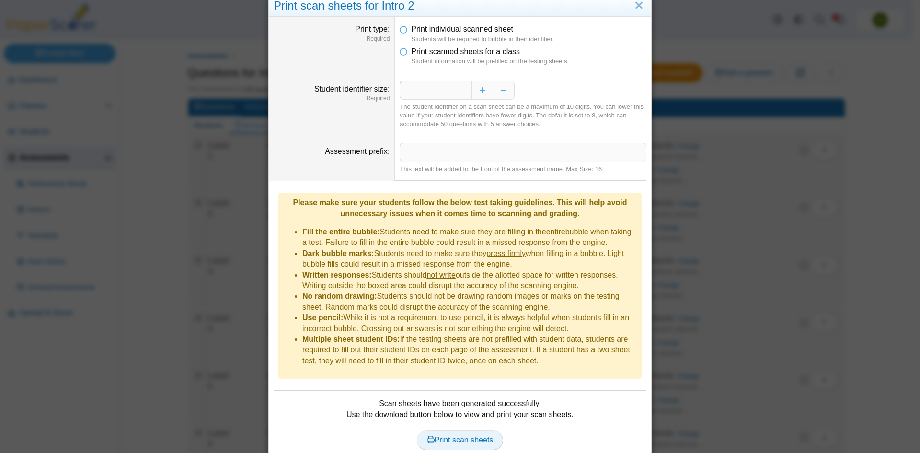
scroll to position [0, 0]
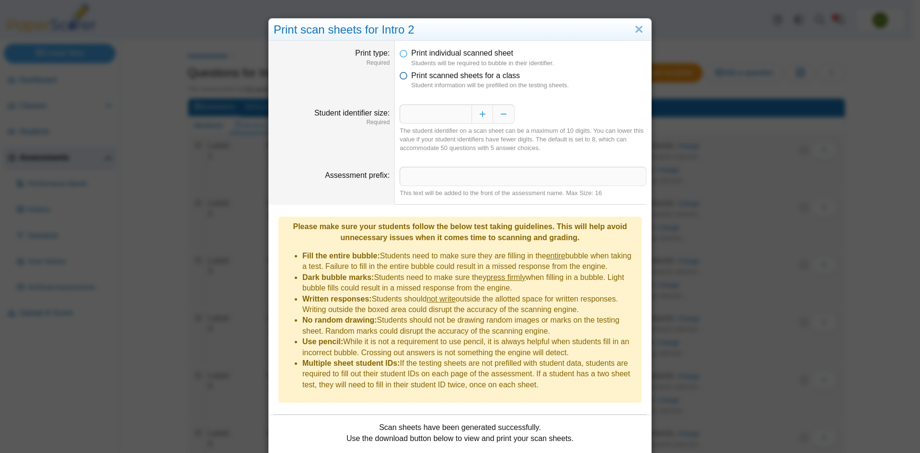
click at [403, 77] on icon at bounding box center [404, 73] width 8 height 7
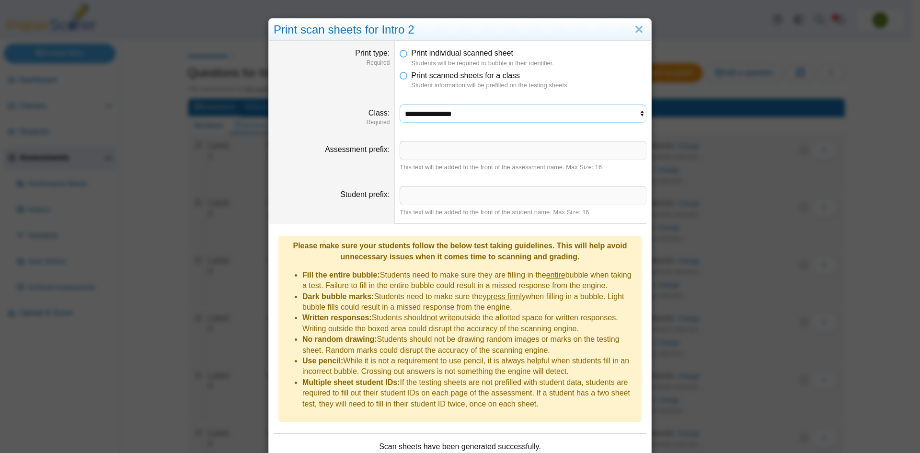
click at [426, 111] on select "**********" at bounding box center [523, 114] width 247 height 18
click at [400, 105] on select "**********" at bounding box center [523, 114] width 247 height 18
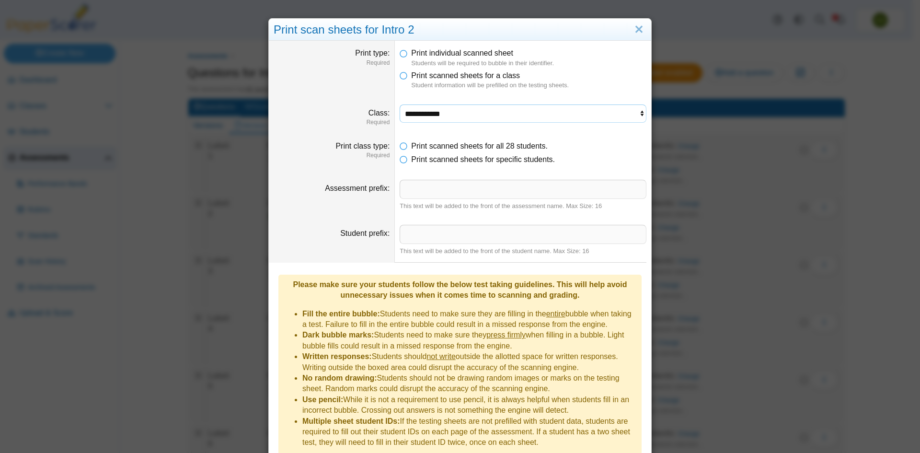
click at [439, 113] on select "**********" at bounding box center [523, 114] width 247 height 18
select select "**********"
click at [400, 105] on select "**********" at bounding box center [523, 114] width 247 height 18
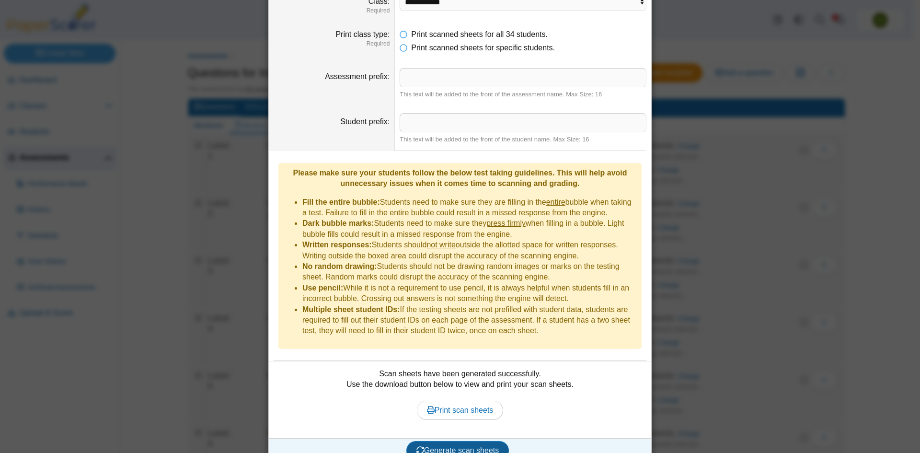
click at [470, 443] on button "Generate scan sheets" at bounding box center [458, 450] width 103 height 19
click at [469, 406] on span "Print scan sheets" at bounding box center [460, 410] width 67 height 8
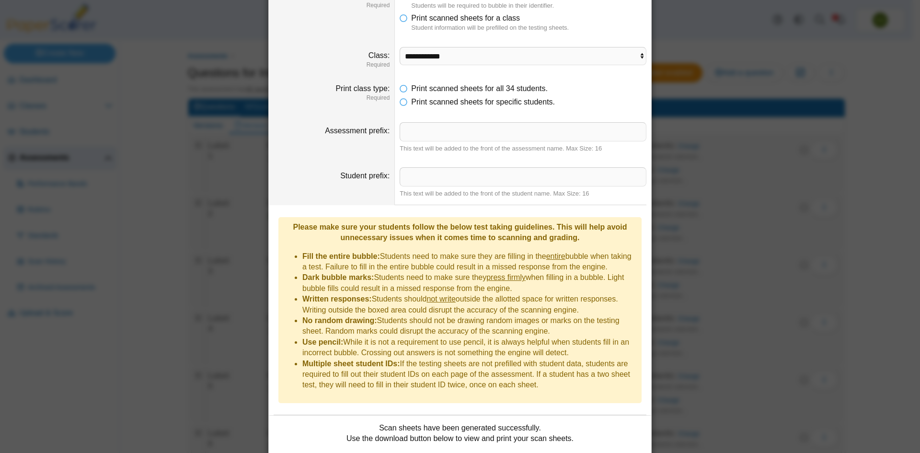
scroll to position [0, 0]
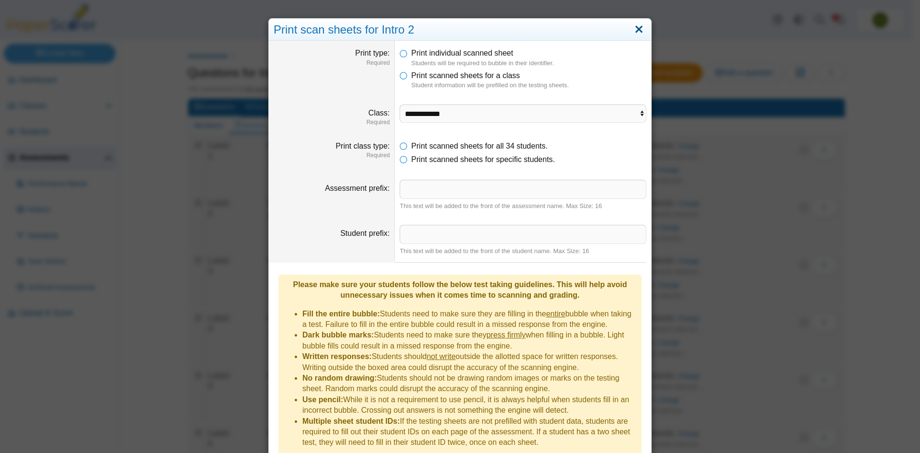
click at [633, 28] on link "Close" at bounding box center [639, 30] width 15 height 16
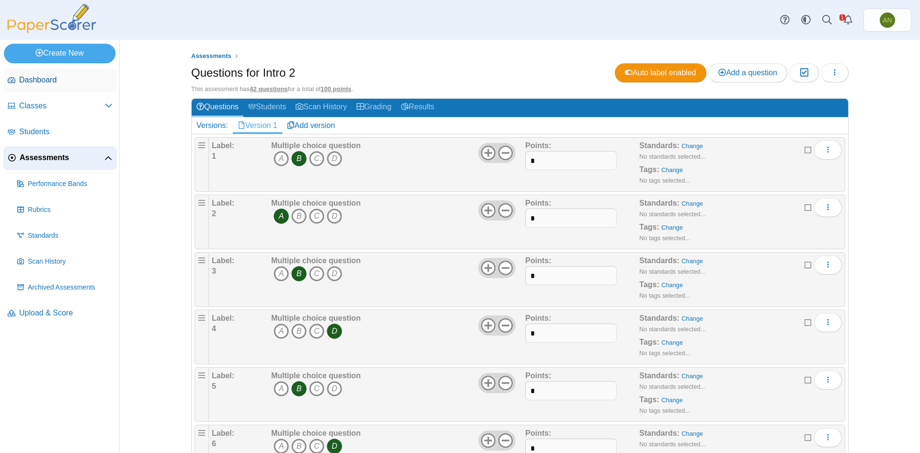
click at [39, 83] on span "Dashboard" at bounding box center [65, 80] width 93 height 11
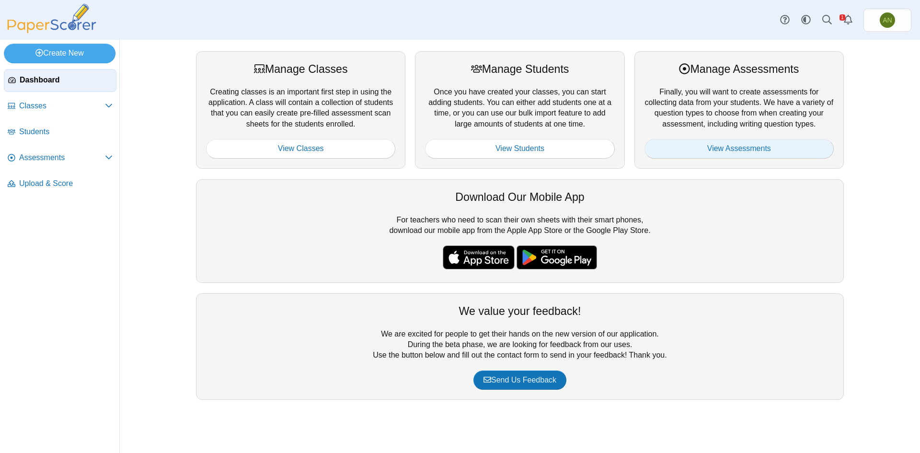
click at [730, 145] on link "View Assessments" at bounding box center [739, 148] width 189 height 19
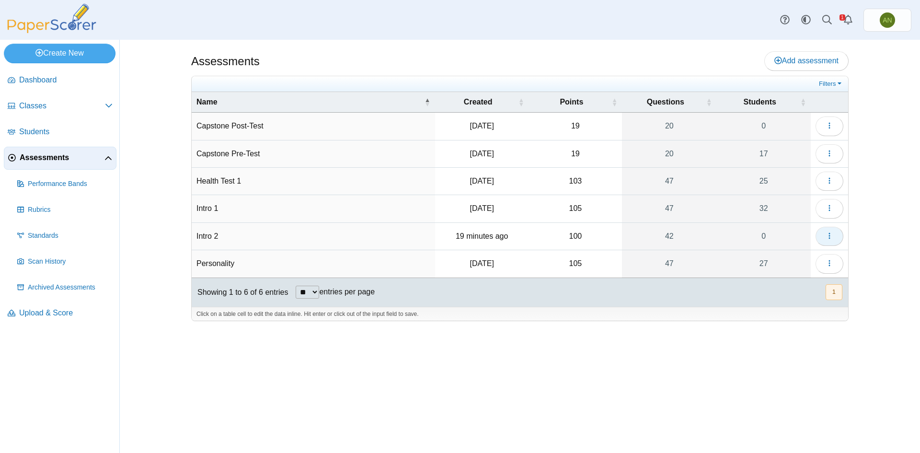
click at [834, 235] on button "button" at bounding box center [830, 236] width 28 height 19
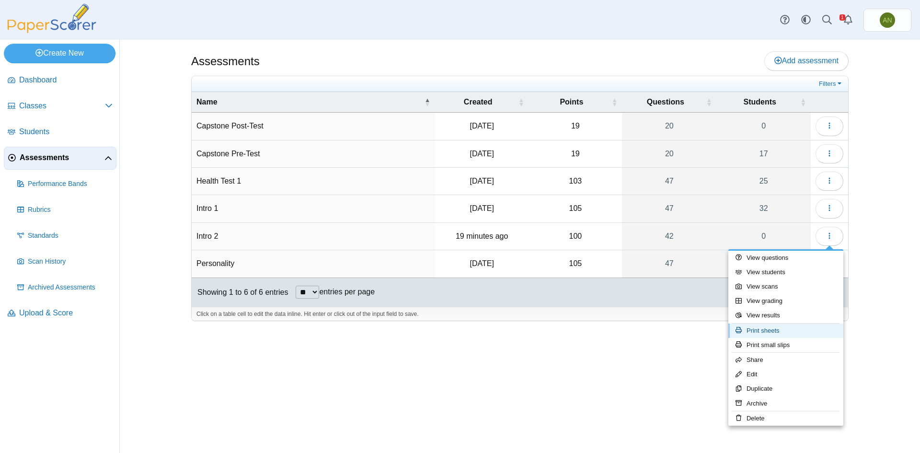
click at [787, 327] on link "Print sheets" at bounding box center [786, 331] width 115 height 14
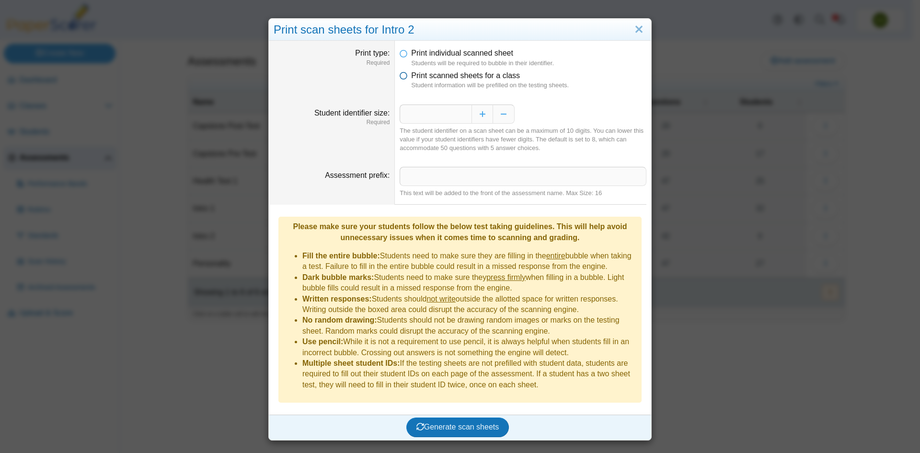
click at [402, 76] on icon at bounding box center [404, 73] width 8 height 7
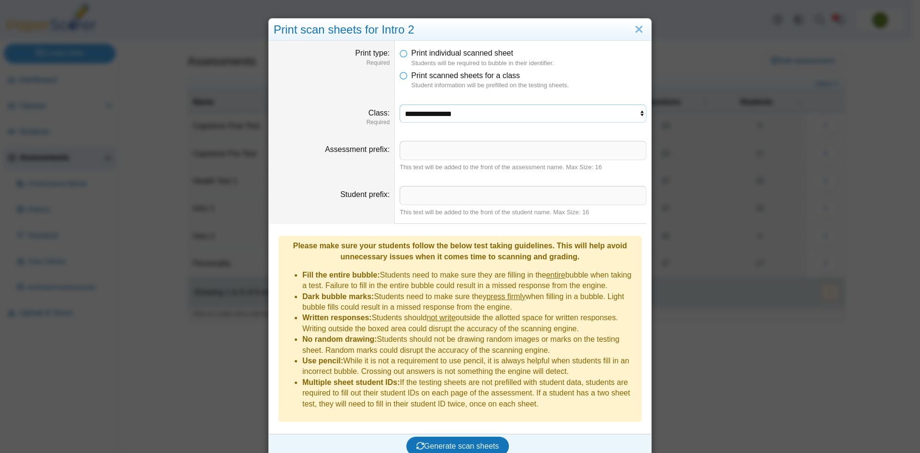
click at [437, 113] on select "**********" at bounding box center [523, 114] width 247 height 18
select select "**********"
click at [400, 105] on select "**********" at bounding box center [523, 114] width 247 height 18
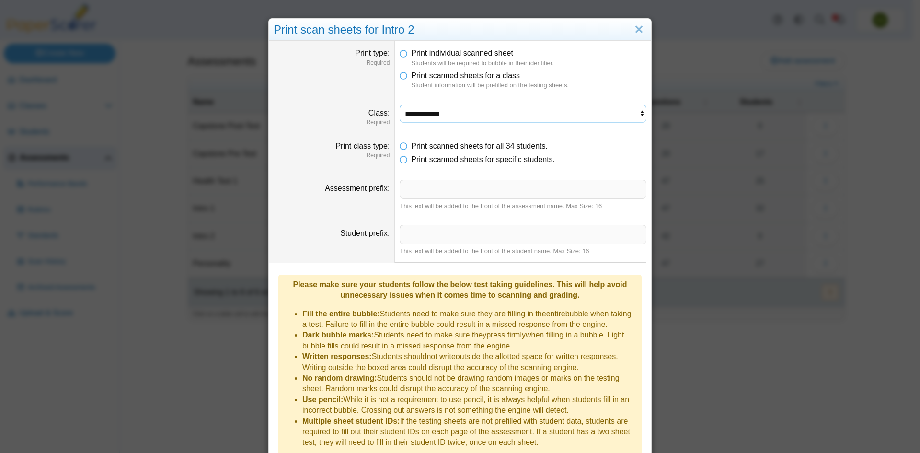
scroll to position [35, 0]
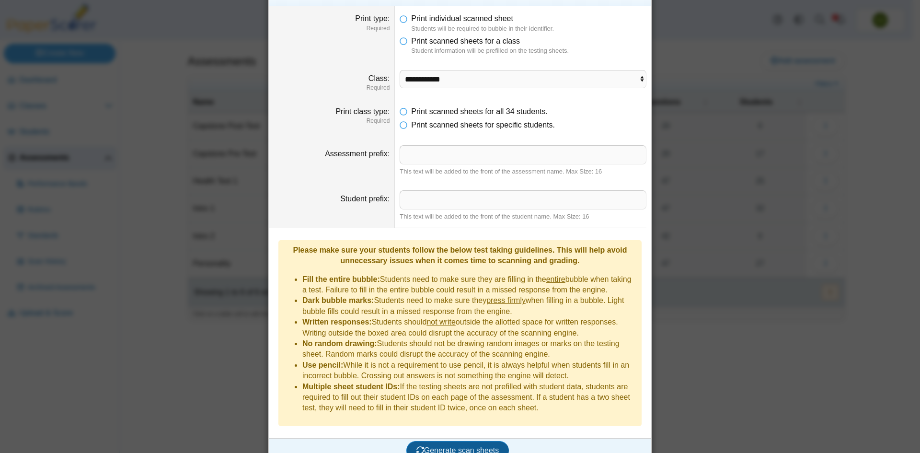
click at [489, 446] on span "Generate scan sheets" at bounding box center [458, 450] width 83 height 8
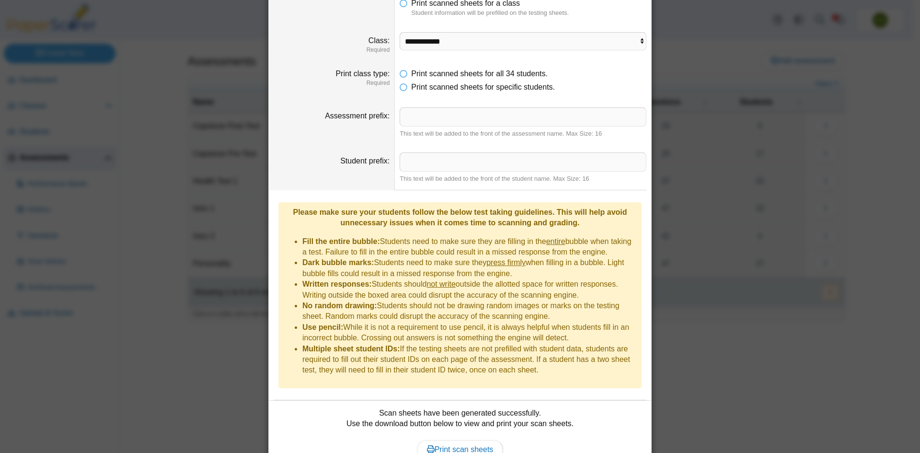
scroll to position [112, 0]
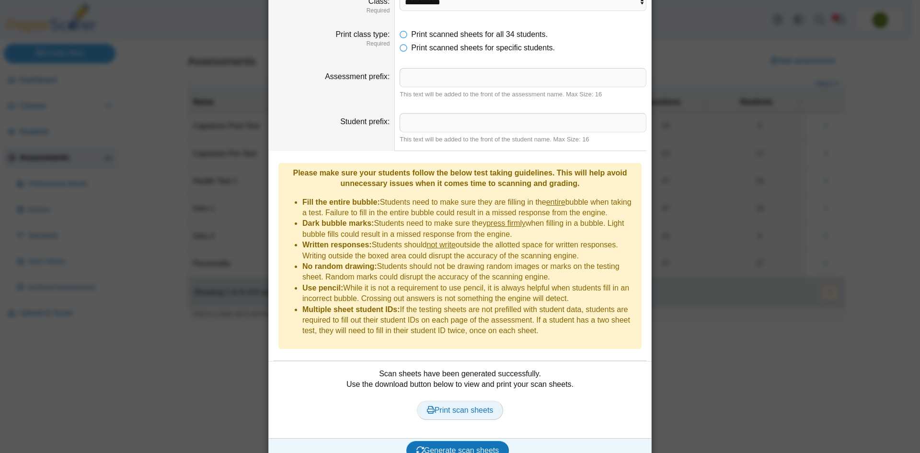
click at [476, 406] on span "Print scan sheets" at bounding box center [460, 410] width 67 height 8
